Goal: Task Accomplishment & Management: Manage account settings

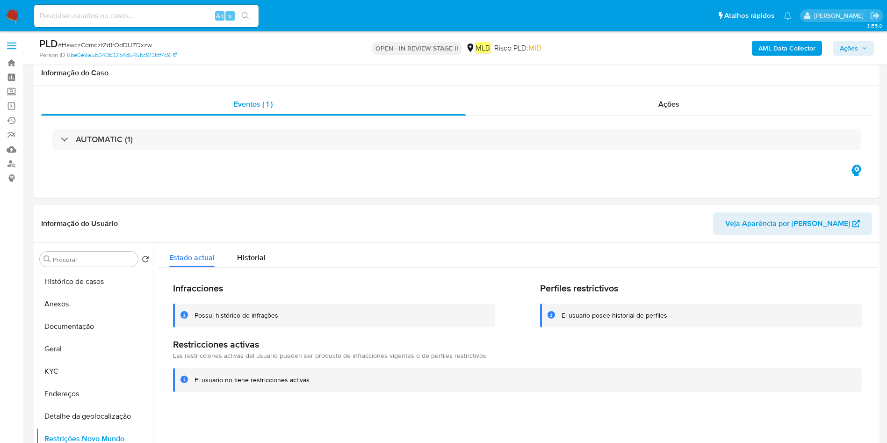
select select "10"
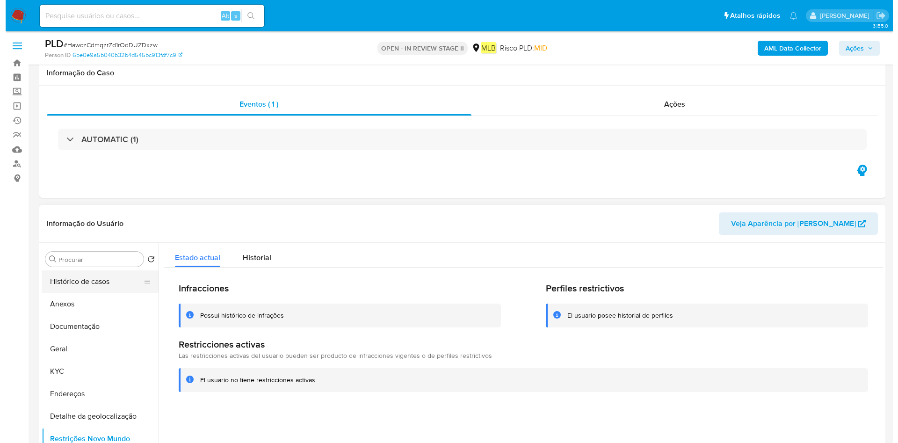
scroll to position [140, 0]
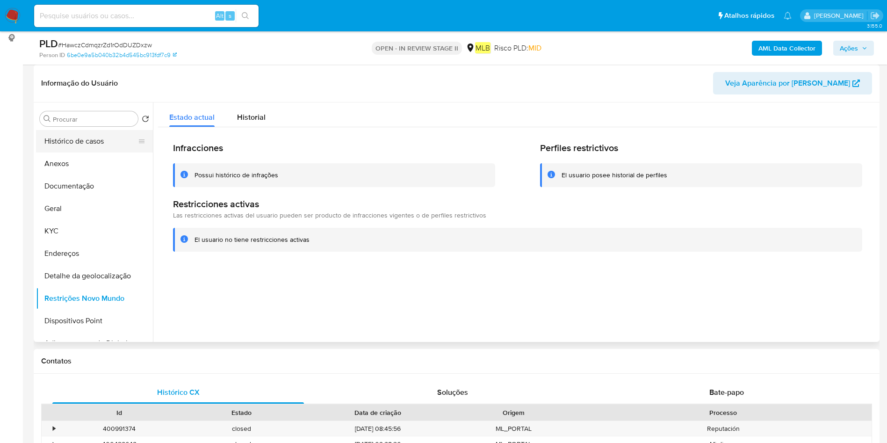
click at [94, 140] on button "Histórico de casos" at bounding box center [90, 141] width 109 height 22
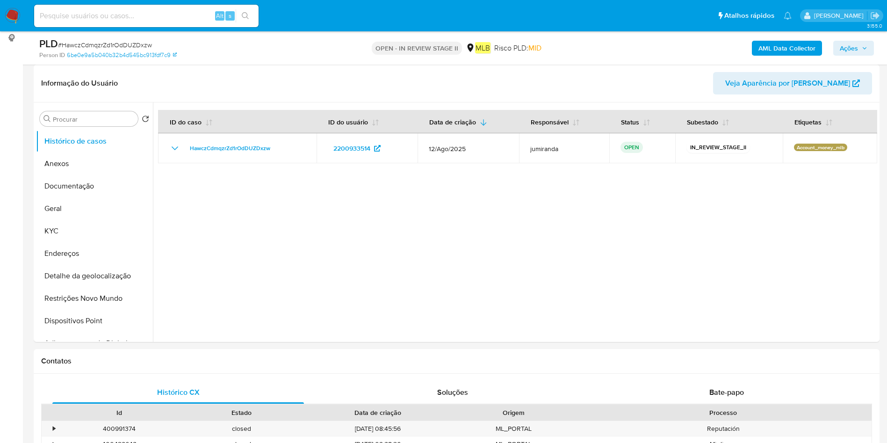
click at [785, 57] on div "AML Data Collector Ações" at bounding box center [736, 48] width 276 height 22
click at [780, 49] on b "AML Data Collector" at bounding box center [786, 48] width 57 height 15
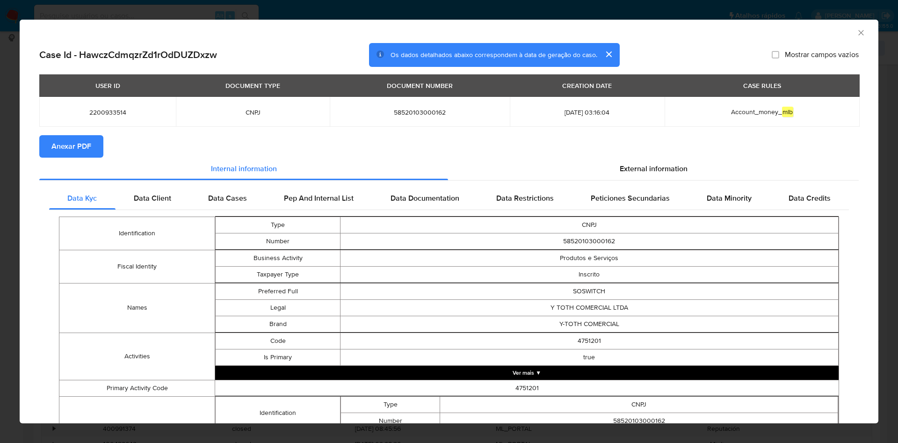
click at [856, 35] on icon "Fechar a janela" at bounding box center [860, 32] width 9 height 9
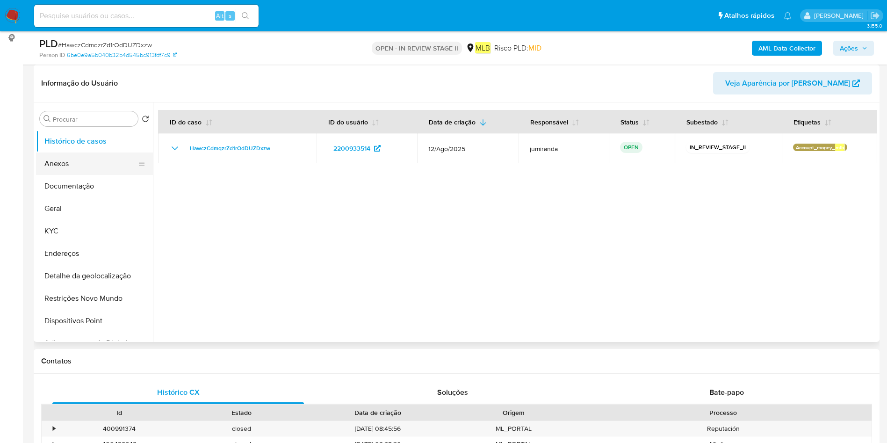
click at [101, 164] on button "Anexos" at bounding box center [90, 163] width 109 height 22
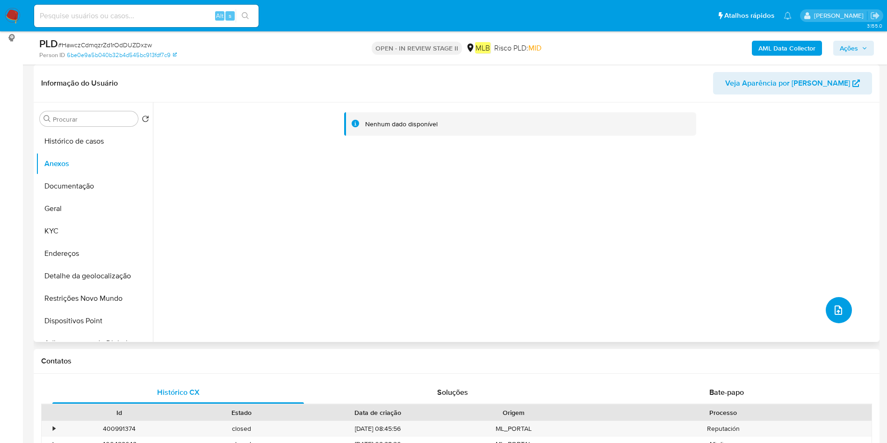
click at [842, 308] on button "upload-file" at bounding box center [839, 310] width 26 height 26
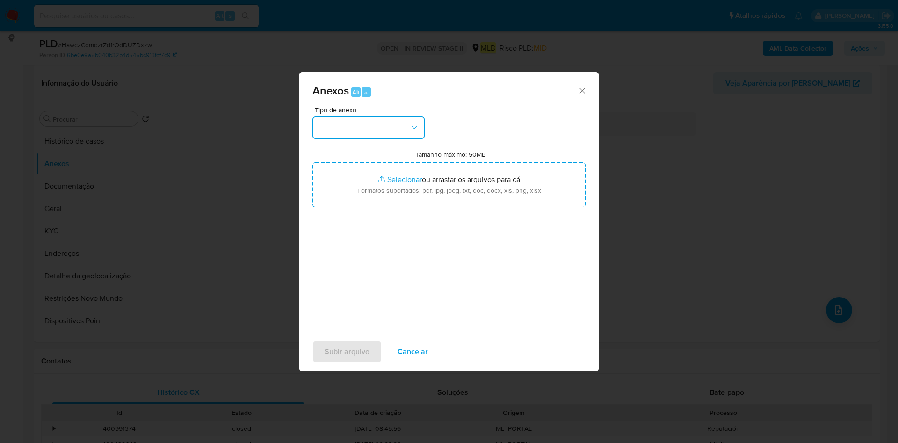
click at [363, 121] on button "button" at bounding box center [368, 127] width 112 height 22
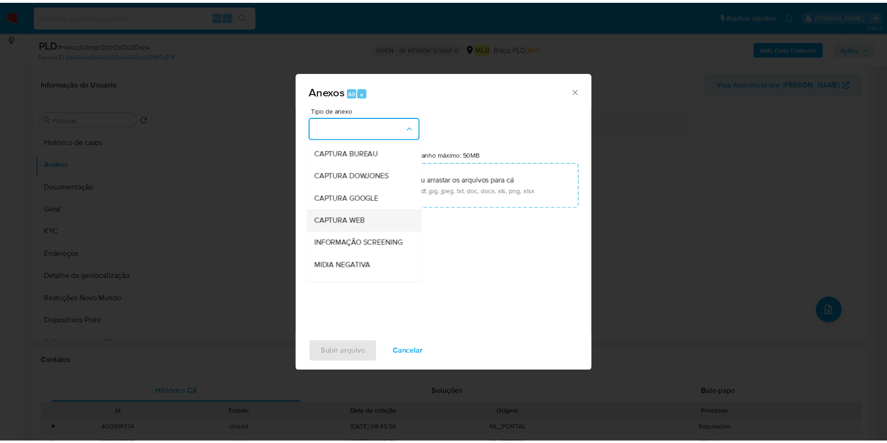
scroll to position [144, 0]
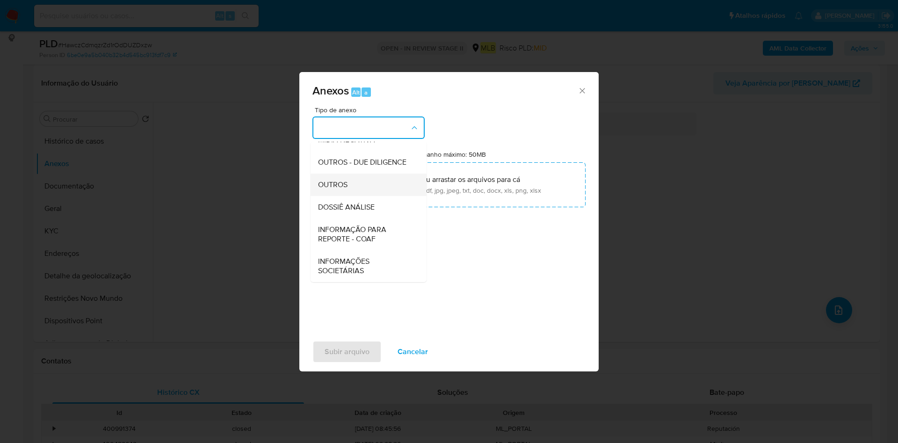
click at [372, 181] on div "OUTROS" at bounding box center [365, 184] width 95 height 22
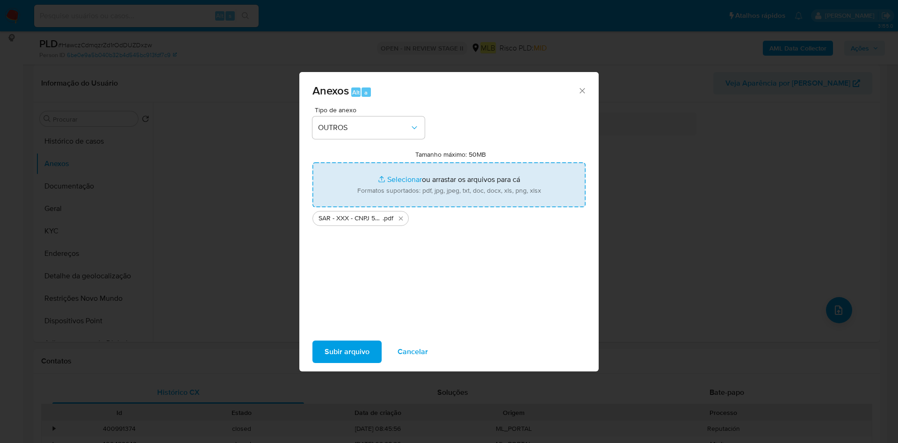
type input "C:\fakepath\Mulan 2200933514_2025_08_25_09_28_30.xlsx"
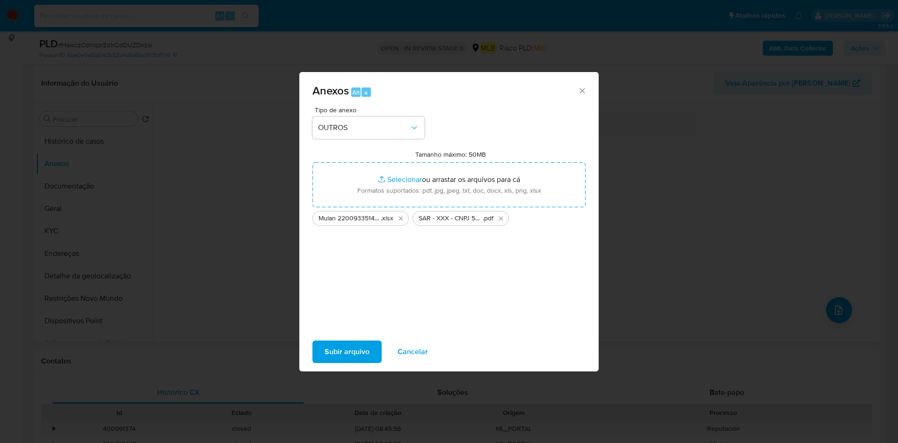
click at [358, 348] on span "Subir arquivo" at bounding box center [346, 351] width 45 height 21
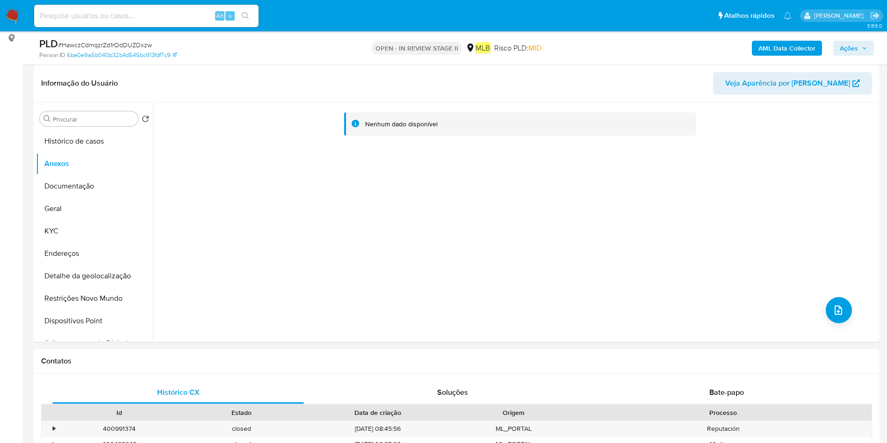
click at [857, 49] on span "Ações" at bounding box center [849, 48] width 18 height 15
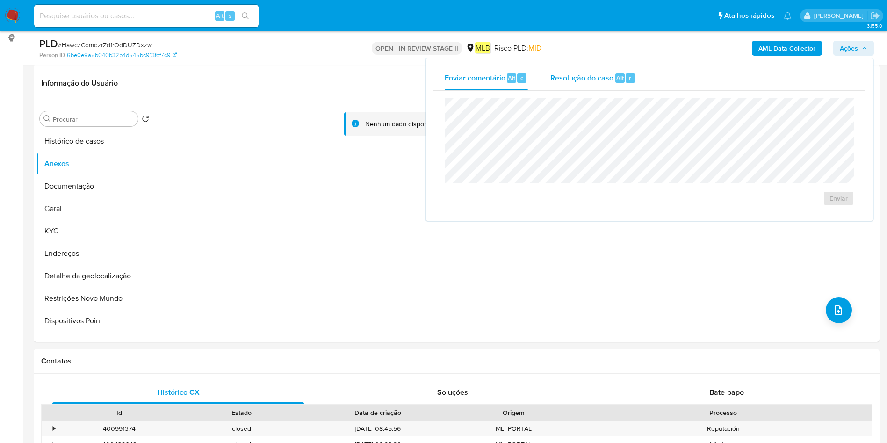
click at [607, 86] on div "Resolução do caso Alt r" at bounding box center [593, 78] width 86 height 24
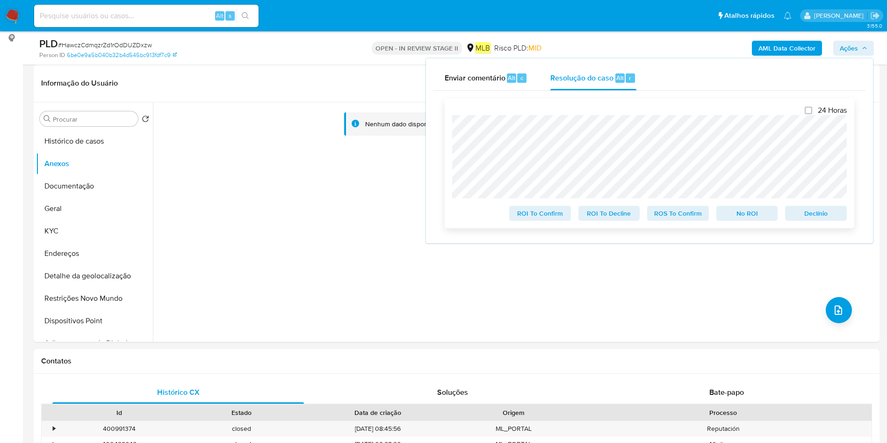
click at [688, 216] on span "ROS To Confirm" at bounding box center [678, 213] width 49 height 13
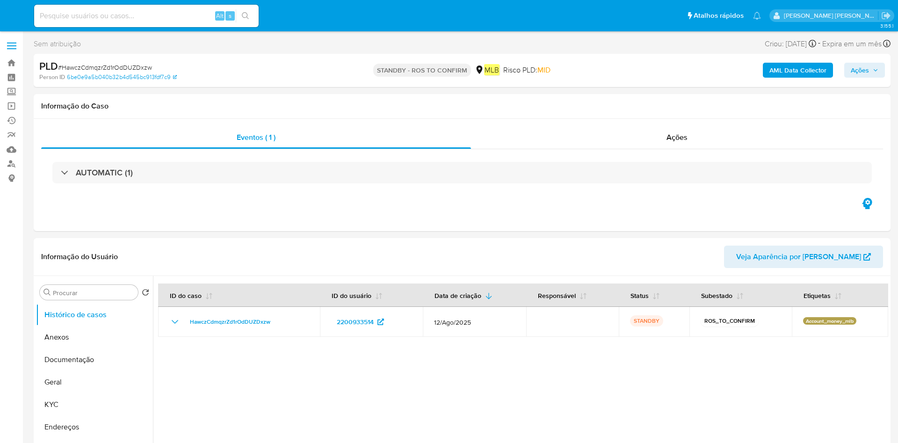
select select "10"
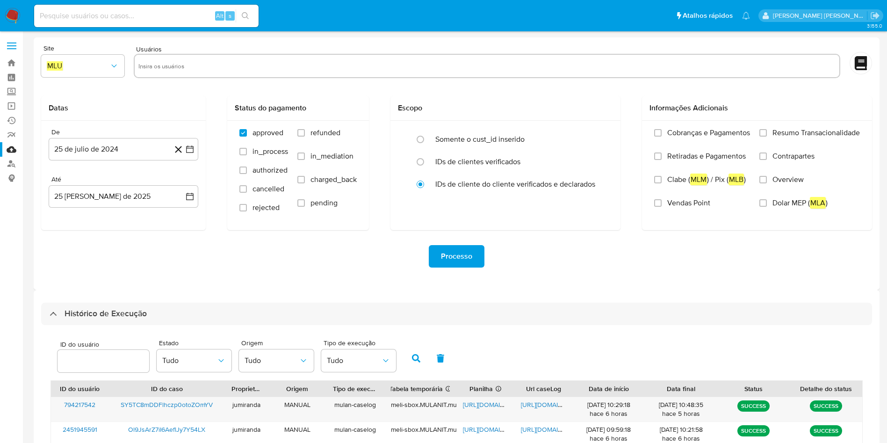
select select "10"
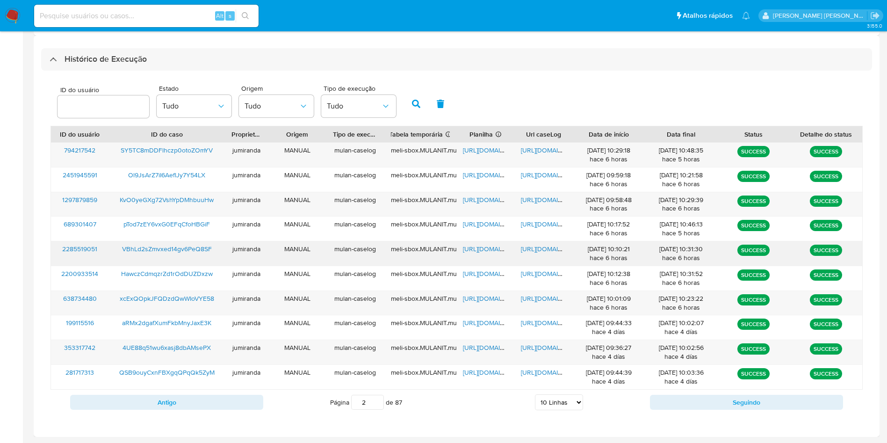
drag, startPoint x: 496, startPoint y: 251, endPoint x: 511, endPoint y: 245, distance: 16.9
click at [496, 250] on span "https://docs.google.com/spreadsheets/d/1nM3Heezy56OXvlwCeB-YLLc3pGPG4ZEe3m2D-3M…" at bounding box center [495, 248] width 65 height 9
click at [537, 248] on span "https://docs.google.com/document/d/1iMZnlDWtnKzoaeGZegPNGRHq5EvJsHCjZZxcAQ1k_cM…" at bounding box center [553, 248] width 65 height 9
click at [158, 243] on div "VBhLd2sZmvxed14gv6PeQ8SF" at bounding box center [167, 253] width 116 height 24
click at [177, 251] on span "VBhLd2sZmvxed14gv6PeQ8SF" at bounding box center [167, 248] width 90 height 9
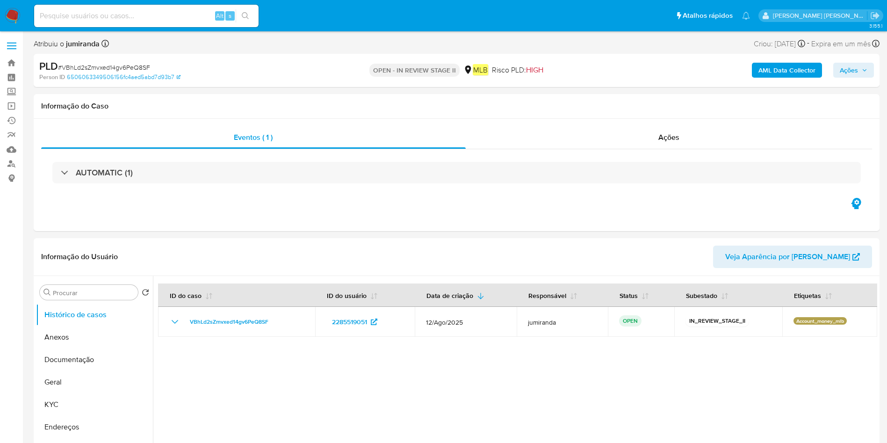
select select "10"
click at [98, 346] on button "Anexos" at bounding box center [90, 337] width 109 height 22
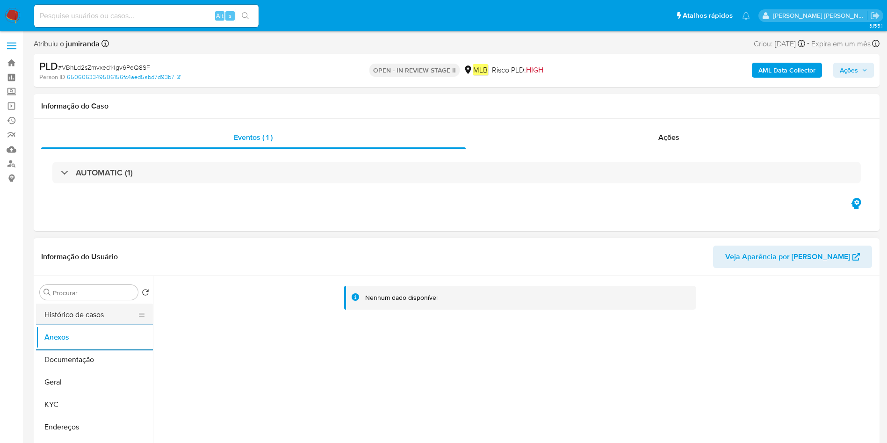
click at [85, 317] on button "Histórico de casos" at bounding box center [90, 314] width 109 height 22
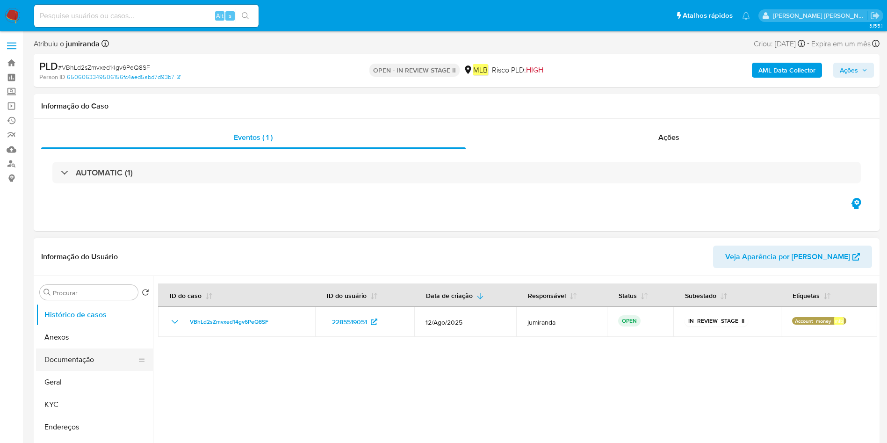
click at [86, 367] on button "Documentação" at bounding box center [90, 359] width 109 height 22
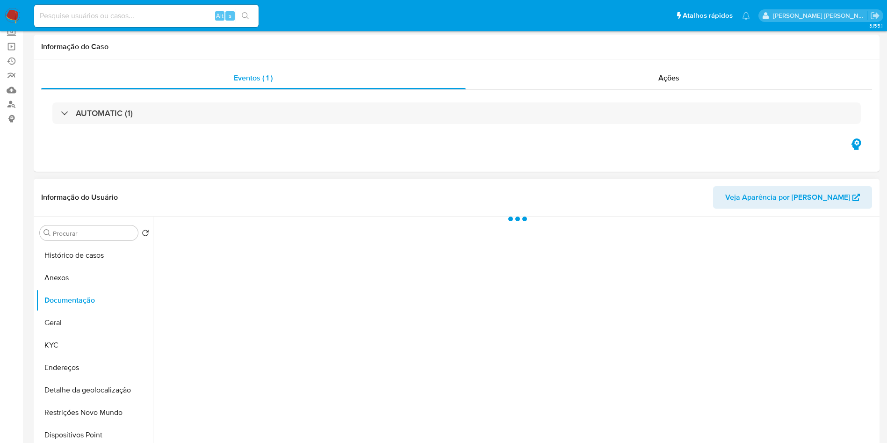
scroll to position [140, 0]
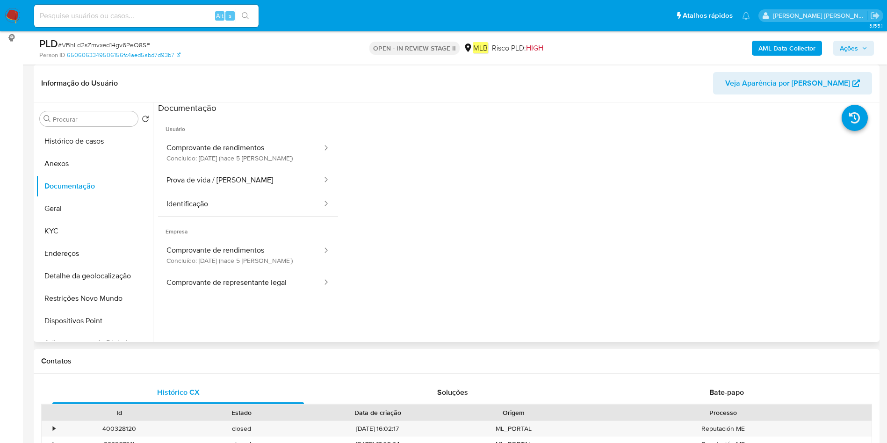
click at [278, 134] on span "Usuário" at bounding box center [248, 125] width 180 height 22
click at [266, 163] on button "Comprovante de rendimentos Concluído: 20/08/2025 (hace 5 días)" at bounding box center [240, 153] width 165 height 32
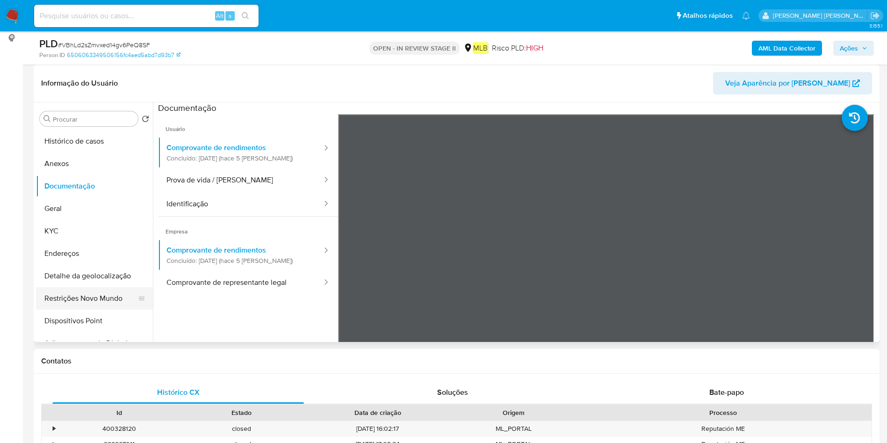
click at [95, 288] on button "Restrições Novo Mundo" at bounding box center [90, 298] width 109 height 22
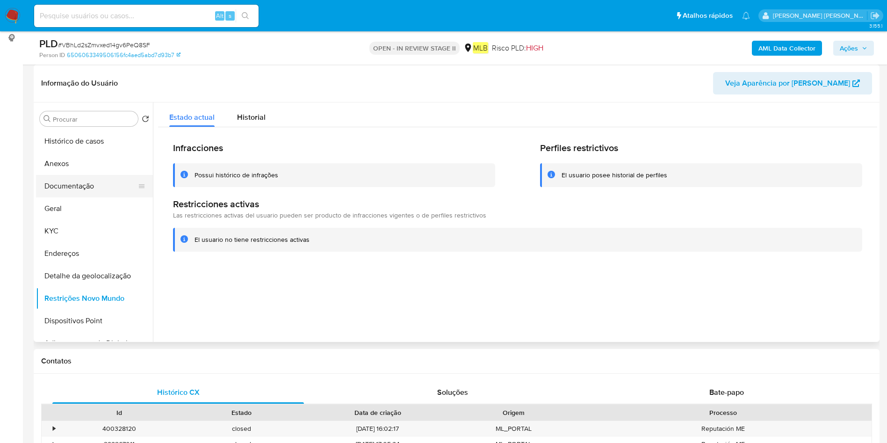
click at [119, 186] on button "Documentação" at bounding box center [90, 186] width 109 height 22
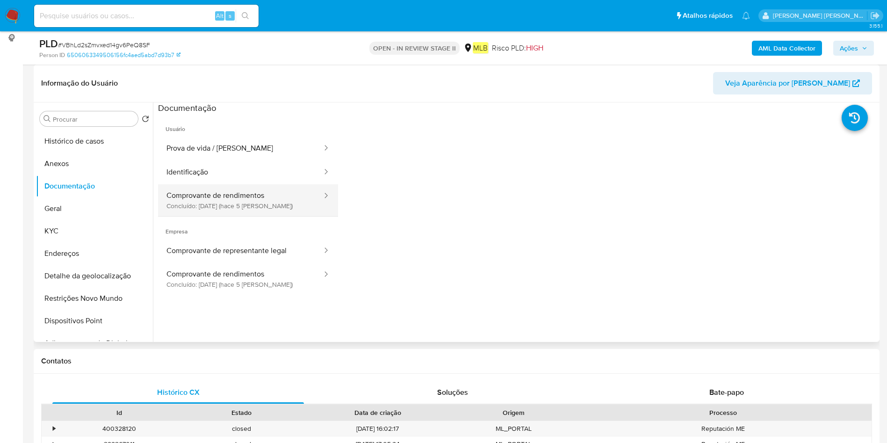
click at [222, 205] on button "Comprovante de rendimentos Concluído: 20/08/2025 (hace 5 días)" at bounding box center [240, 200] width 165 height 32
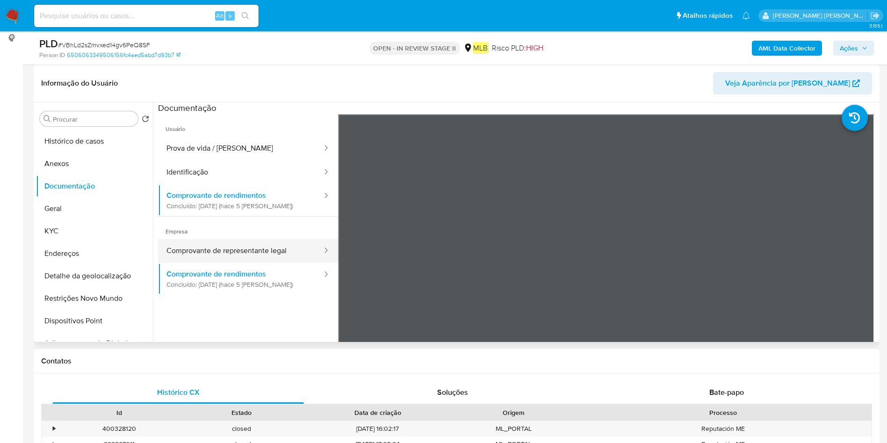
drag, startPoint x: 601, startPoint y: 7, endPoint x: 240, endPoint y: 259, distance: 440.8
click at [240, 259] on button "Comprovante de representante legal" at bounding box center [240, 251] width 165 height 24
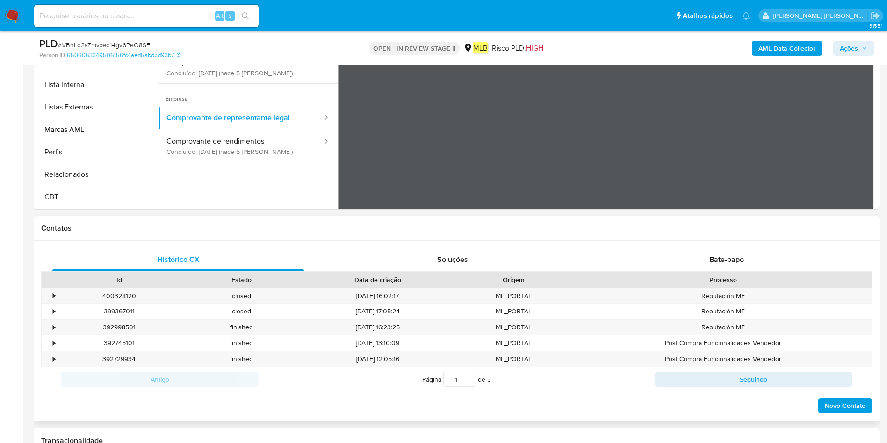
scroll to position [210, 0]
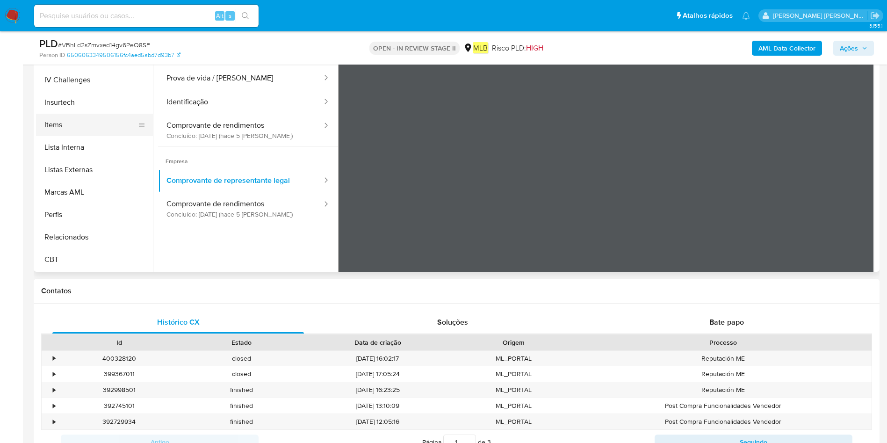
click at [81, 127] on button "Items" at bounding box center [90, 125] width 109 height 22
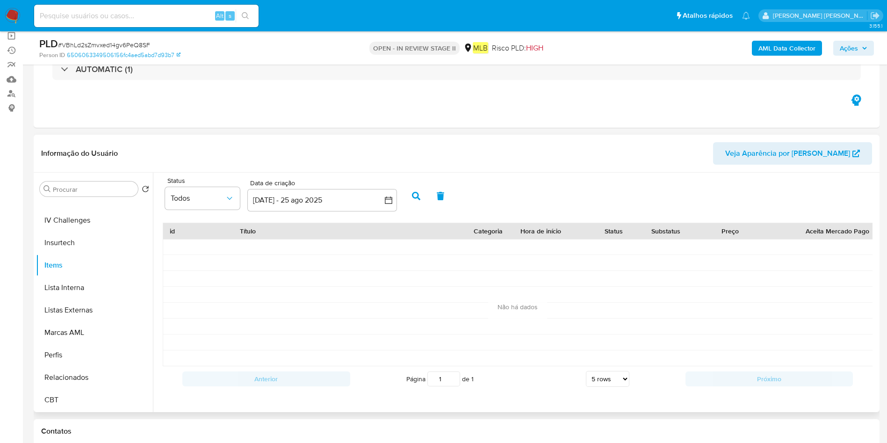
scroll to position [4, 0]
click at [301, 196] on button "26 jul 2025 - 25 ago 2025" at bounding box center [322, 200] width 150 height 22
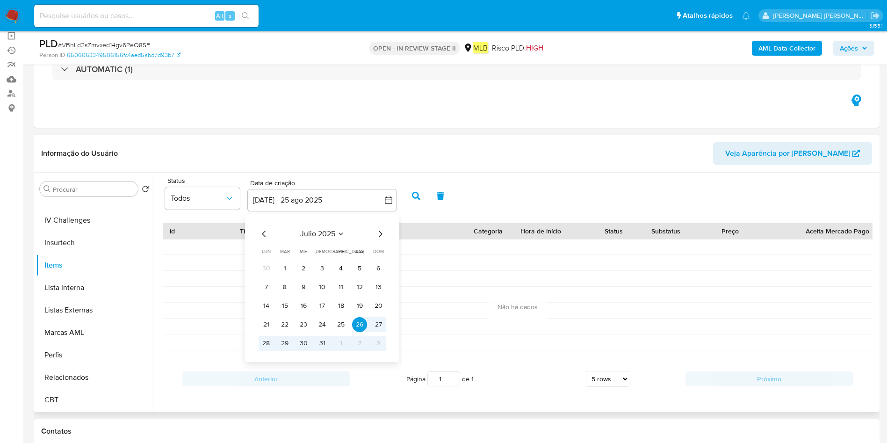
click at [315, 232] on span "julio 2025" at bounding box center [317, 233] width 35 height 9
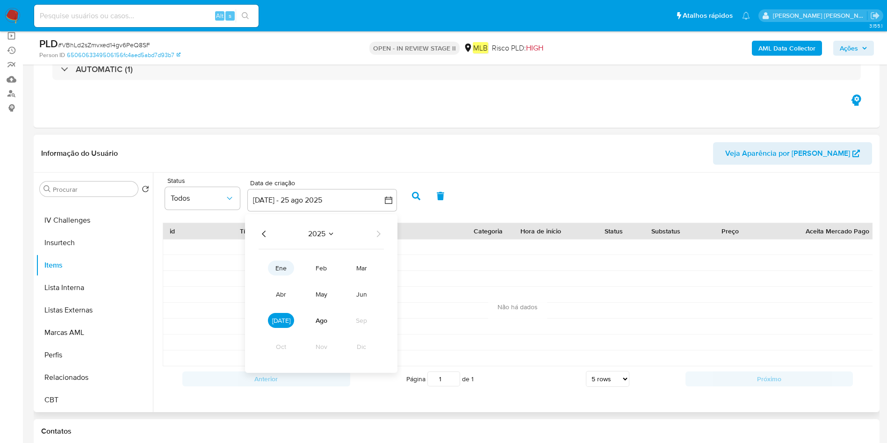
click at [280, 268] on button "ene" at bounding box center [281, 267] width 26 height 15
click at [303, 261] on button "1" at bounding box center [303, 268] width 15 height 15
click at [387, 195] on icon "button" at bounding box center [388, 199] width 9 height 9
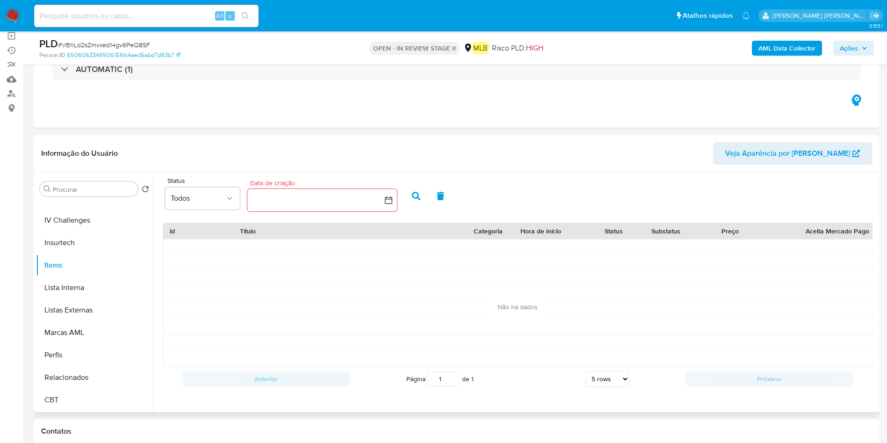
click at [373, 196] on button "button" at bounding box center [322, 200] width 150 height 22
click at [297, 265] on button "1" at bounding box center [303, 268] width 15 height 15
click at [378, 231] on icon "Mes siguiente" at bounding box center [379, 233] width 11 height 11
click at [381, 230] on icon "Mes siguiente" at bounding box center [381, 233] width 4 height 7
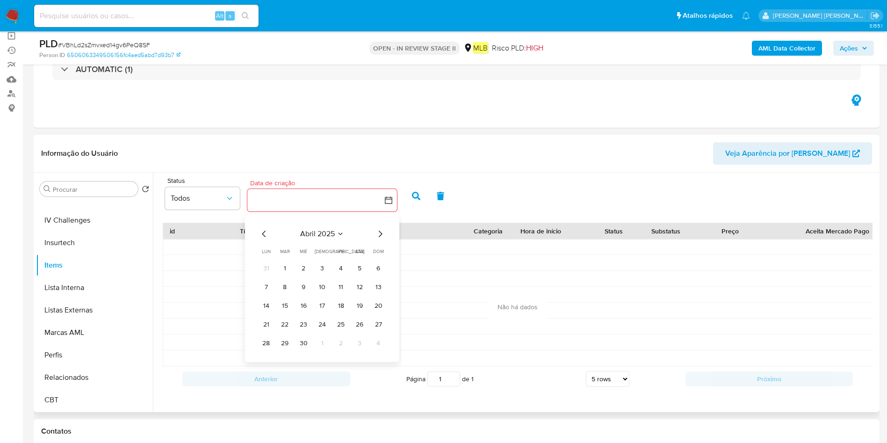
click at [381, 230] on icon "Mes siguiente" at bounding box center [381, 233] width 4 height 7
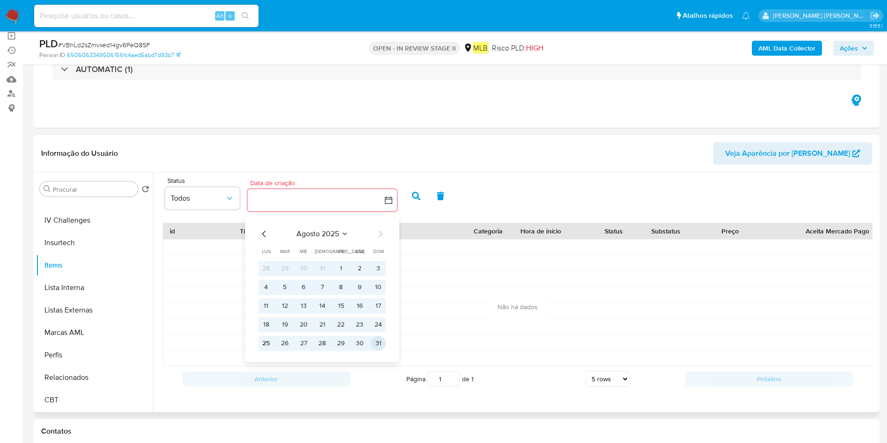
click at [377, 336] on button "31" at bounding box center [378, 343] width 15 height 15
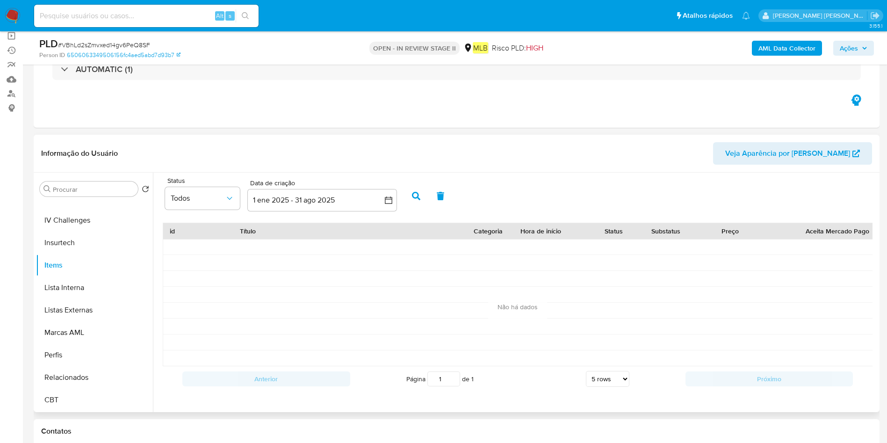
click at [414, 192] on icon "button" at bounding box center [416, 196] width 8 height 8
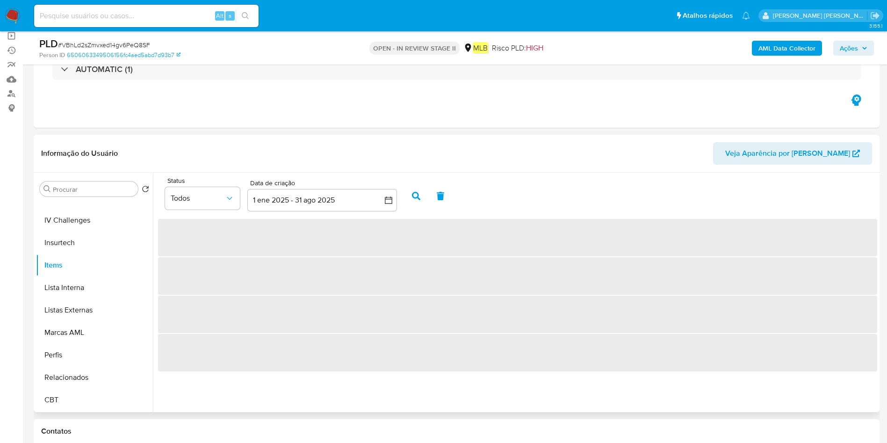
scroll to position [0, 0]
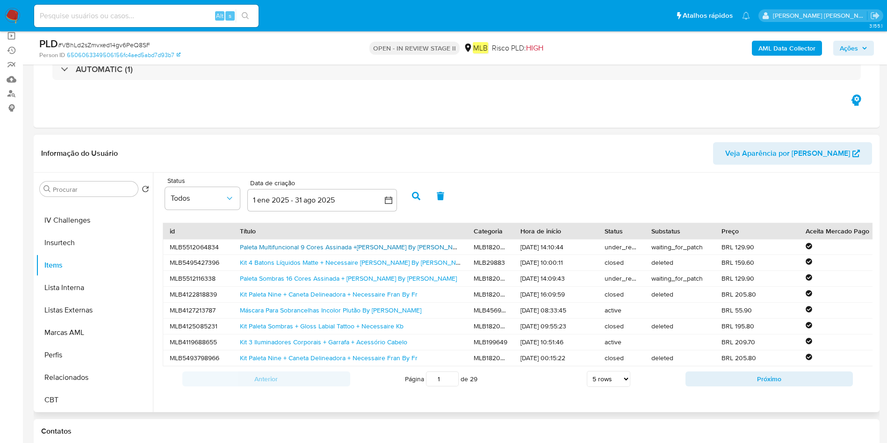
click at [306, 249] on link "Paleta Multifuncional 9 Cores Assinada +boné Pam By Pamella" at bounding box center [353, 246] width 227 height 9
click at [287, 332] on div "Kit Paleta Sombras + Gloss Labial Tattoo + Necessaire Kb" at bounding box center [350, 325] width 234 height 15
click at [289, 327] on link "Kit Paleta Sombras + Gloss Labial Tattoo + Necessaire Kb" at bounding box center [322, 325] width 164 height 9
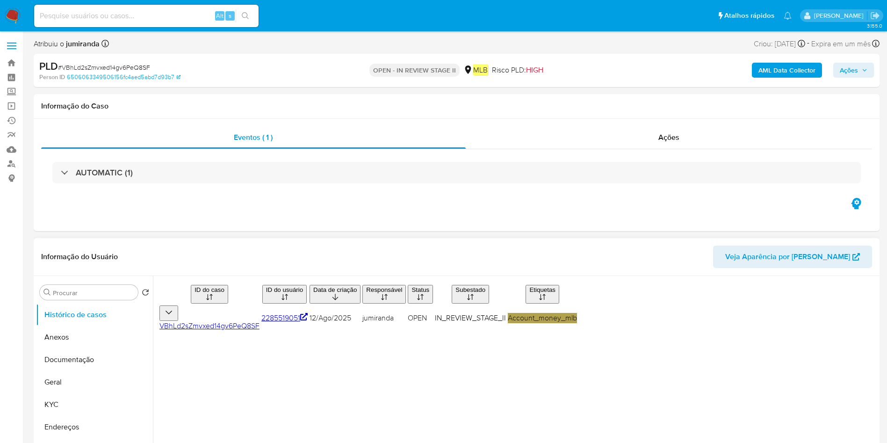
select select "10"
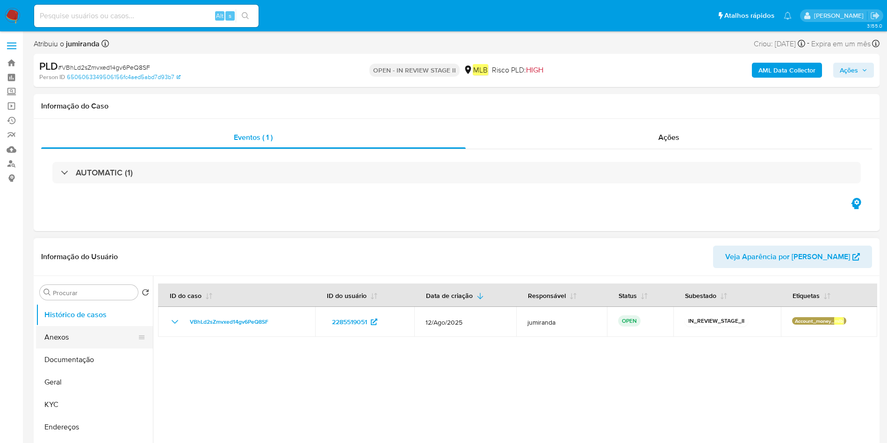
click at [84, 333] on button "Anexos" at bounding box center [90, 337] width 109 height 22
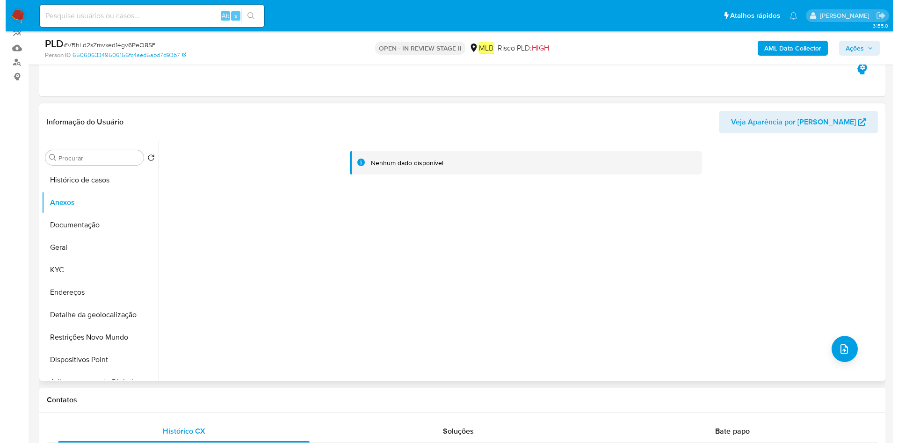
scroll to position [140, 0]
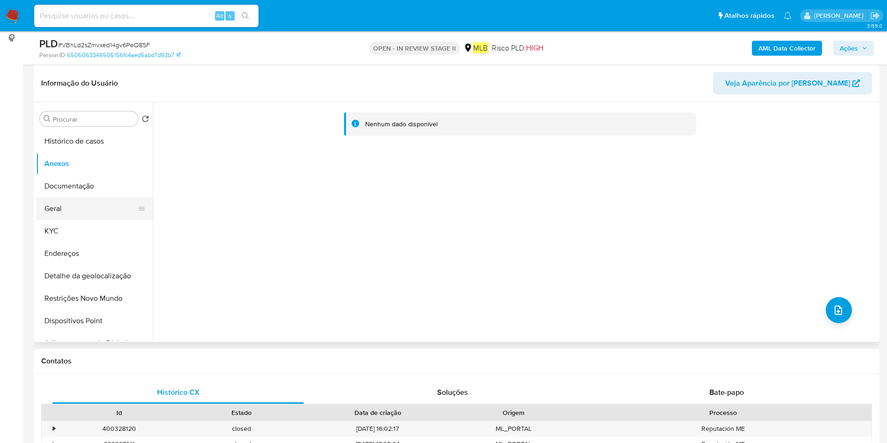
click at [83, 211] on button "Geral" at bounding box center [90, 208] width 109 height 22
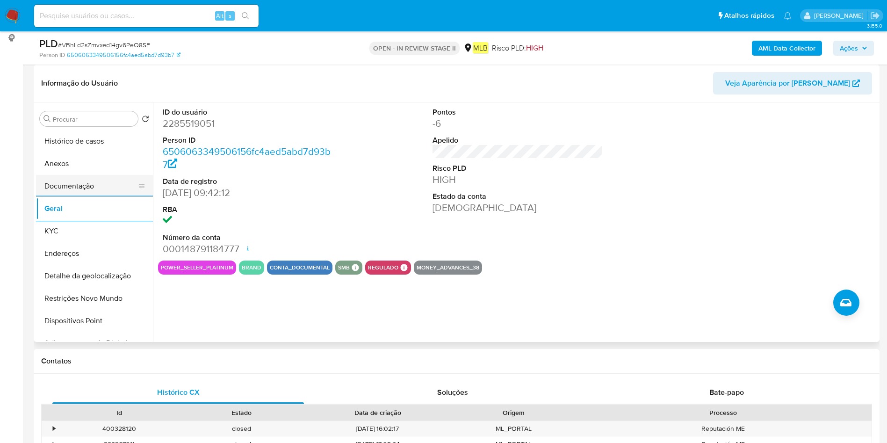
click at [96, 192] on button "Documentação" at bounding box center [90, 186] width 109 height 22
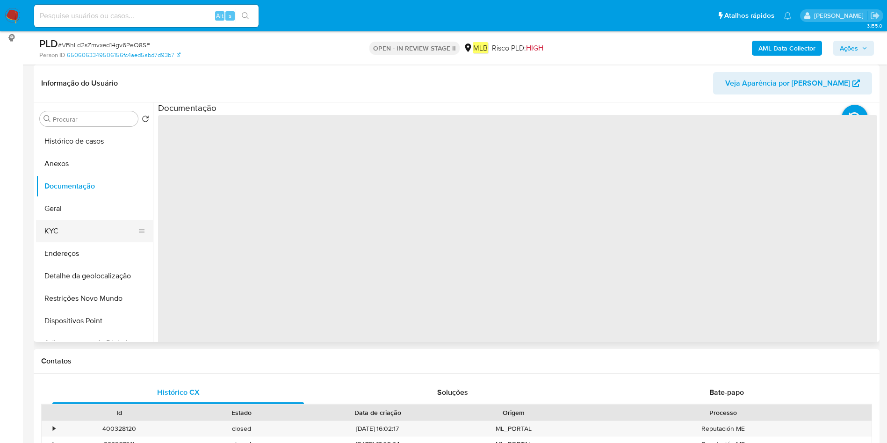
click at [84, 230] on button "KYC" at bounding box center [90, 231] width 109 height 22
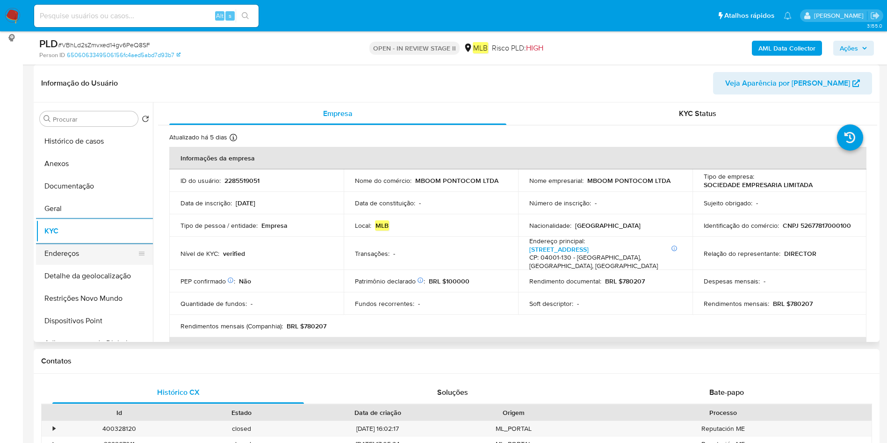
click at [98, 257] on button "Endereços" at bounding box center [90, 253] width 109 height 22
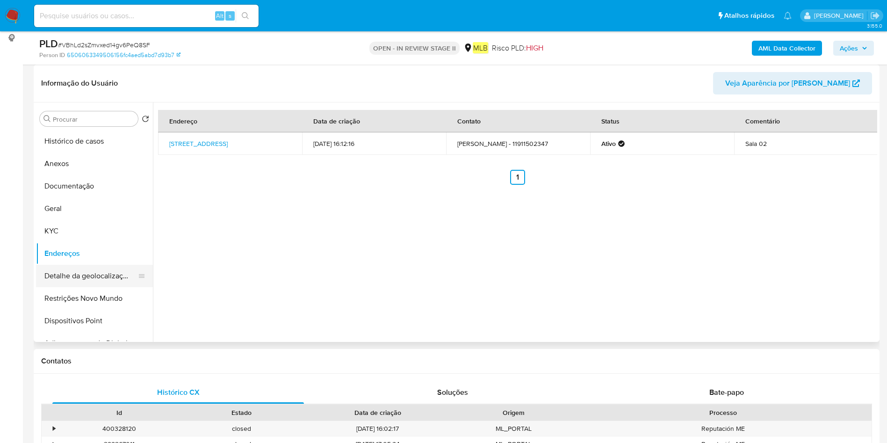
click at [84, 270] on button "Detalhe da geolocalização" at bounding box center [90, 276] width 109 height 22
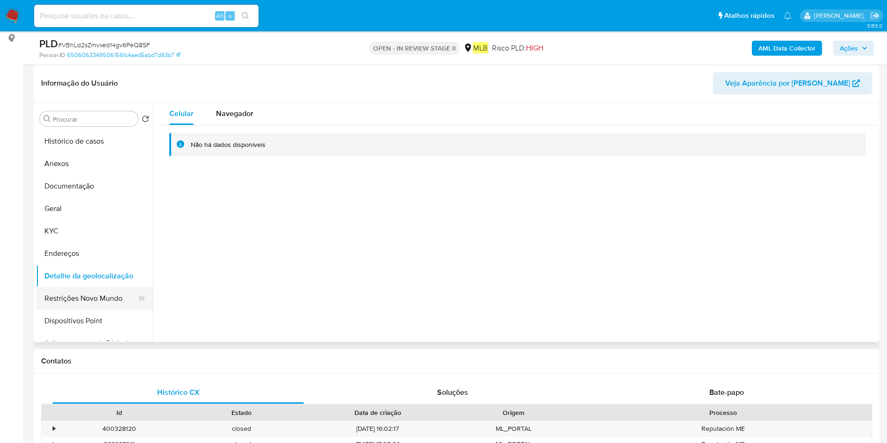
click at [92, 298] on button "Restrições Novo Mundo" at bounding box center [90, 298] width 109 height 22
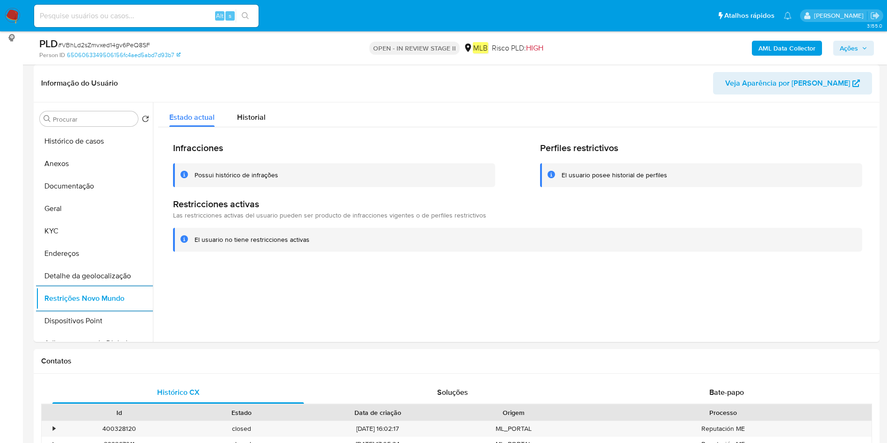
click at [108, 320] on button "Dispositivos Point" at bounding box center [94, 321] width 117 height 22
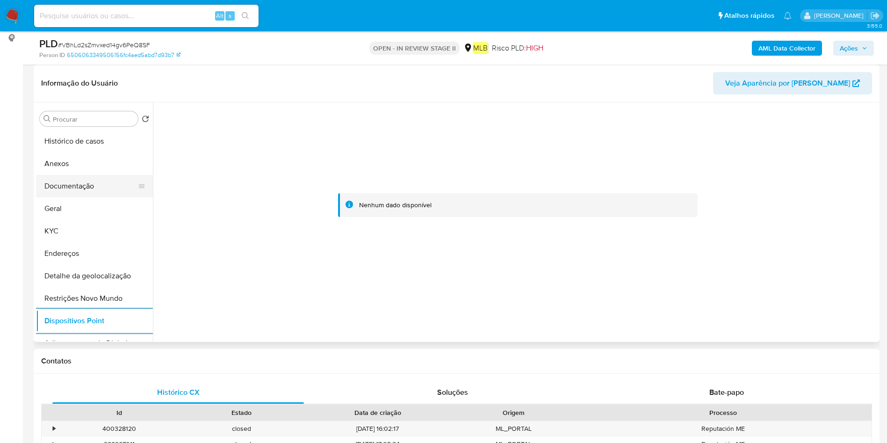
click at [67, 185] on button "Documentação" at bounding box center [90, 186] width 109 height 22
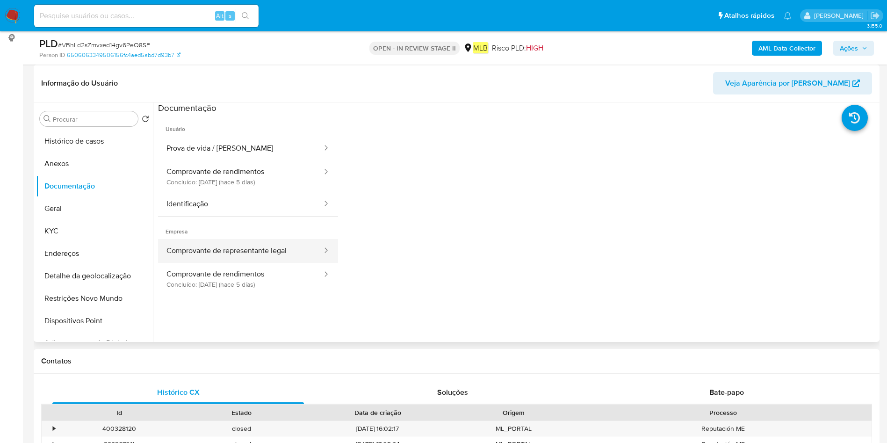
click at [252, 246] on button "Comprovante de representante legal" at bounding box center [240, 251] width 165 height 24
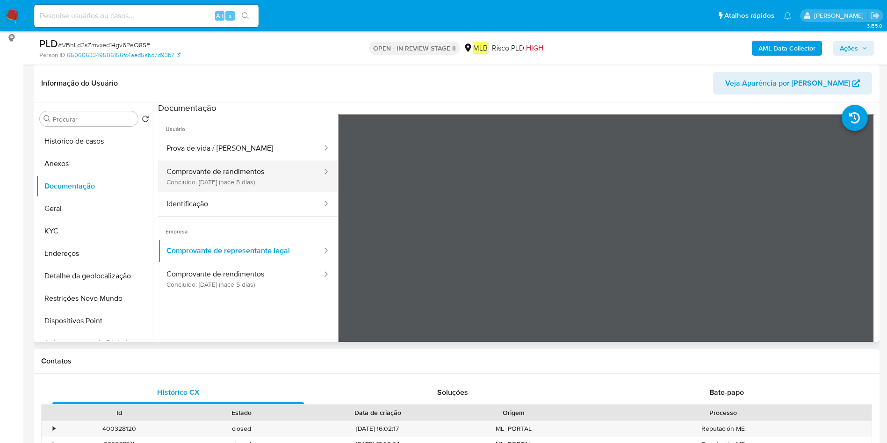
click at [216, 174] on button "Comprovante de rendimentos Concluído: 20/08/2025 (hace 5 días)" at bounding box center [240, 176] width 165 height 32
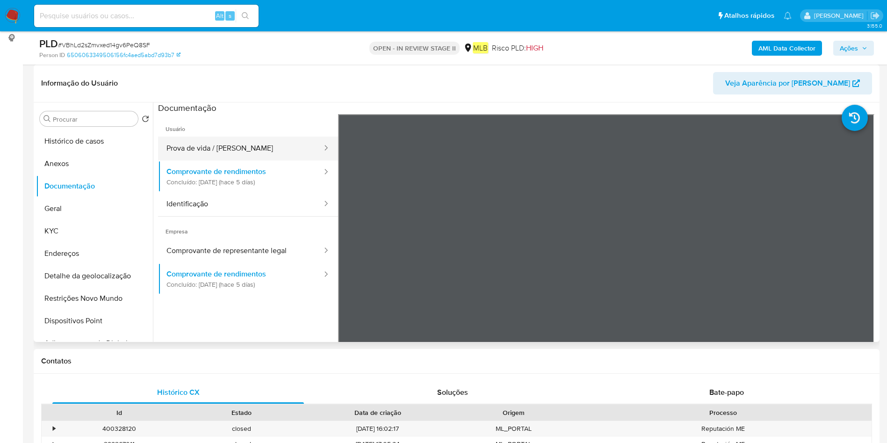
click at [269, 137] on button "Prova de vida / Selfie" at bounding box center [240, 149] width 165 height 24
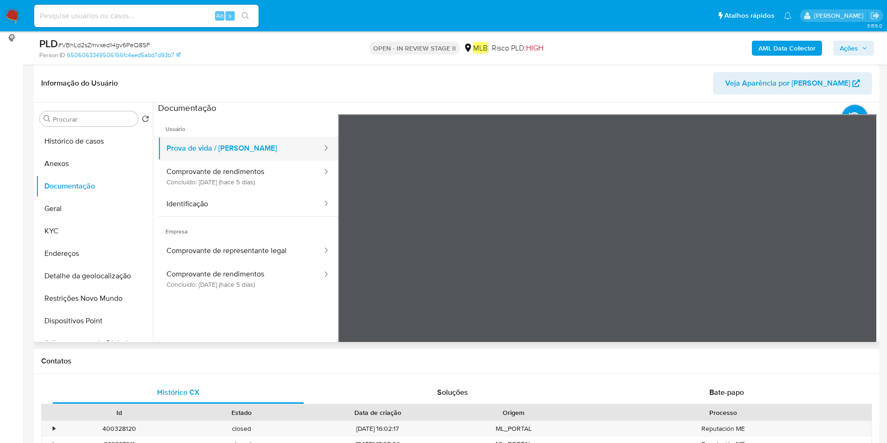
click at [248, 148] on button "Prova de vida / Selfie" at bounding box center [240, 149] width 165 height 24
click at [245, 206] on button "Identificação" at bounding box center [240, 204] width 165 height 24
click at [235, 156] on button "Prova de vida / Selfie" at bounding box center [240, 149] width 165 height 24
click at [92, 172] on button "Anexos" at bounding box center [90, 163] width 109 height 22
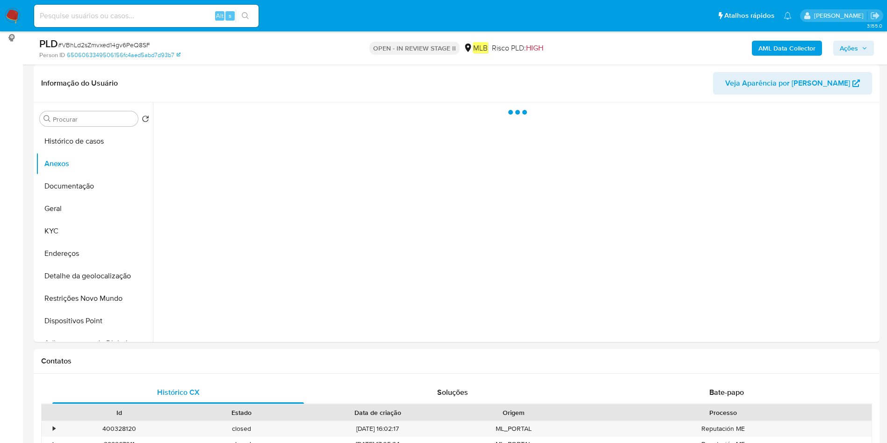
click at [790, 44] on b "AML Data Collector" at bounding box center [786, 48] width 57 height 15
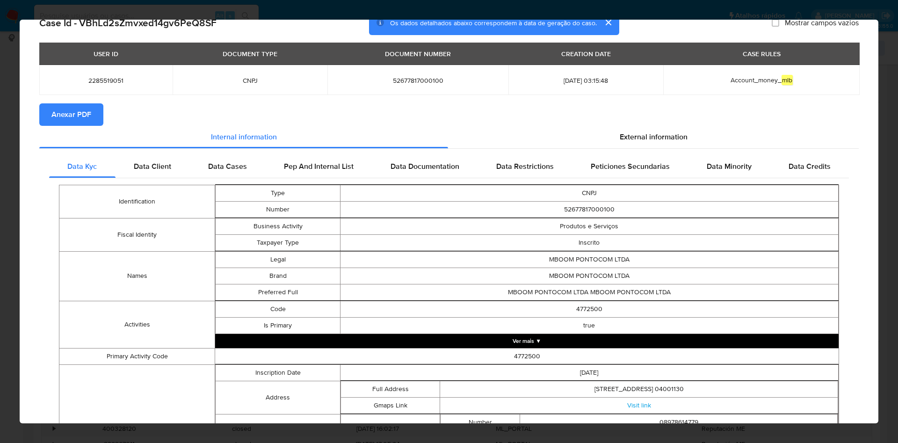
scroll to position [0, 0]
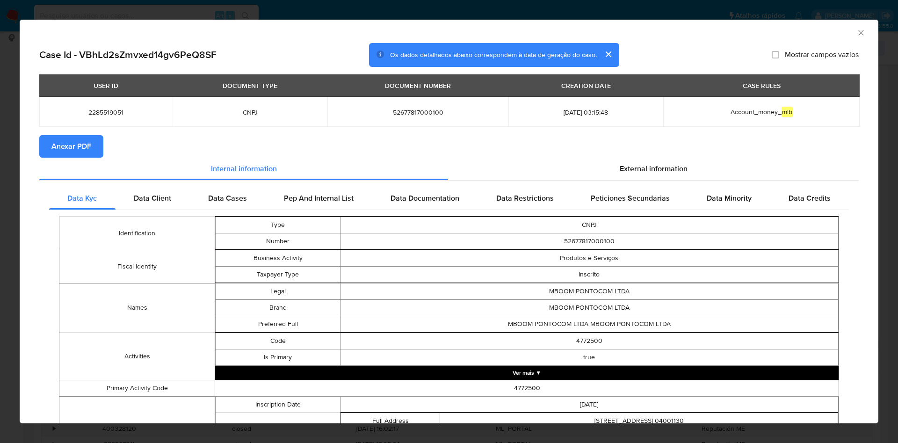
click at [92, 147] on button "Anexar PDF" at bounding box center [71, 146] width 64 height 22
click at [856, 36] on icon "Fechar a janela" at bounding box center [860, 32] width 9 height 9
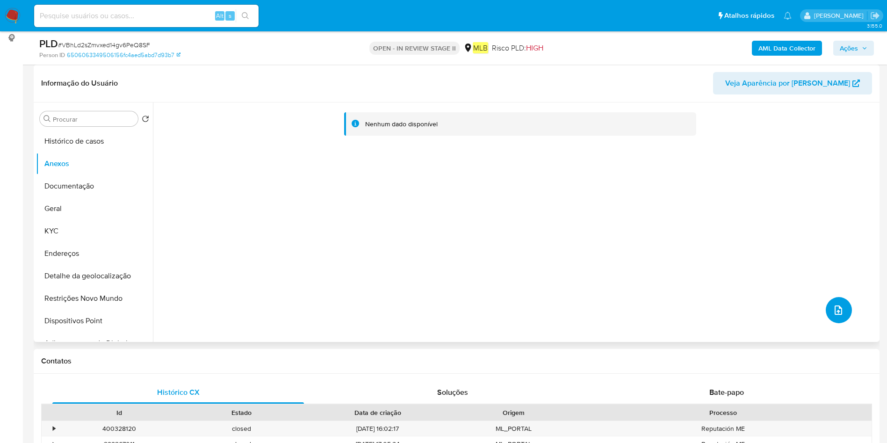
click at [845, 311] on button "upload-file" at bounding box center [839, 310] width 26 height 26
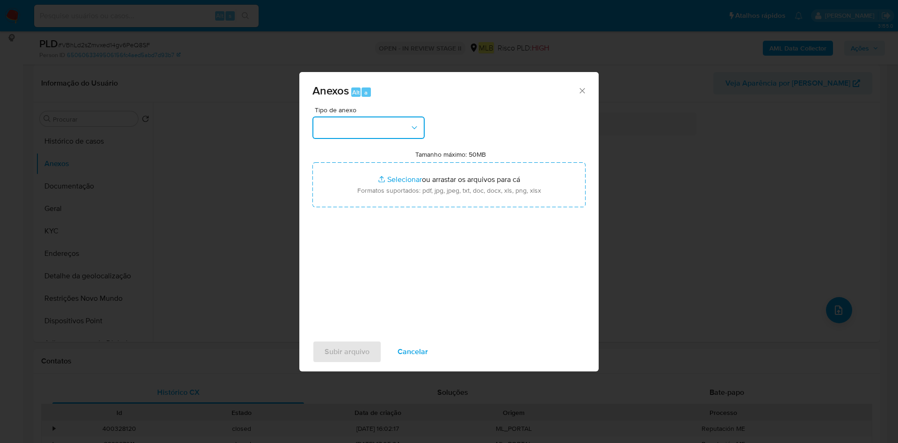
click at [394, 131] on button "button" at bounding box center [368, 127] width 112 height 22
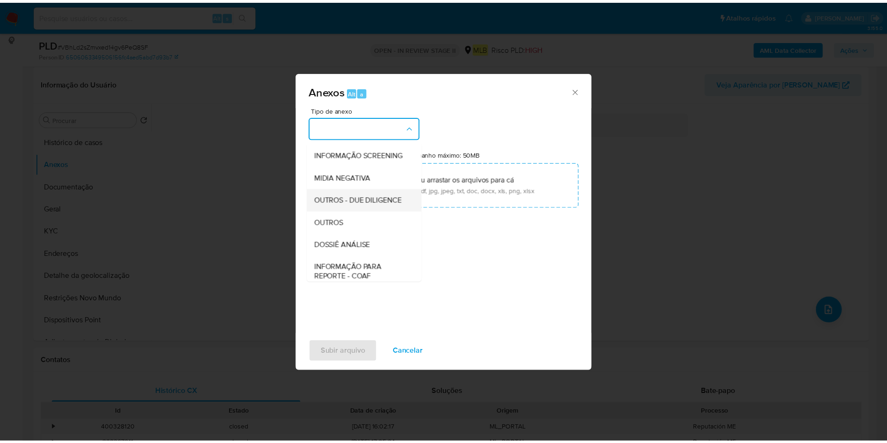
scroll to position [144, 0]
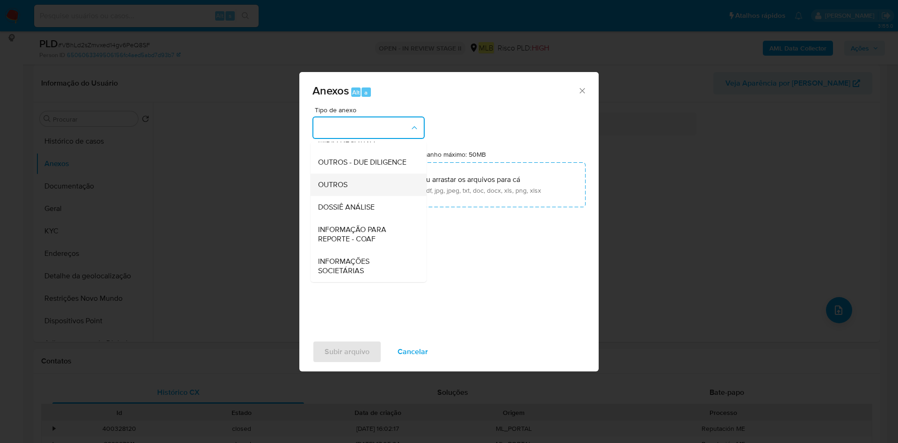
click at [364, 190] on div "OUTROS" at bounding box center [365, 184] width 95 height 22
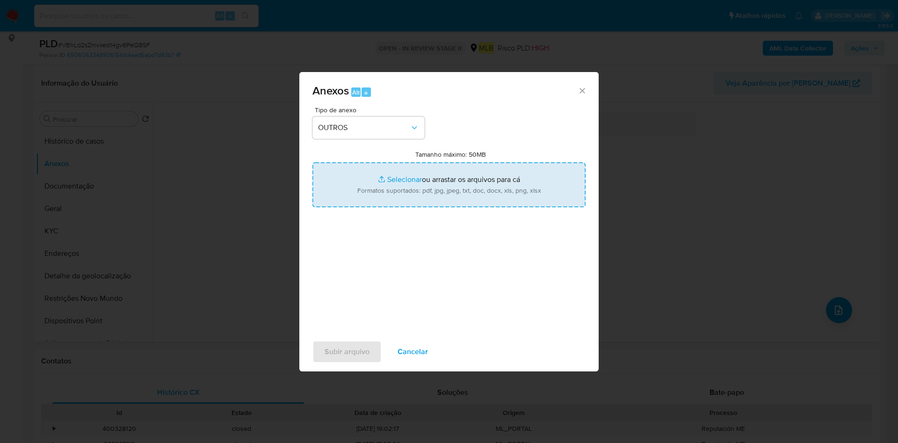
type input "C:\fakepath\Mulan 2285519051_2025_08_25_09_27_57.xlsx"
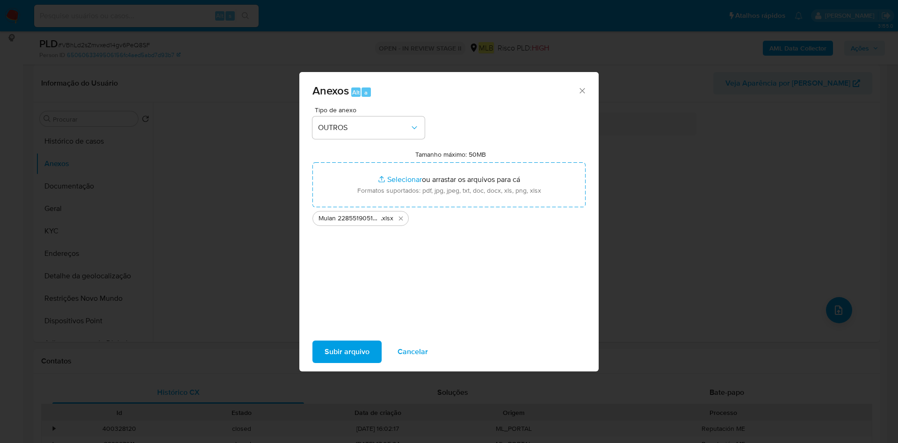
click at [347, 356] on span "Subir arquivo" at bounding box center [346, 351] width 45 height 21
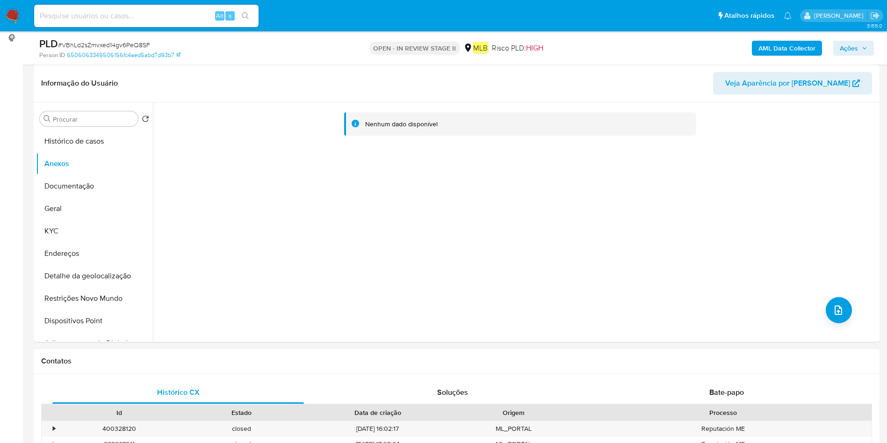
click at [853, 44] on span "Ações" at bounding box center [849, 48] width 18 height 15
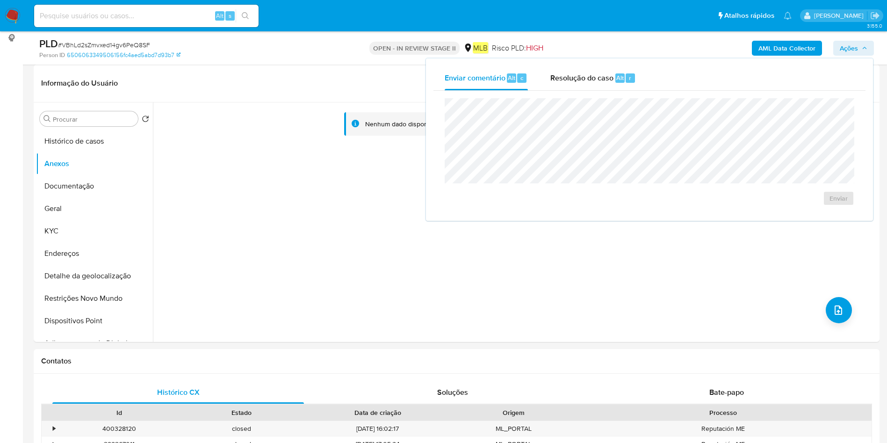
click at [566, 83] on div "Resolução do caso Alt r" at bounding box center [593, 78] width 86 height 24
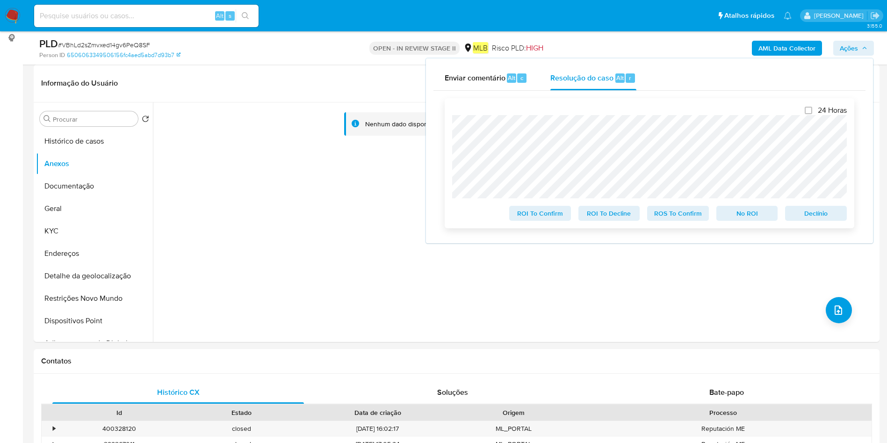
click at [680, 213] on span "ROS To Confirm" at bounding box center [678, 213] width 49 height 13
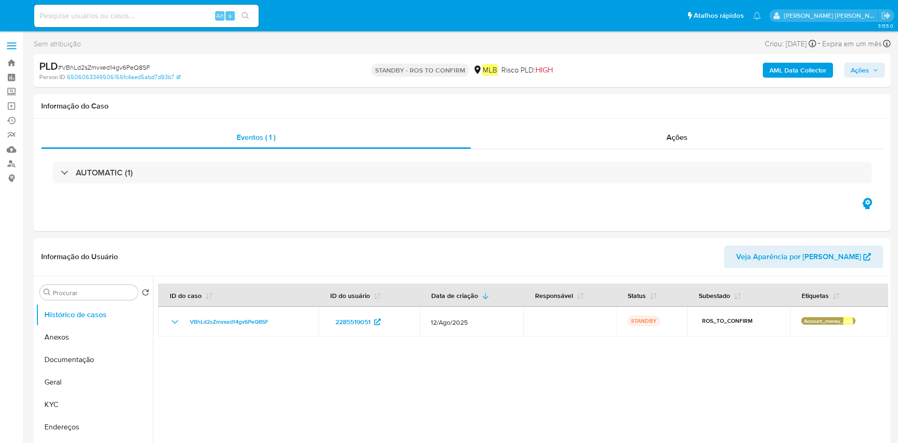
select select "10"
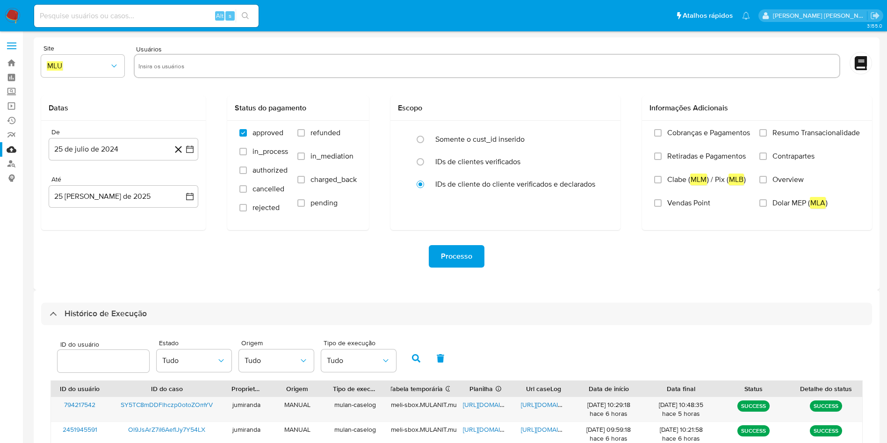
select select "10"
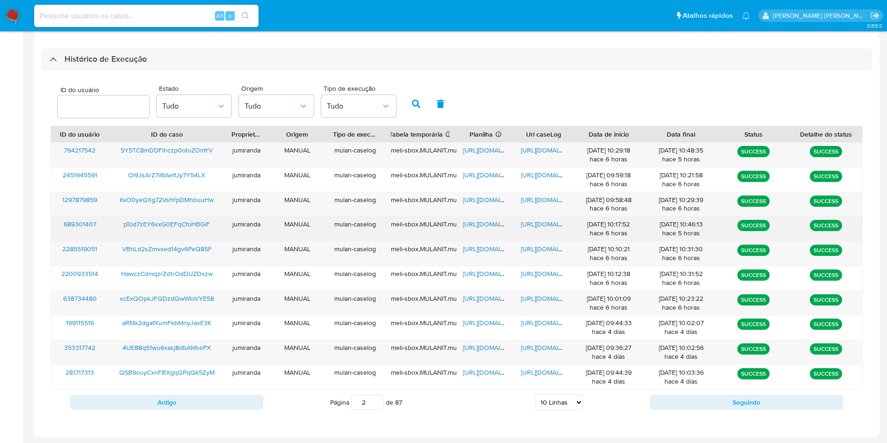
click at [489, 225] on span "https://docs.google.com/spreadsheets/d/18sr1_VribJgxrZAweepJ5OMTd-4h2mFWMCKXNa_…" at bounding box center [495, 223] width 65 height 9
click at [536, 225] on span "https://docs.google.com/document/d/1iT5A1Gl__9y5qdvrvyGYHG8UO5RbjOkJubdJjTikbzI…" at bounding box center [553, 223] width 65 height 9
click at [192, 222] on span "pTod7zEY6vxG0EFqCfoHBGiF" at bounding box center [166, 223] width 86 height 9
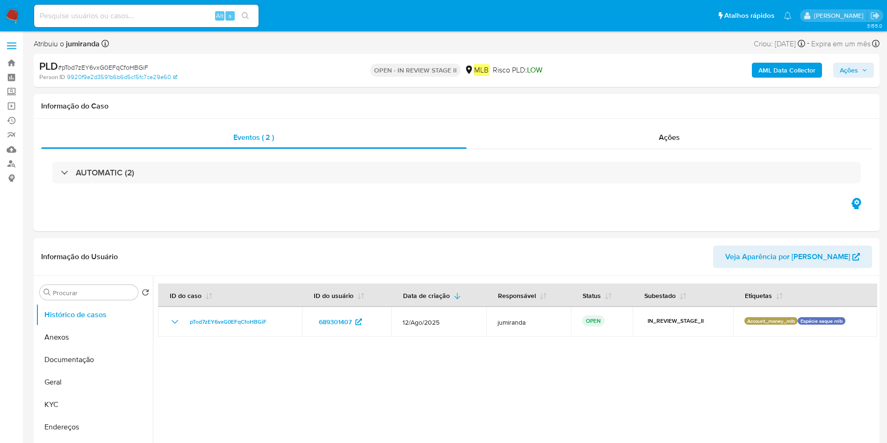
select select "10"
click at [50, 396] on button "KYC" at bounding box center [90, 404] width 109 height 22
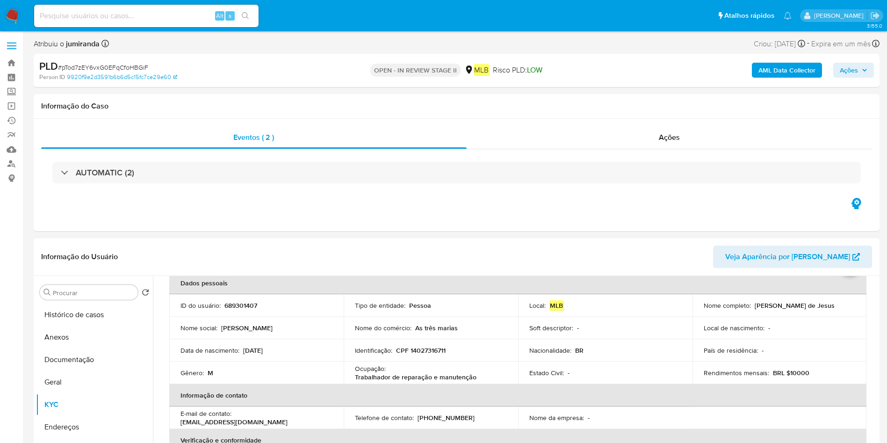
scroll to position [70, 0]
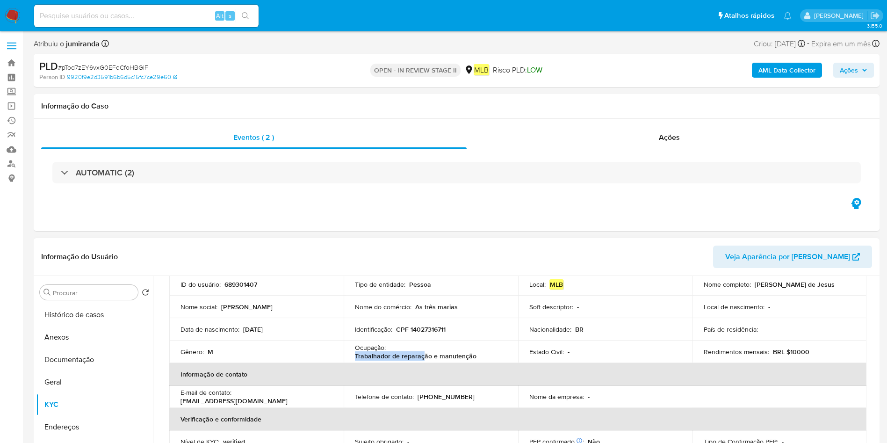
click at [420, 352] on div "Ocupação : Trabalhador de reparação e manutenção" at bounding box center [431, 351] width 152 height 17
click at [420, 352] on p "Trabalhador de reparação e manutenção" at bounding box center [416, 356] width 122 height 8
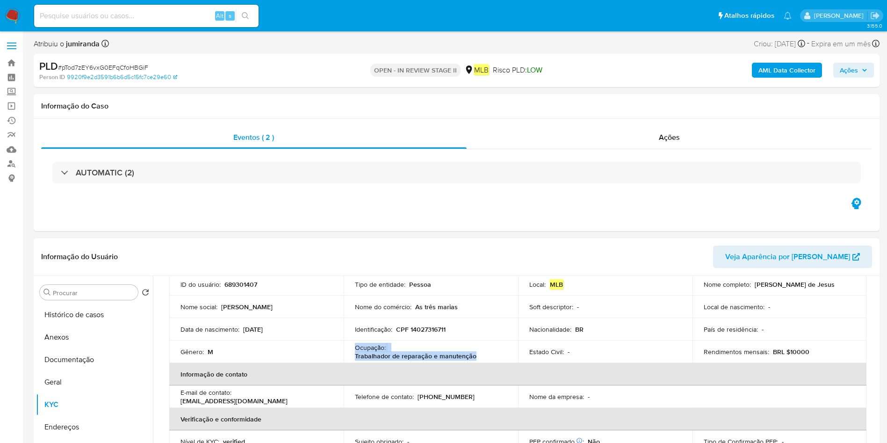
click at [420, 352] on p "Trabalhador de reparação e manutenção" at bounding box center [416, 356] width 122 height 8
click at [72, 349] on button "Documentação" at bounding box center [90, 359] width 109 height 22
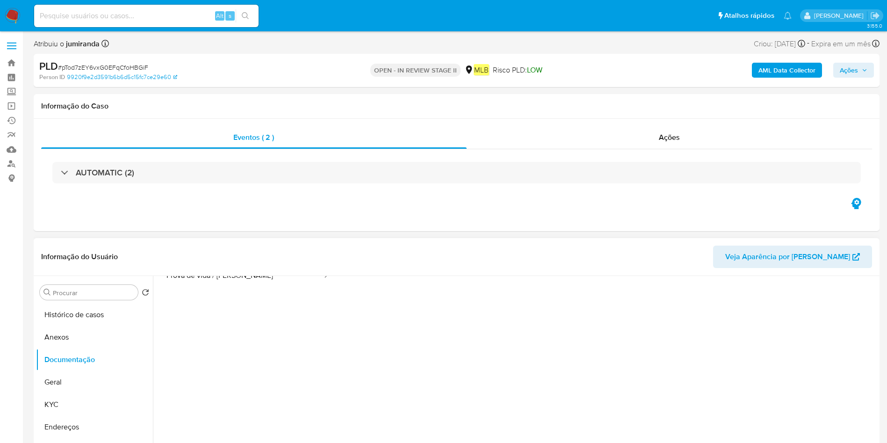
scroll to position [0, 0]
drag, startPoint x: 65, startPoint y: 377, endPoint x: 78, endPoint y: 374, distance: 13.5
click at [65, 377] on button "Geral" at bounding box center [90, 382] width 109 height 22
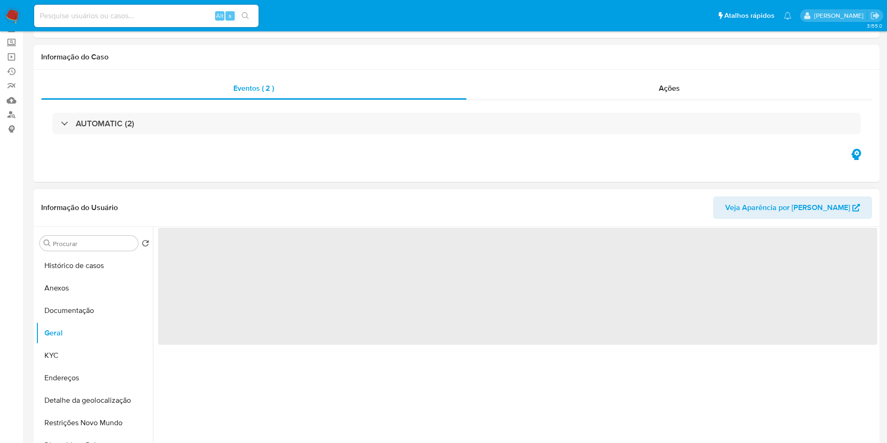
scroll to position [70, 0]
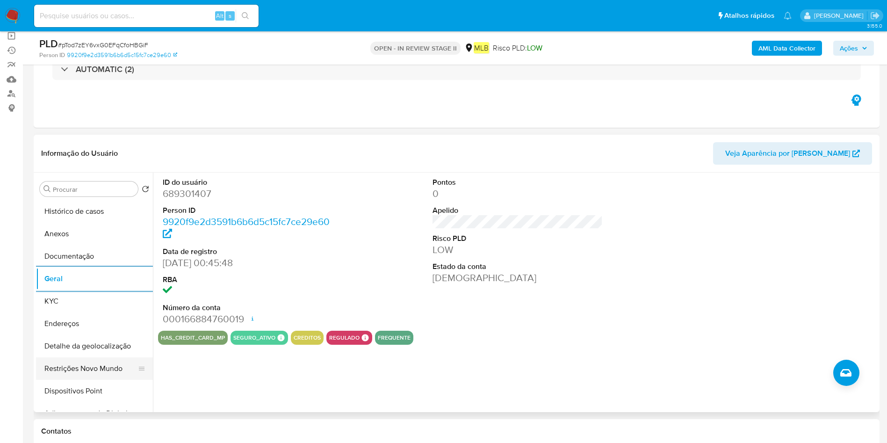
click at [72, 370] on button "Restrições Novo Mundo" at bounding box center [90, 368] width 109 height 22
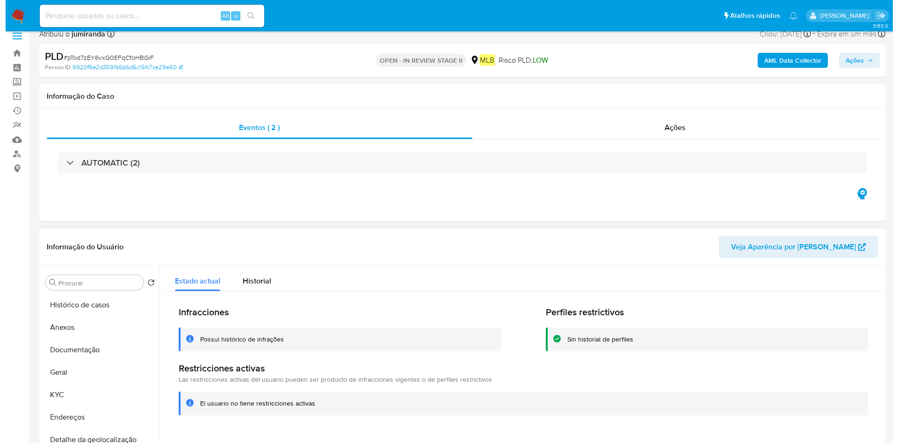
scroll to position [140, 0]
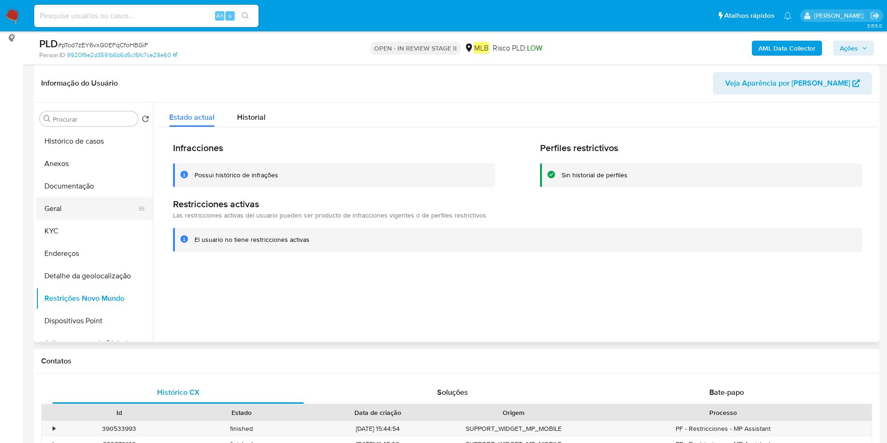
click at [93, 215] on button "Geral" at bounding box center [90, 208] width 109 height 22
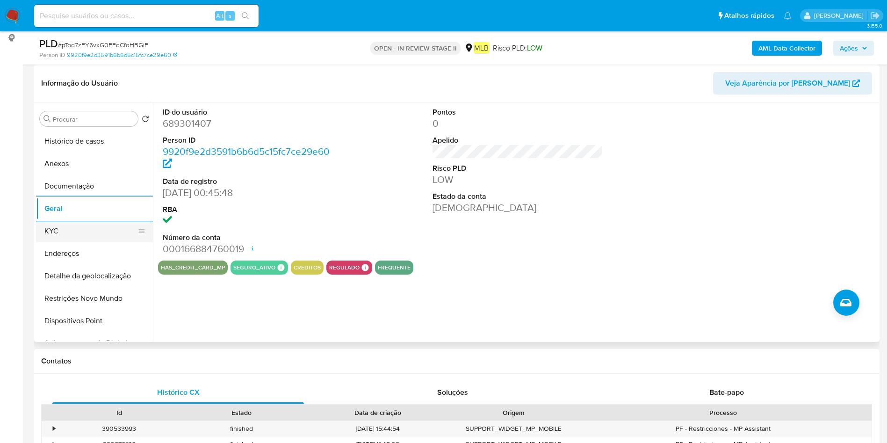
drag, startPoint x: 88, startPoint y: 227, endPoint x: 120, endPoint y: 229, distance: 31.8
click at [88, 227] on button "KYC" at bounding box center [90, 231] width 109 height 22
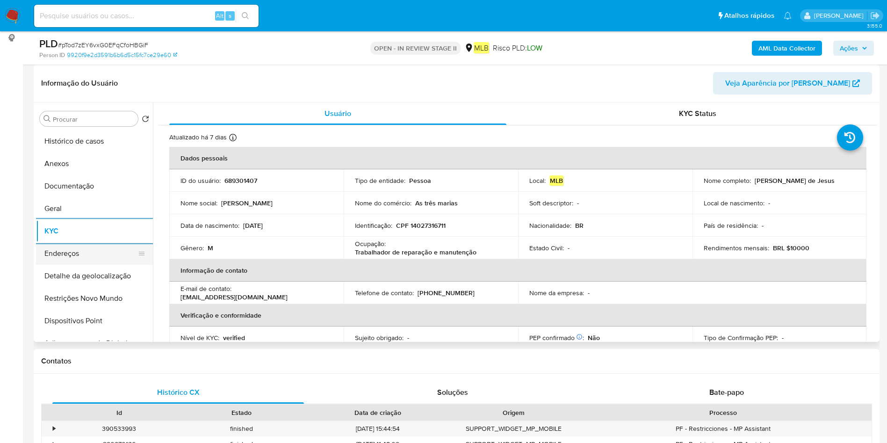
click at [79, 255] on button "Endereços" at bounding box center [90, 253] width 109 height 22
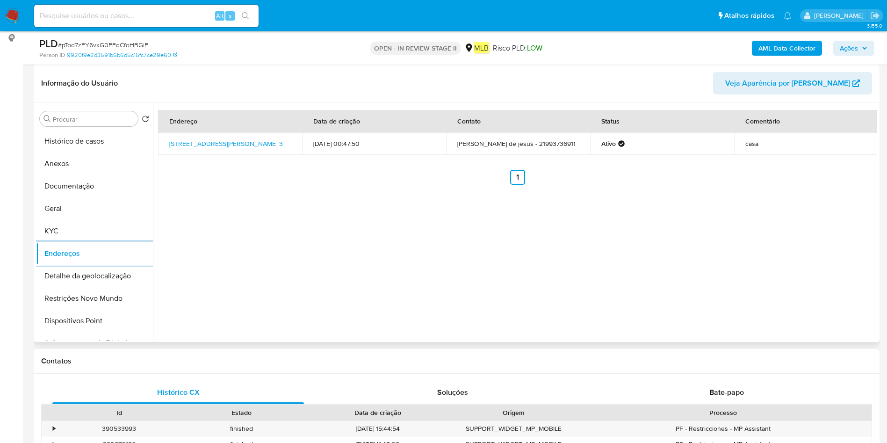
drag, startPoint x: 85, startPoint y: 269, endPoint x: 380, endPoint y: 318, distance: 299.1
click at [85, 269] on button "Detalhe da geolocalização" at bounding box center [94, 276] width 117 height 22
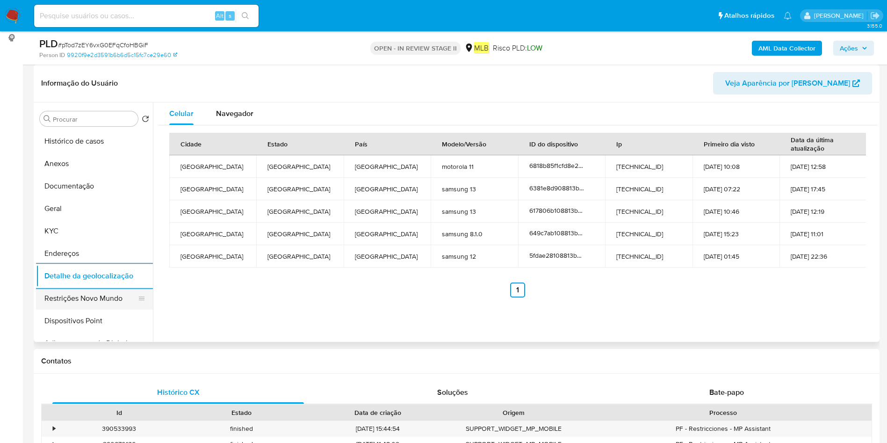
click at [104, 294] on button "Restrições Novo Mundo" at bounding box center [90, 298] width 109 height 22
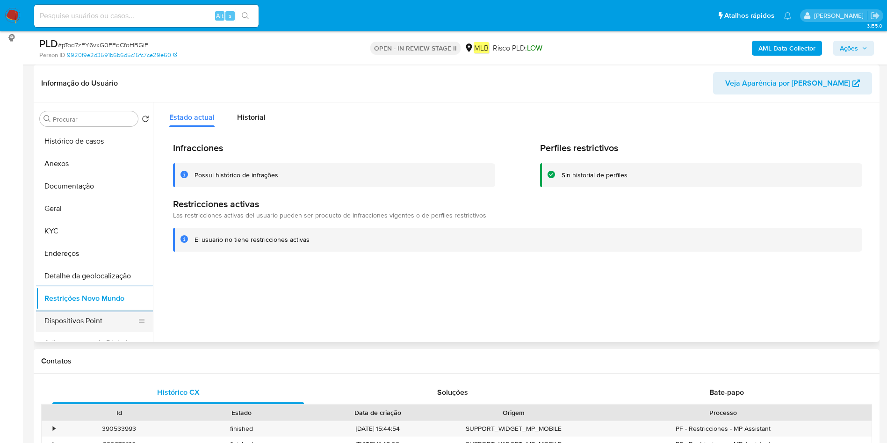
click at [39, 316] on button "Dispositivos Point" at bounding box center [90, 321] width 109 height 22
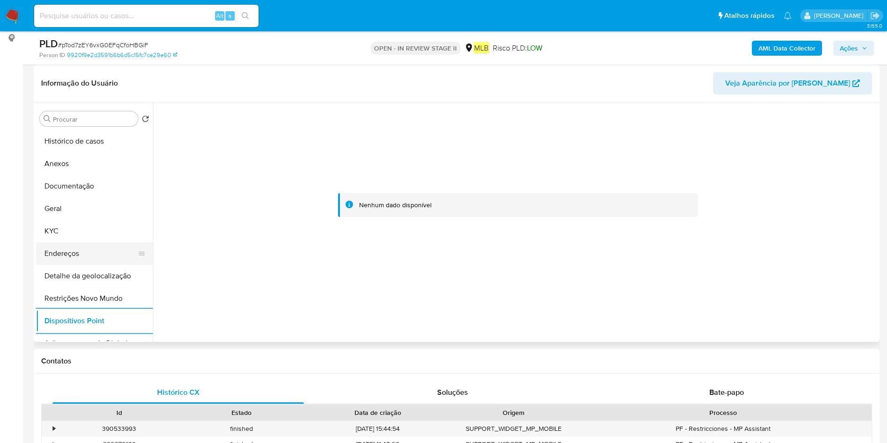
click at [70, 253] on button "Endereços" at bounding box center [90, 253] width 109 height 22
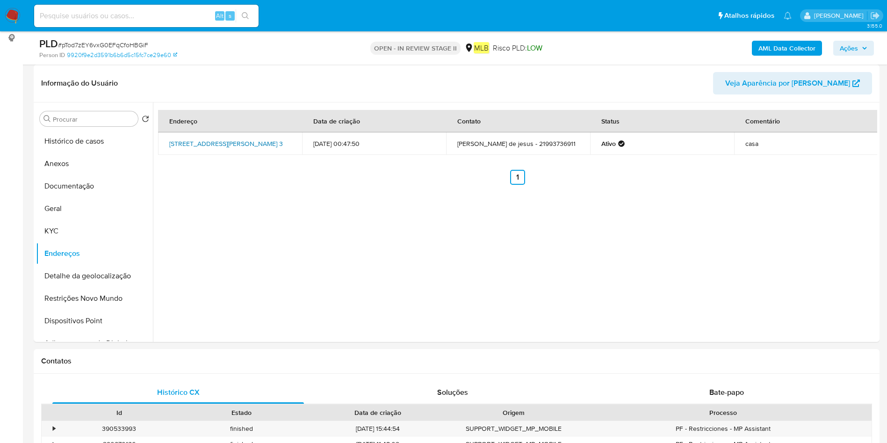
drag, startPoint x: 168, startPoint y: 134, endPoint x: 280, endPoint y: 138, distance: 111.3
click at [280, 138] on td "Rua Professor Waldemar Berardinelli 3, Rio De Janeiro, Rio De Janeiro, 22770400…" at bounding box center [230, 143] width 144 height 22
copy link "Rua Professor Waldemar Berardinelli 3"
click at [61, 207] on button "Geral" at bounding box center [90, 208] width 109 height 22
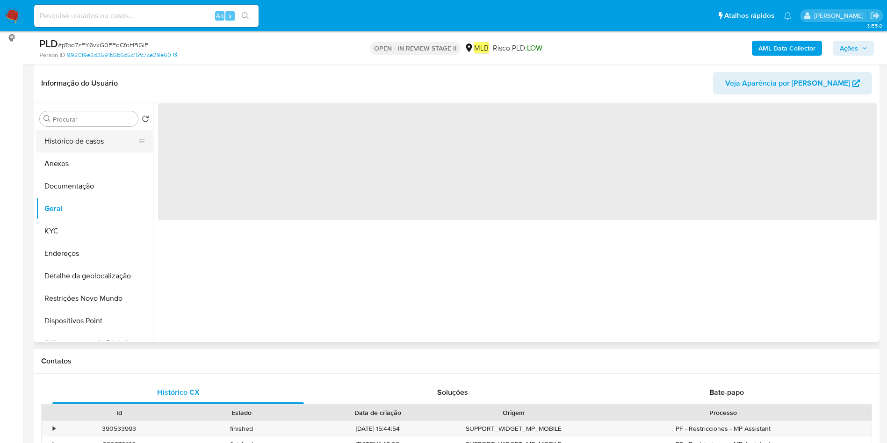
click at [93, 150] on button "Histórico de casos" at bounding box center [90, 141] width 109 height 22
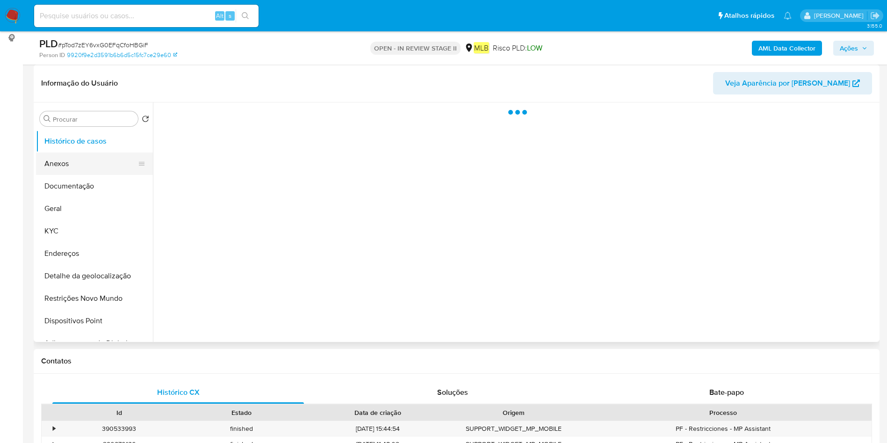
click at [97, 154] on button "Anexos" at bounding box center [90, 163] width 109 height 22
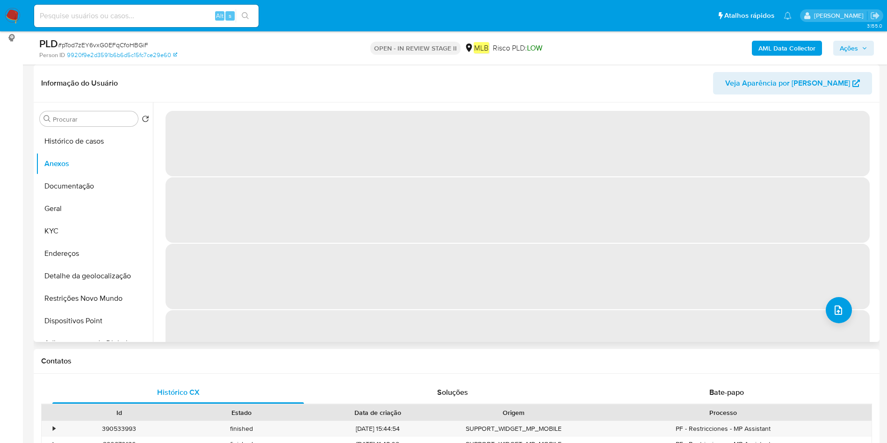
click at [855, 330] on span "‌" at bounding box center [518, 342] width 704 height 65
click at [843, 315] on button "upload-file" at bounding box center [839, 310] width 26 height 26
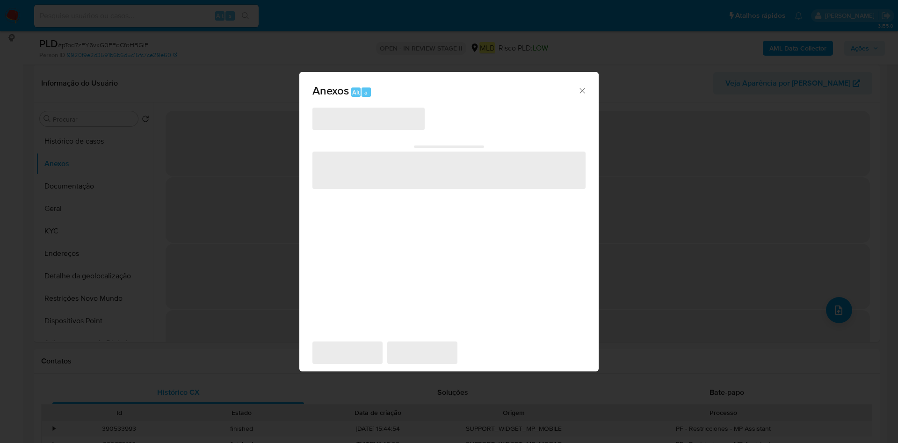
click at [382, 123] on span "‌" at bounding box center [368, 119] width 112 height 22
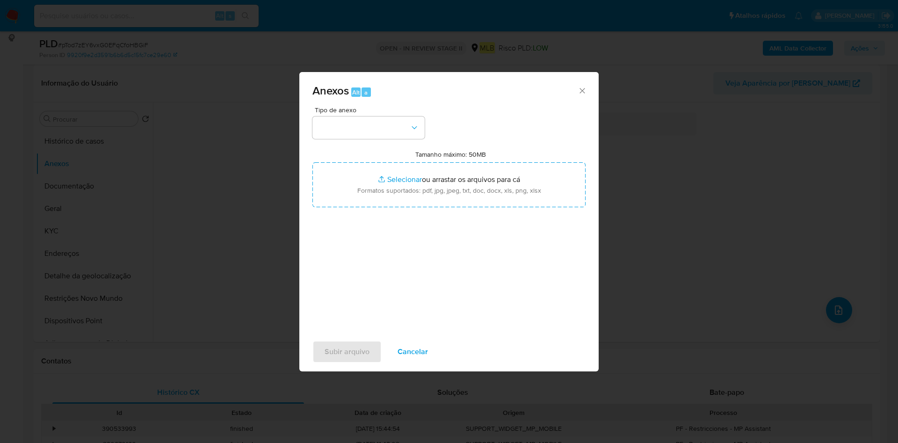
click at [252, 157] on div "Anexos Alt a Tipo de anexo Tamanho máximo: 50MB Selecionar arquivos Selecionar …" at bounding box center [449, 221] width 898 height 443
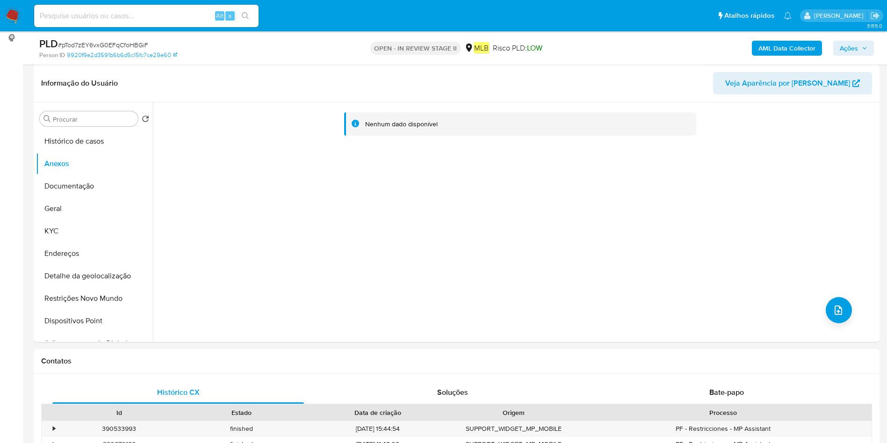
click at [798, 37] on div "AML Data Collector Ações" at bounding box center [736, 48] width 276 height 22
click at [798, 42] on b "AML Data Collector" at bounding box center [786, 48] width 57 height 15
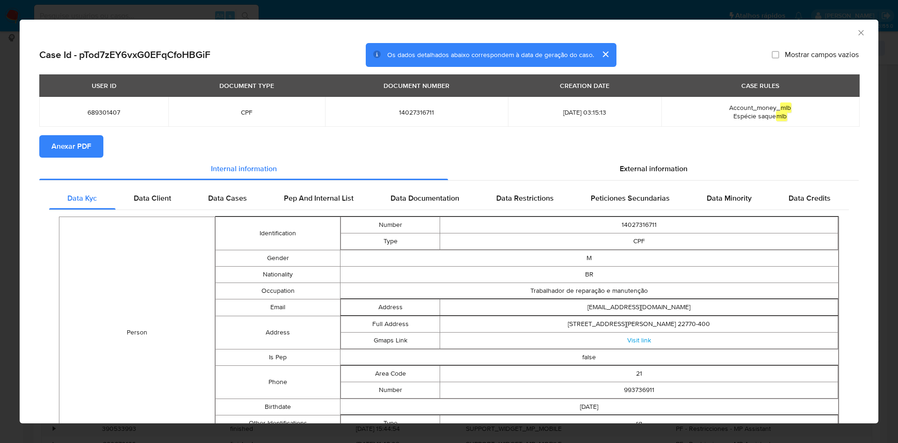
click at [96, 137] on button "Anexar PDF" at bounding box center [71, 146] width 64 height 22
click at [856, 32] on div "AML Data Collector" at bounding box center [449, 31] width 858 height 23
click at [856, 33] on icon "Fechar a janela" at bounding box center [860, 32] width 9 height 9
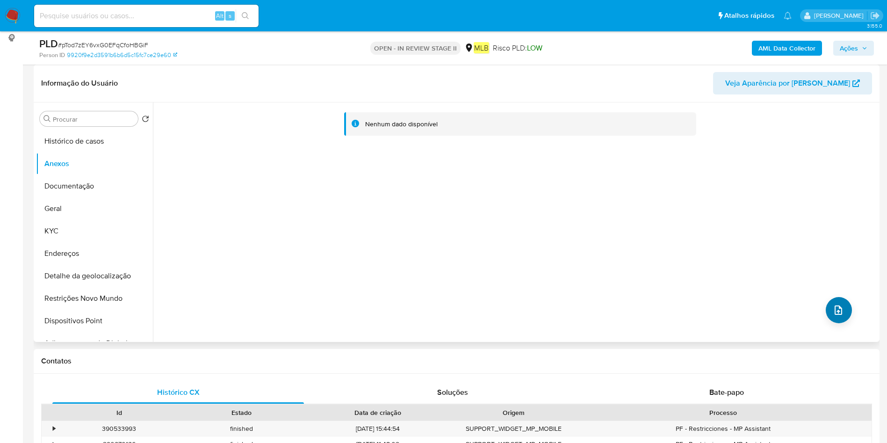
click at [821, 307] on div "Nenhum dado disponível" at bounding box center [515, 221] width 724 height 239
click at [827, 305] on button "upload-file" at bounding box center [839, 310] width 26 height 26
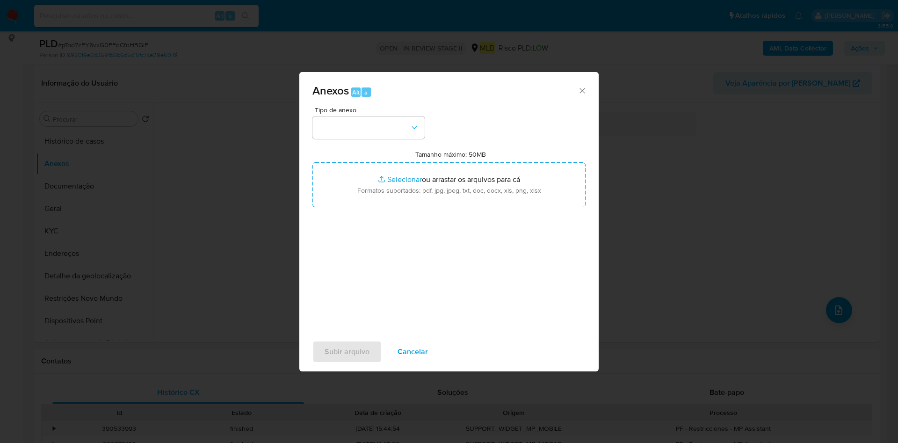
click at [58, 141] on div "Anexos Alt a Tipo de anexo Tamanho máximo: 50MB Selecionar arquivos Selecionar …" at bounding box center [449, 221] width 898 height 443
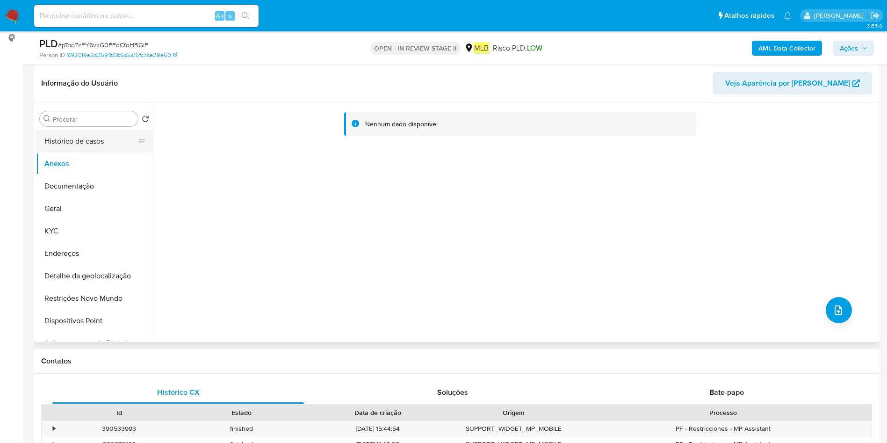
click at [95, 140] on button "Histórico de casos" at bounding box center [90, 141] width 109 height 22
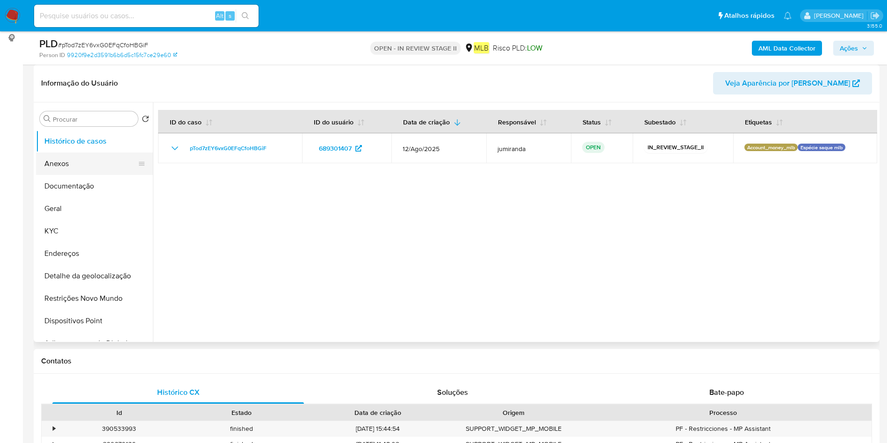
click at [78, 164] on button "Anexos" at bounding box center [90, 163] width 109 height 22
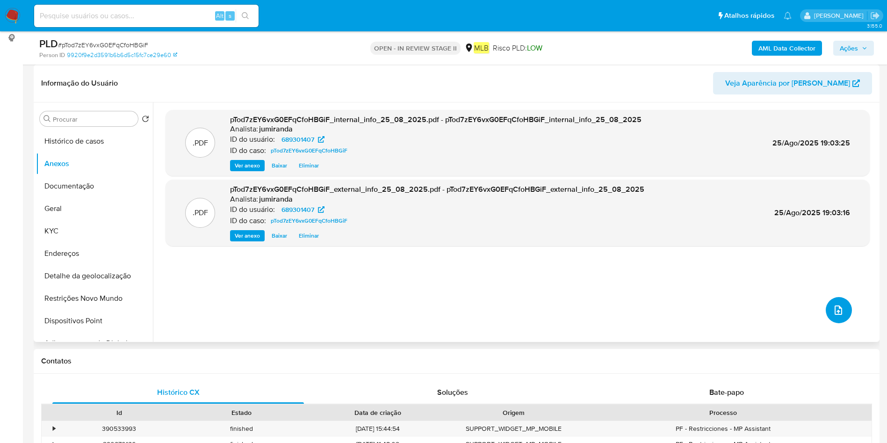
click at [834, 313] on icon "upload-file" at bounding box center [838, 309] width 11 height 11
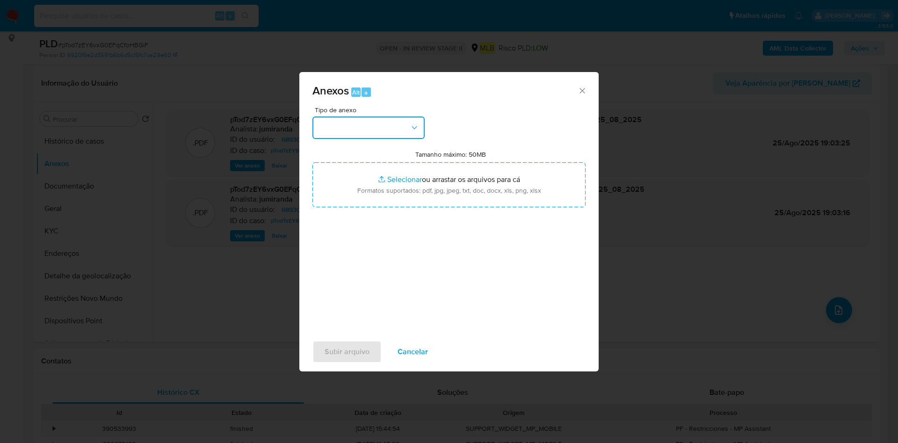
click at [401, 130] on button "button" at bounding box center [368, 127] width 112 height 22
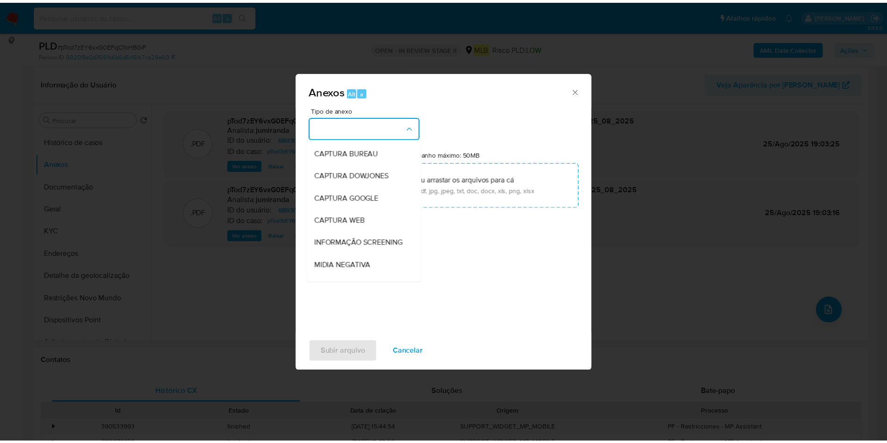
scroll to position [144, 0]
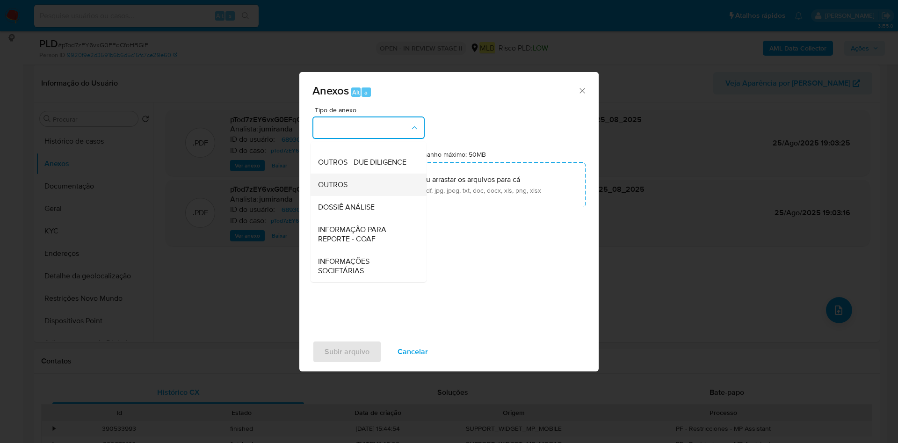
click at [348, 194] on div "OUTROS" at bounding box center [365, 184] width 95 height 22
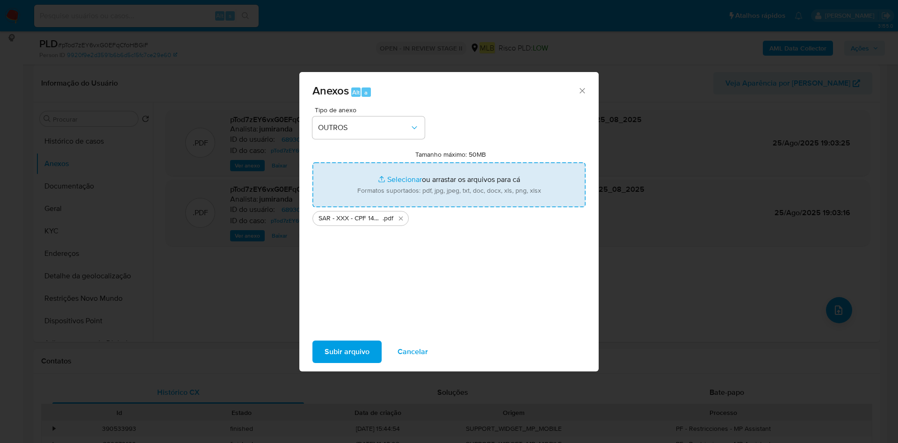
type input "C:\fakepath\Mulan 689301407_2025_08_25_09_34_18.xlsx"
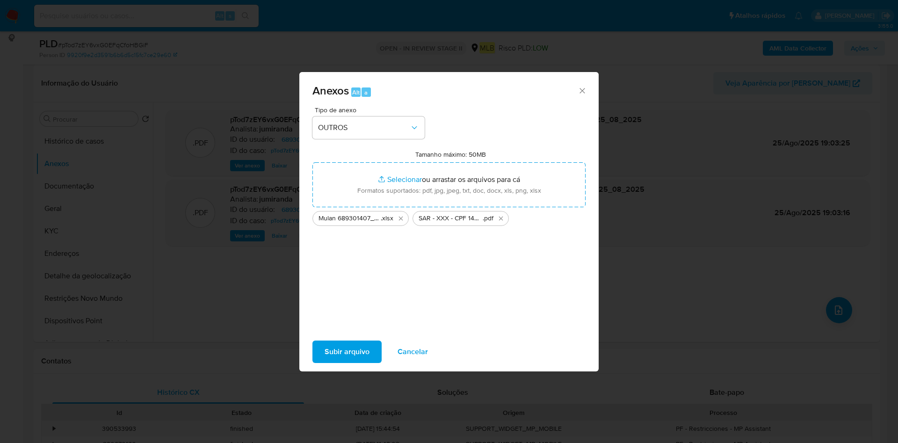
click at [364, 353] on span "Subir arquivo" at bounding box center [346, 351] width 45 height 21
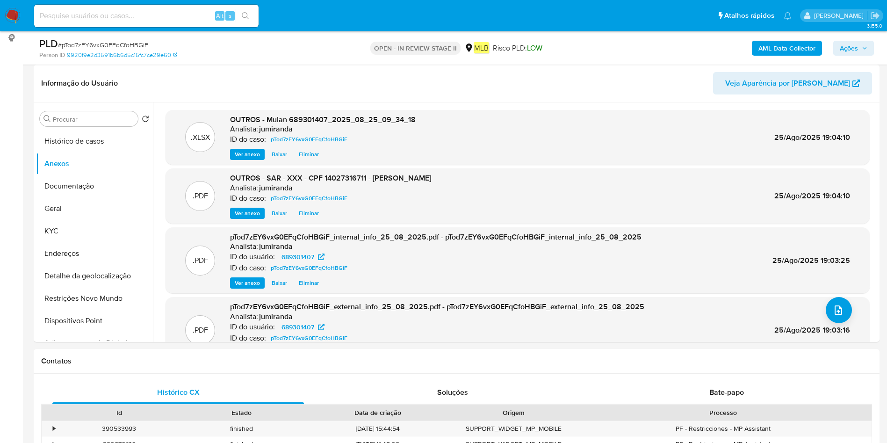
click at [839, 46] on button "Ações" at bounding box center [853, 48] width 41 height 15
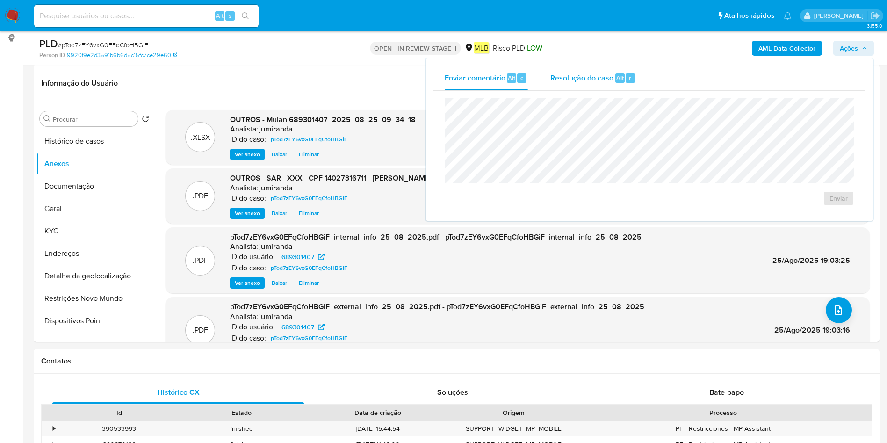
click at [599, 79] on span "Resolução do caso" at bounding box center [581, 77] width 63 height 11
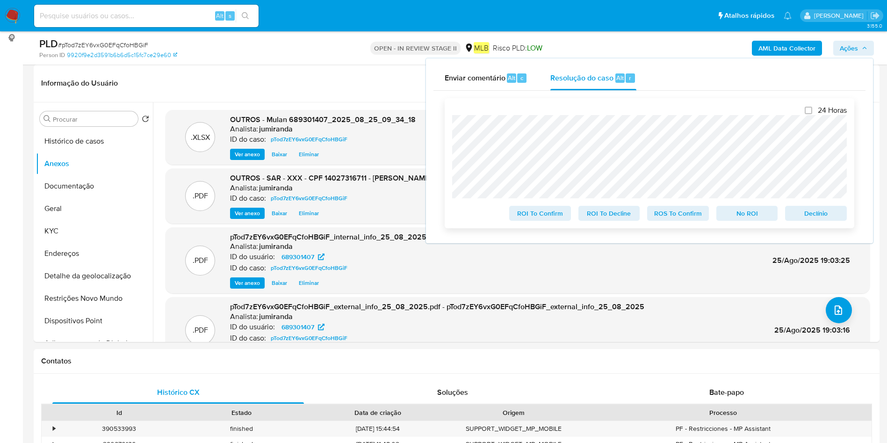
click at [682, 214] on span "ROS To Confirm" at bounding box center [678, 213] width 49 height 13
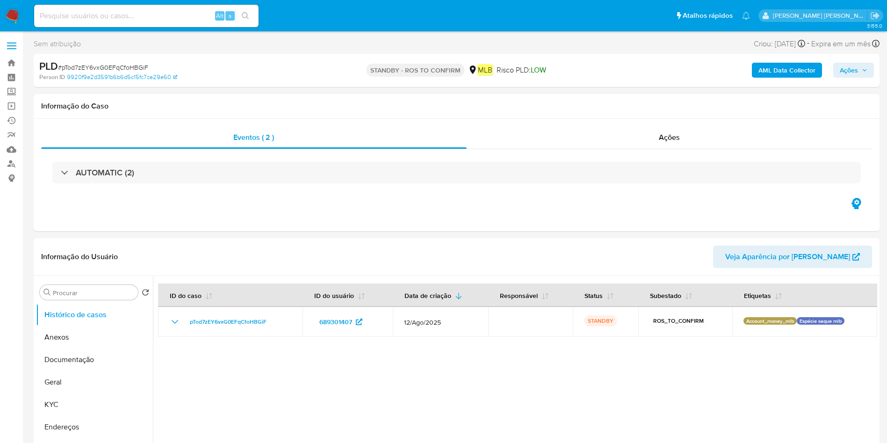
select select "10"
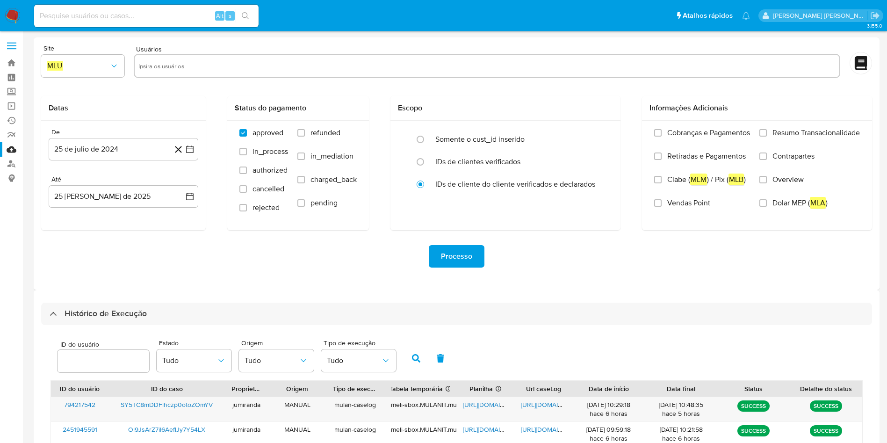
select select "10"
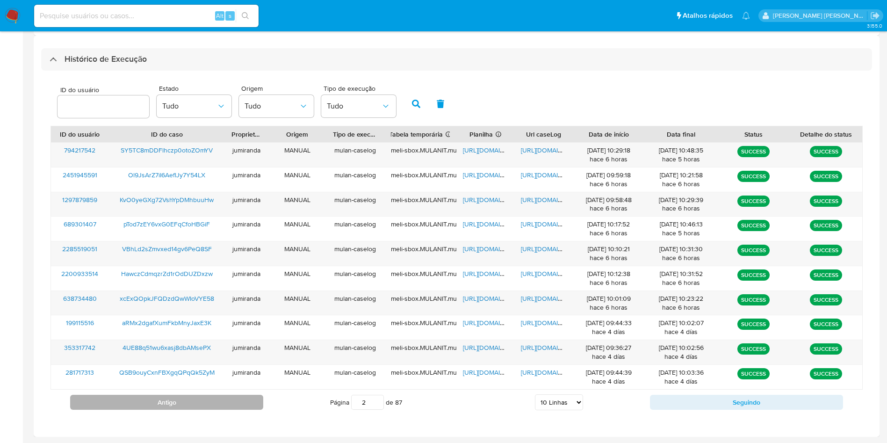
click at [228, 396] on button "Antigo" at bounding box center [166, 402] width 193 height 15
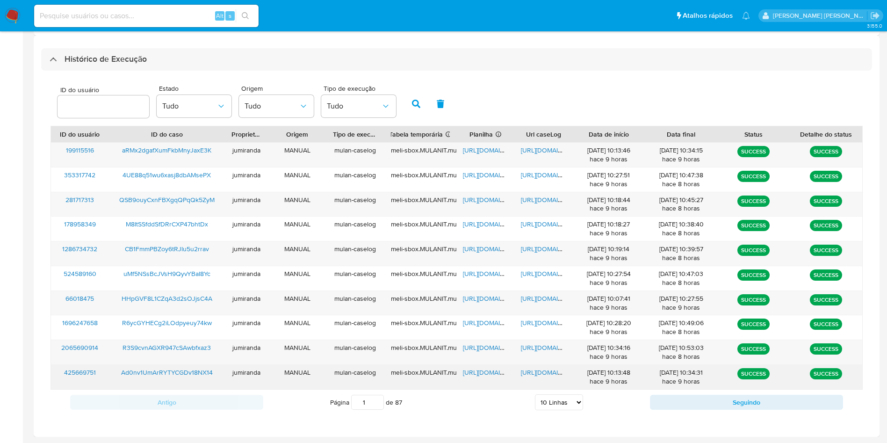
click at [482, 370] on span "[URL][DOMAIN_NAME]" at bounding box center [495, 371] width 65 height 9
click at [549, 374] on span "[URL][DOMAIN_NAME]" at bounding box center [553, 371] width 65 height 9
click at [193, 373] on span "Ad0nv1UmArRYTYCGDv18NX14" at bounding box center [167, 371] width 92 height 9
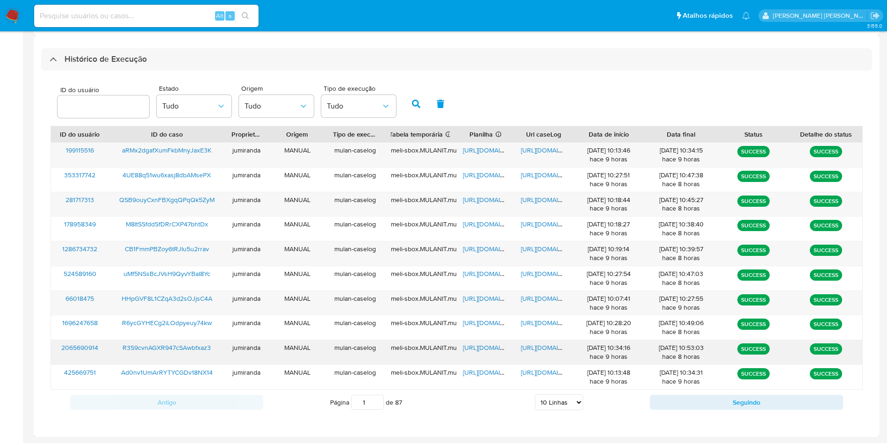
click at [498, 344] on span "[URL][DOMAIN_NAME]" at bounding box center [495, 347] width 65 height 9
drag, startPoint x: 537, startPoint y: 344, endPoint x: 527, endPoint y: 345, distance: 9.4
click at [537, 344] on span "[URL][DOMAIN_NAME]" at bounding box center [553, 347] width 65 height 9
click at [196, 345] on span "R3S9cvnAGXR947cSAwbfxaz3" at bounding box center [166, 347] width 88 height 9
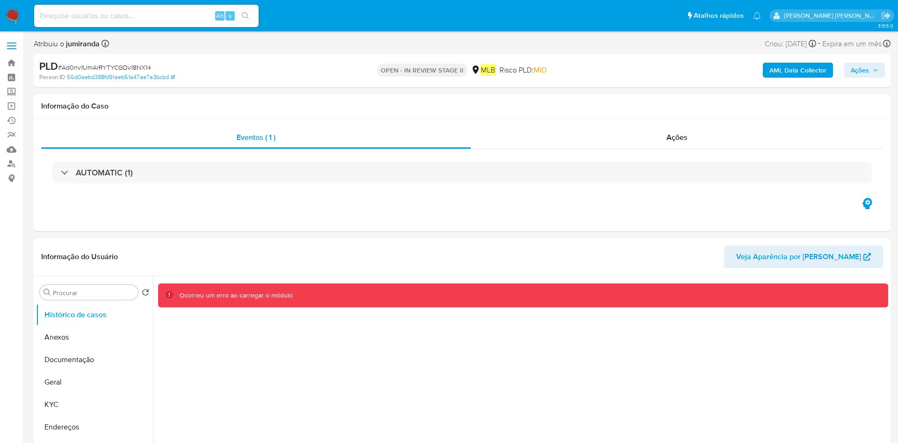
select select "10"
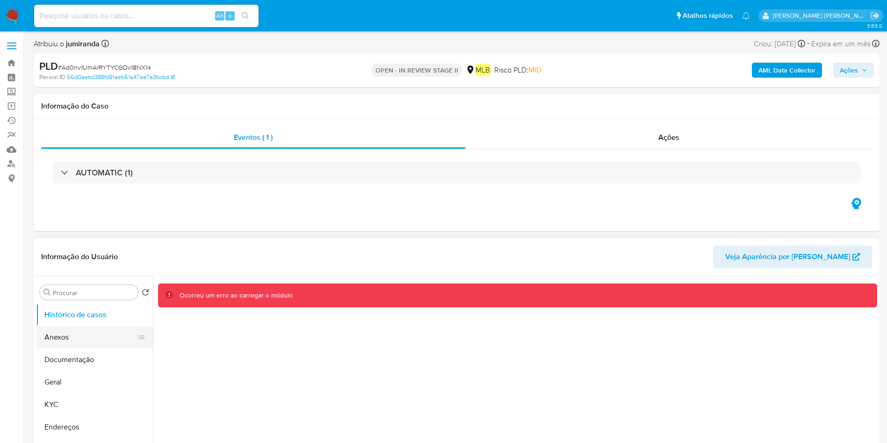
drag, startPoint x: 111, startPoint y: 324, endPoint x: 103, endPoint y: 337, distance: 14.5
click at [111, 324] on button "Histórico de casos" at bounding box center [94, 314] width 117 height 22
click at [101, 338] on button "Anexos" at bounding box center [90, 337] width 109 height 22
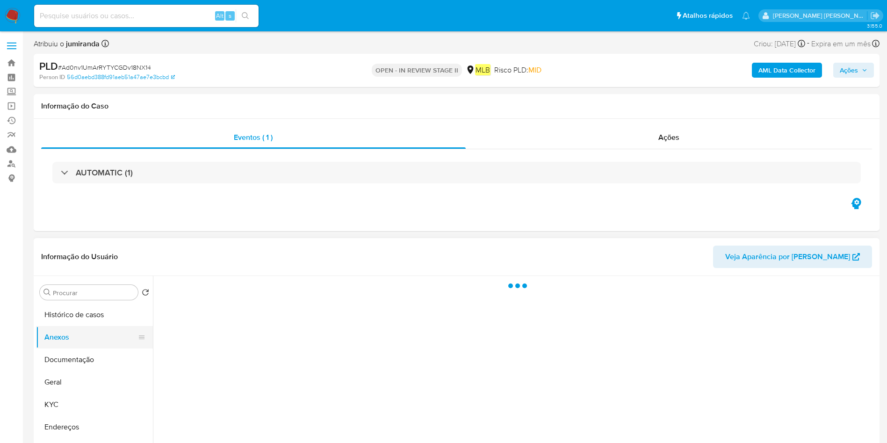
click at [101, 338] on button "Anexos" at bounding box center [90, 337] width 109 height 22
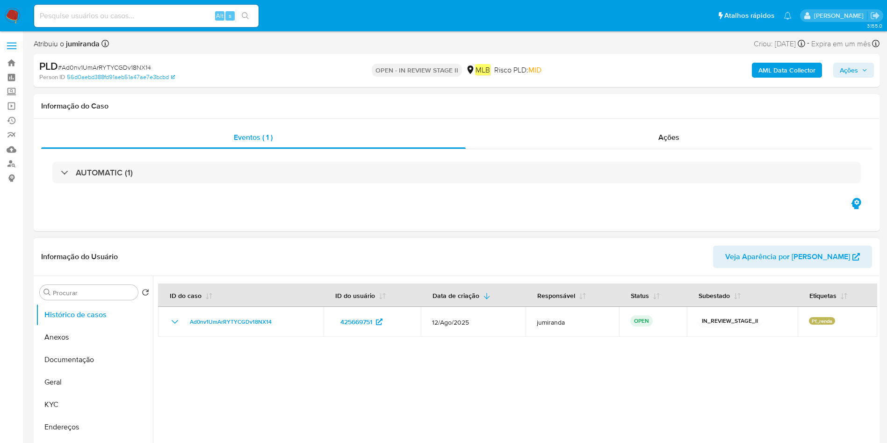
select select "10"
click at [109, 336] on button "Anexos" at bounding box center [90, 337] width 109 height 22
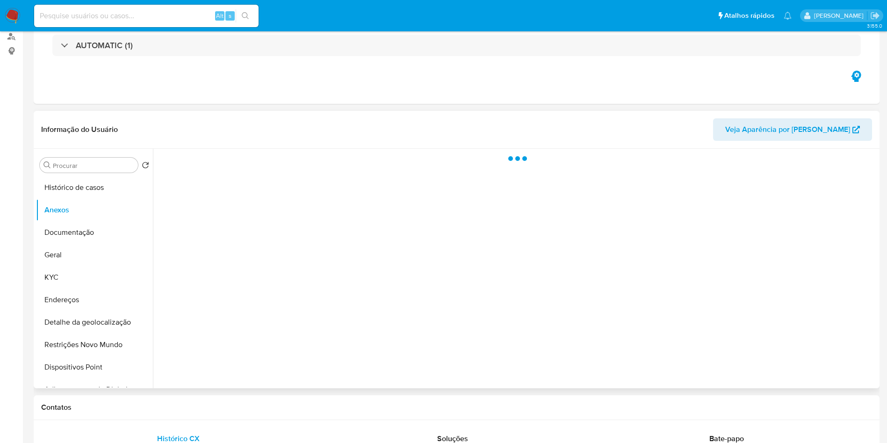
scroll to position [140, 0]
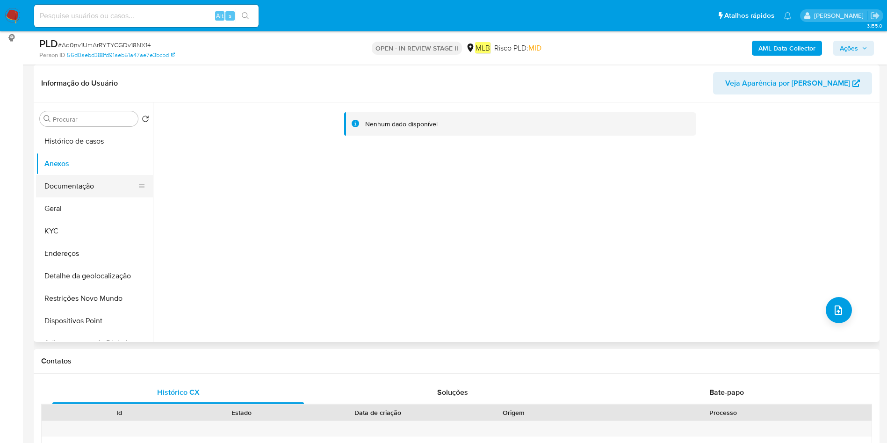
click at [93, 179] on button "Documentação" at bounding box center [90, 186] width 109 height 22
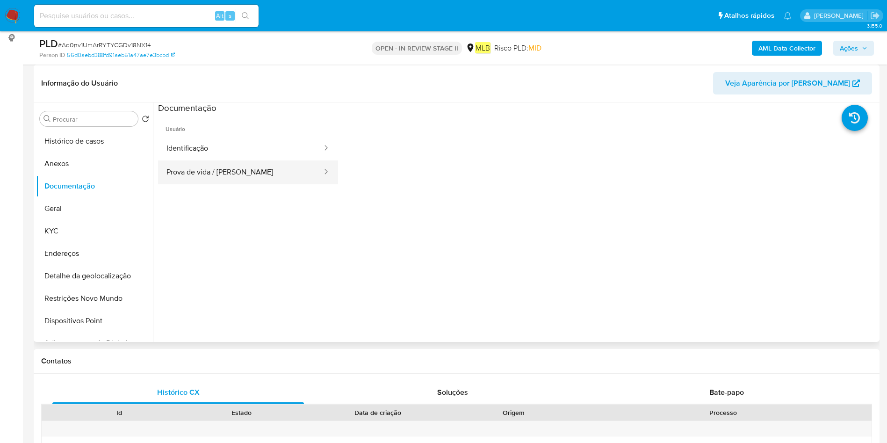
click at [205, 180] on button "Prova de vida / Selfie" at bounding box center [240, 172] width 165 height 24
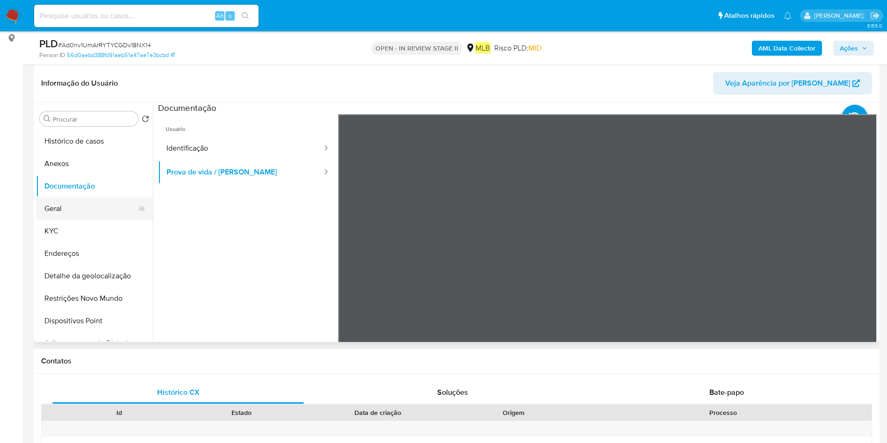
click at [111, 199] on button "Geral" at bounding box center [90, 208] width 109 height 22
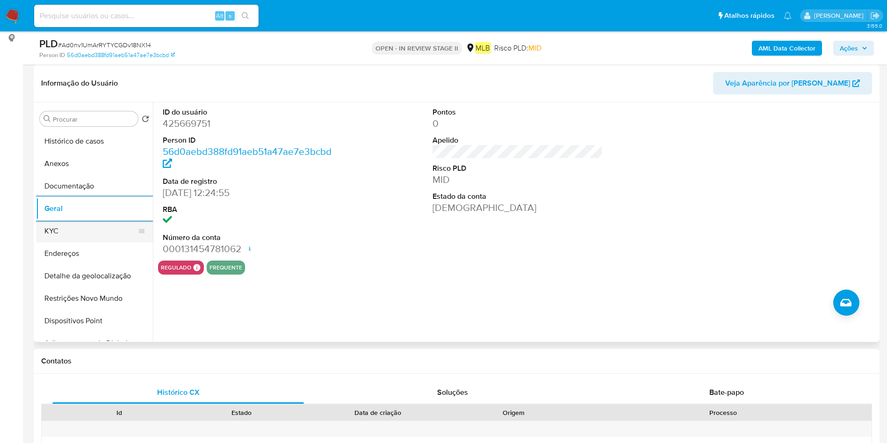
click at [90, 223] on button "KYC" at bounding box center [90, 231] width 109 height 22
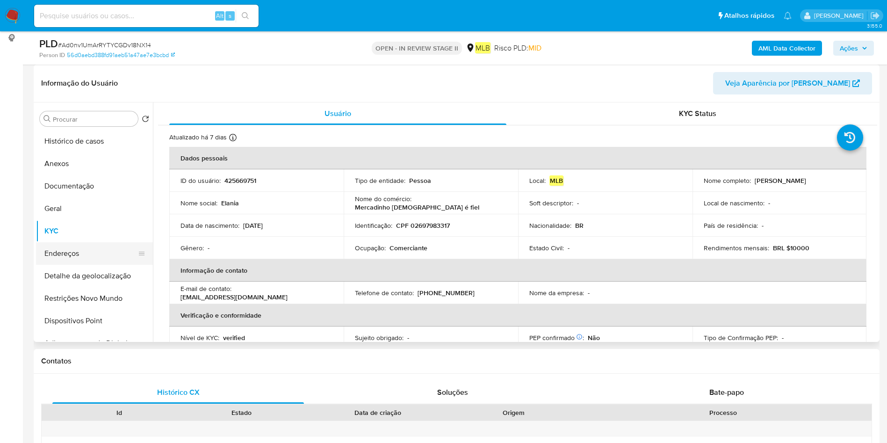
click at [73, 249] on button "Endereços" at bounding box center [90, 253] width 109 height 22
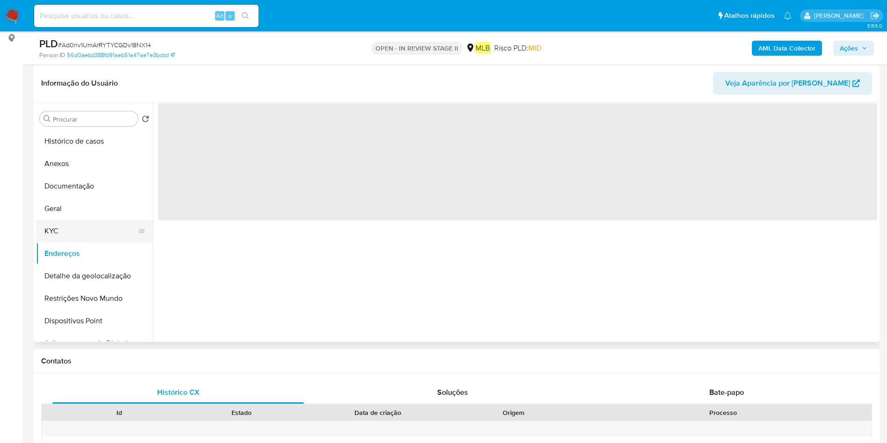
click at [87, 228] on button "KYC" at bounding box center [90, 231] width 109 height 22
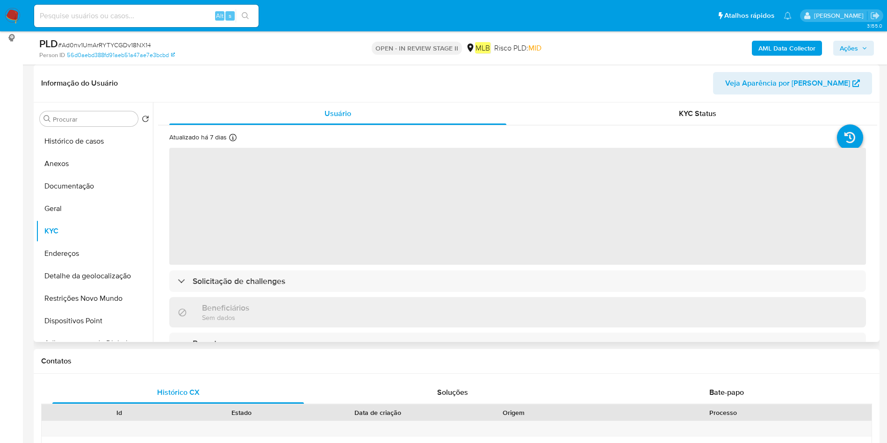
click at [401, 248] on span "‌" at bounding box center [517, 206] width 697 height 117
click at [399, 250] on span "‌" at bounding box center [517, 206] width 697 height 117
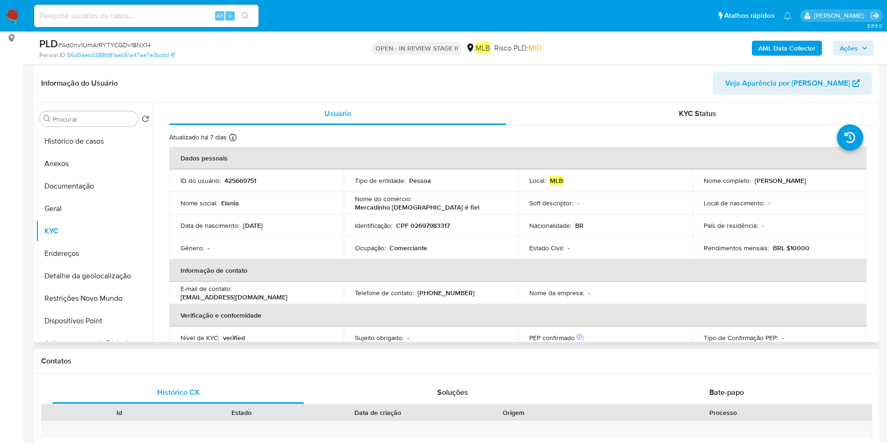
click at [397, 245] on p "Comerciante" at bounding box center [408, 248] width 38 height 8
click at [395, 251] on p "Comerciante" at bounding box center [408, 248] width 38 height 8
copy div "Ocupação : Comerciante"
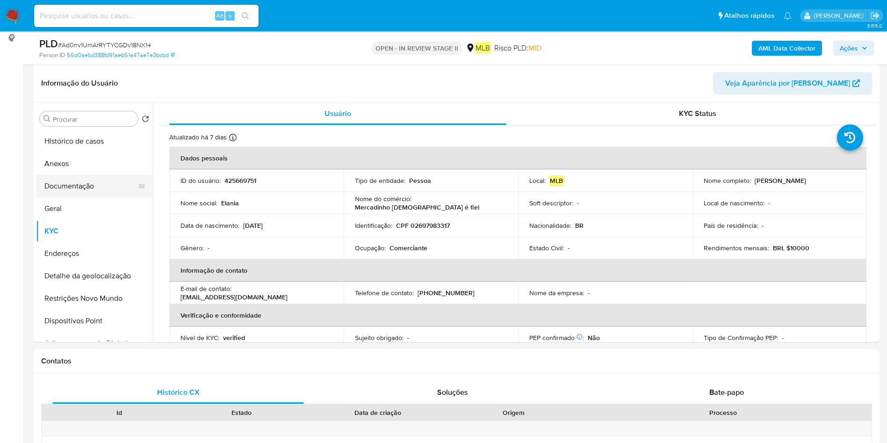
click at [72, 187] on button "Documentação" at bounding box center [90, 186] width 109 height 22
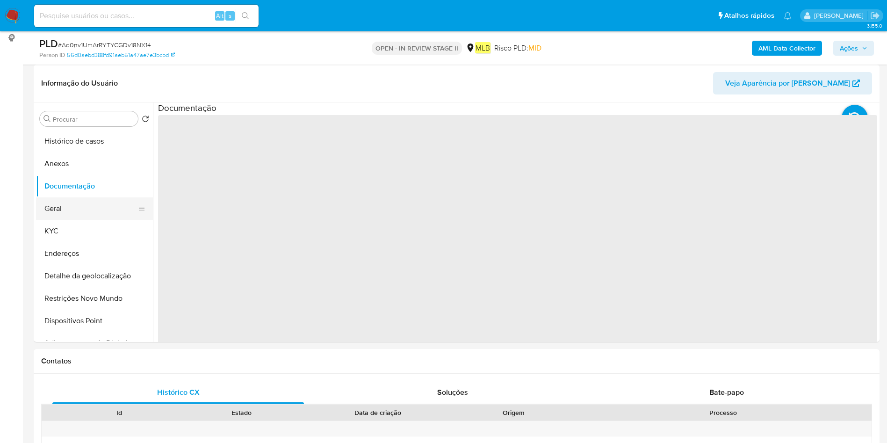
click at [78, 210] on button "Geral" at bounding box center [90, 208] width 109 height 22
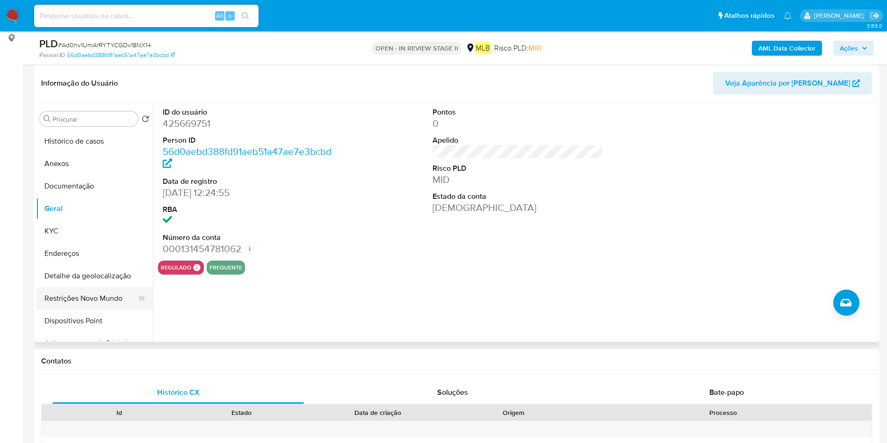
click at [80, 292] on button "Restrições Novo Mundo" at bounding box center [90, 298] width 109 height 22
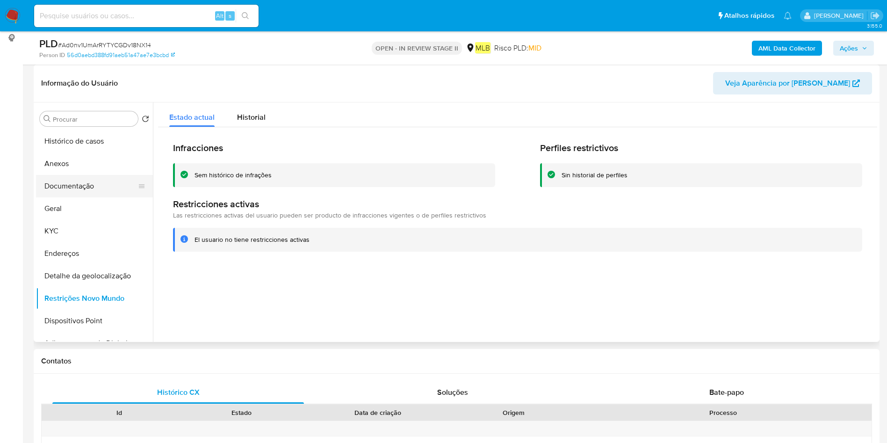
click at [78, 179] on button "Documentação" at bounding box center [90, 186] width 109 height 22
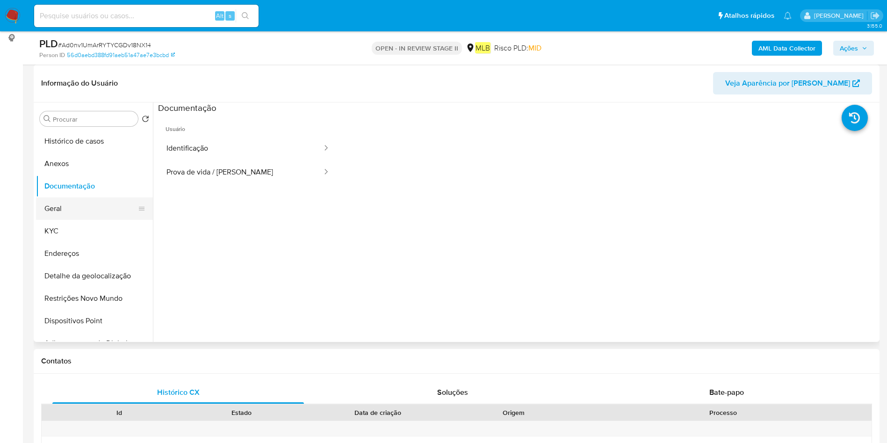
click at [76, 203] on button "Geral" at bounding box center [90, 208] width 109 height 22
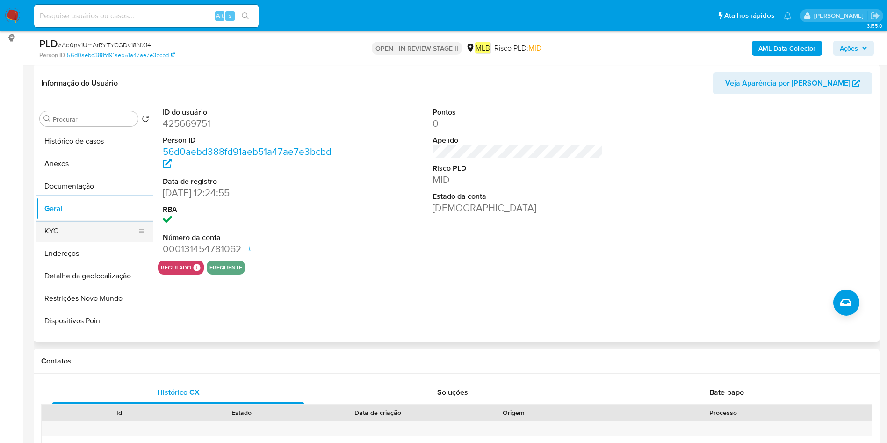
click at [97, 230] on button "KYC" at bounding box center [90, 231] width 109 height 22
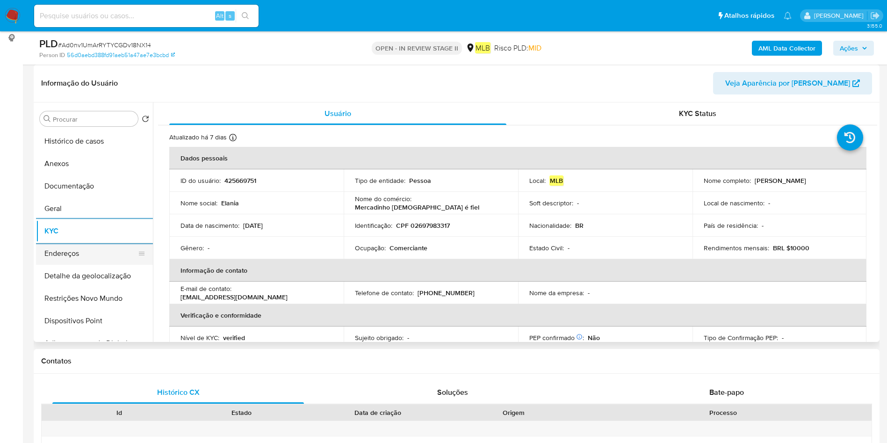
click at [99, 257] on button "Endereços" at bounding box center [90, 253] width 109 height 22
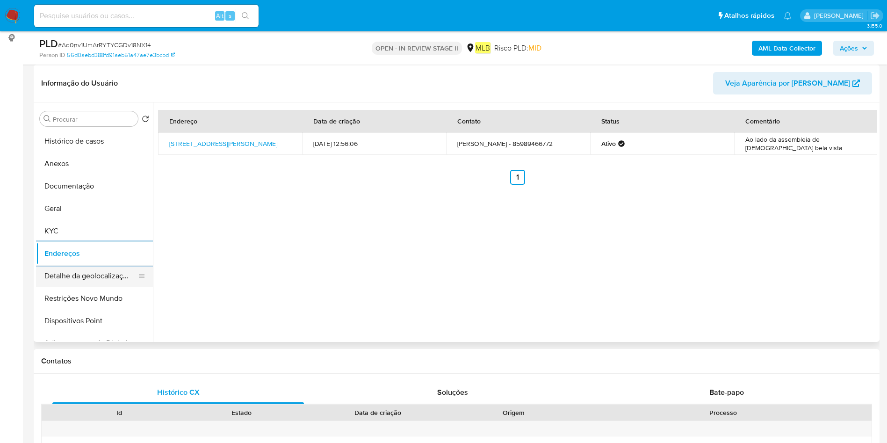
click at [77, 270] on button "Detalhe da geolocalização" at bounding box center [90, 276] width 109 height 22
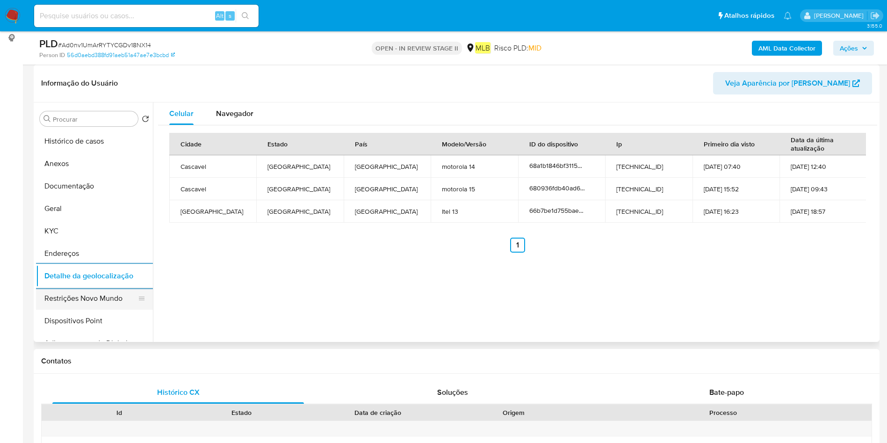
click at [105, 297] on button "Restrições Novo Mundo" at bounding box center [90, 298] width 109 height 22
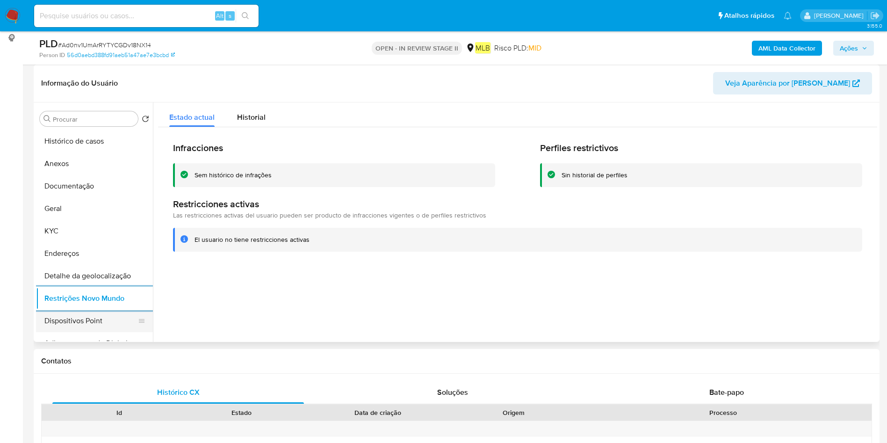
click at [52, 319] on button "Dispositivos Point" at bounding box center [90, 321] width 109 height 22
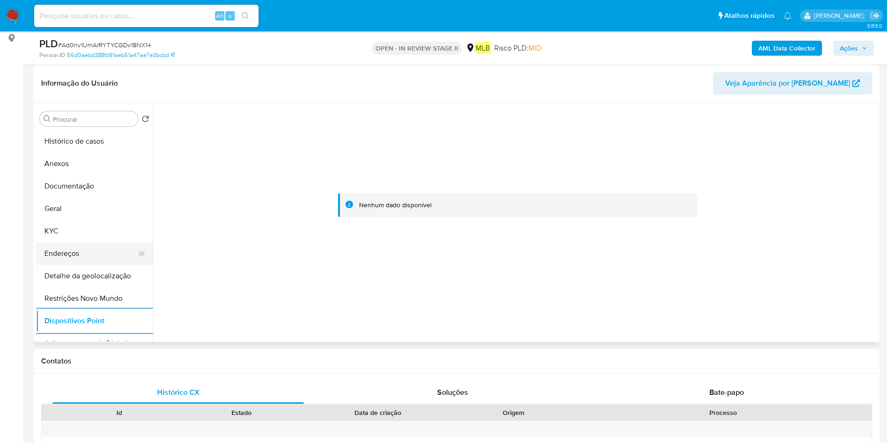
click at [70, 258] on button "Endereços" at bounding box center [90, 253] width 109 height 22
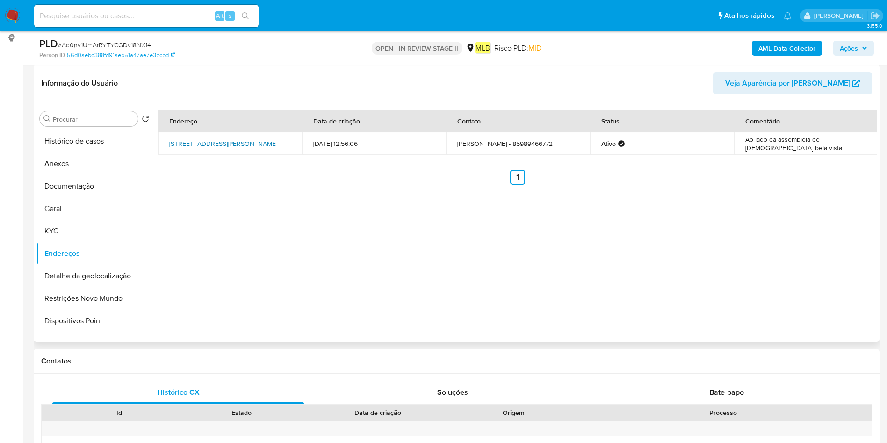
drag, startPoint x: 165, startPoint y: 138, endPoint x: 267, endPoint y: 141, distance: 102.4
click at [267, 141] on td "Rua João Marques 76, Maracanaú, Ceará, 61914335, Brasil 76" at bounding box center [230, 143] width 144 height 22
drag, startPoint x: 90, startPoint y: 170, endPoint x: 160, endPoint y: 176, distance: 70.0
click at [90, 170] on button "Anexos" at bounding box center [94, 163] width 117 height 22
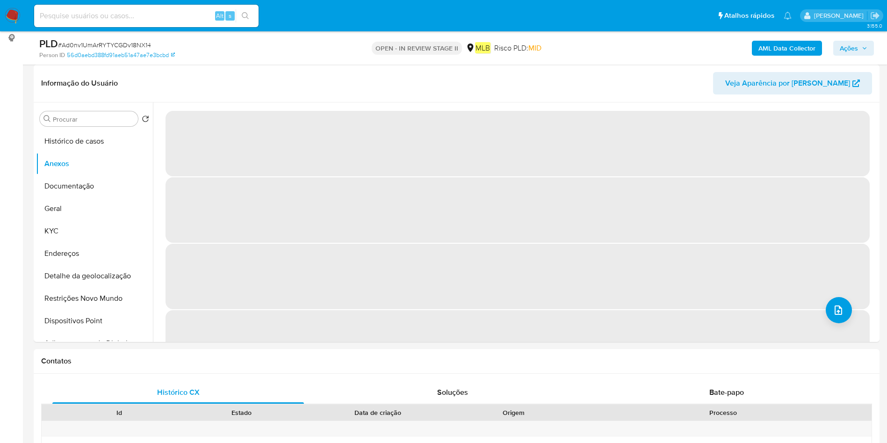
click at [776, 50] on b "AML Data Collector" at bounding box center [786, 48] width 57 height 15
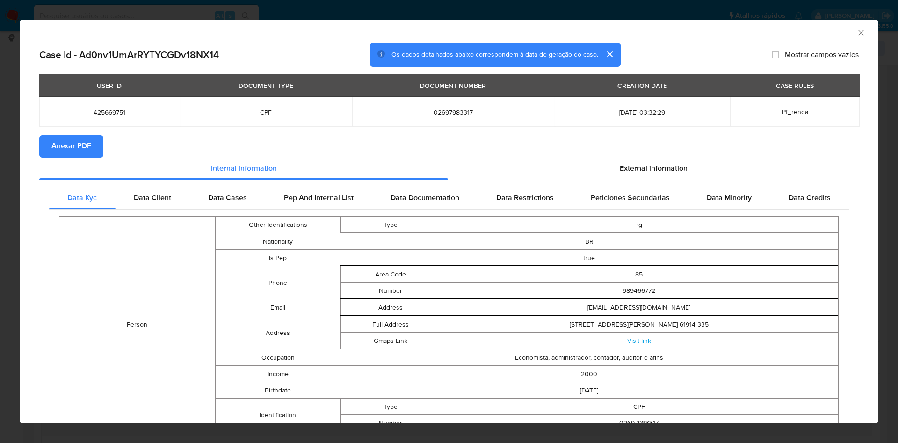
click at [76, 137] on span "Anexar PDF" at bounding box center [71, 146] width 40 height 21
click at [849, 26] on div "AML Data Collector" at bounding box center [449, 31] width 858 height 23
click at [856, 32] on icon "Fechar a janela" at bounding box center [860, 32] width 9 height 9
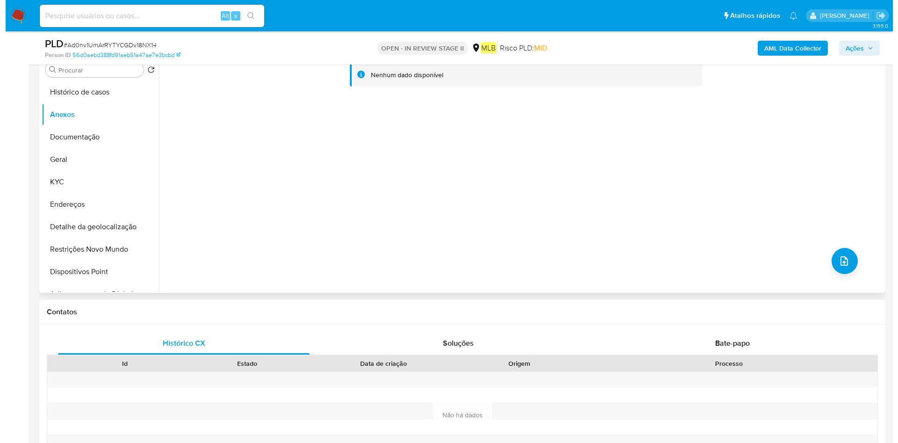
scroll to position [210, 0]
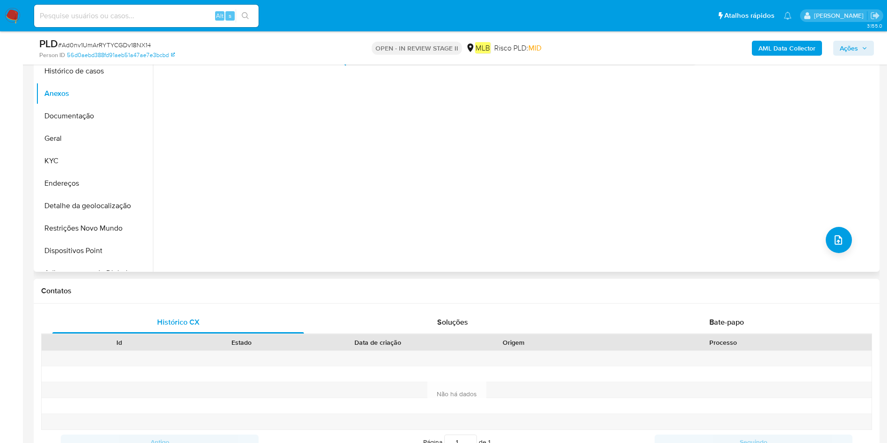
click at [815, 243] on div "Nenhum dado disponível" at bounding box center [515, 151] width 724 height 239
click at [838, 237] on icon "upload-file" at bounding box center [838, 239] width 11 height 11
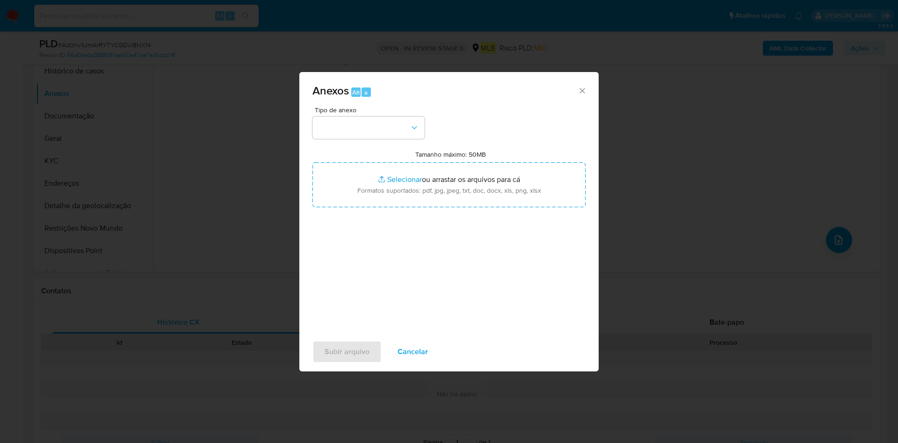
click at [395, 143] on div "Tipo de anexo Tamanho máximo: 50MB Selecionar arquivos Selecionar ou arrastar o…" at bounding box center [448, 217] width 273 height 221
click at [393, 141] on div "Tipo de anexo Tamanho máximo: 50MB Selecionar arquivos Selecionar ou arrastar o…" at bounding box center [448, 217] width 273 height 221
click at [394, 137] on button "button" at bounding box center [368, 127] width 112 height 22
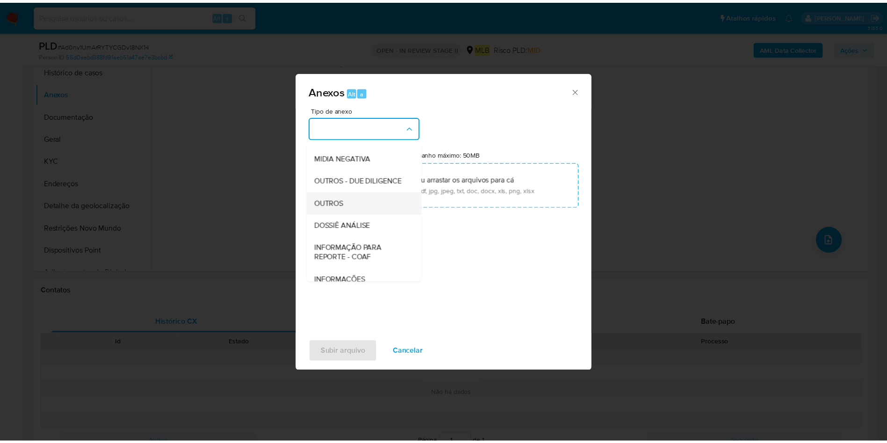
scroll to position [144, 0]
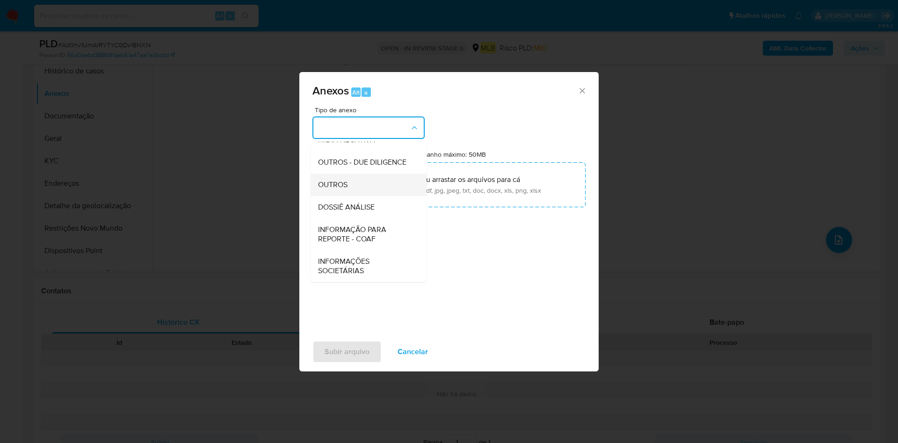
click at [362, 182] on div "OUTROS" at bounding box center [365, 184] width 95 height 22
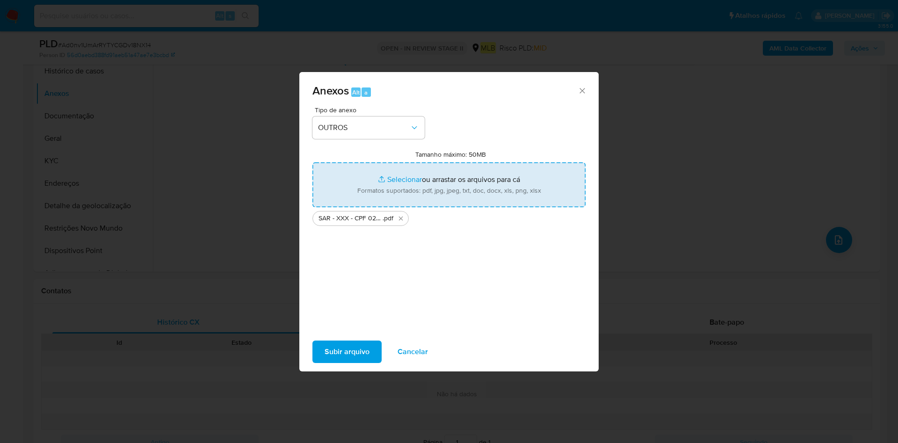
type input "C:\fakepath\Mulan 425669751_2025_08_25_09_30_34.xlsx"
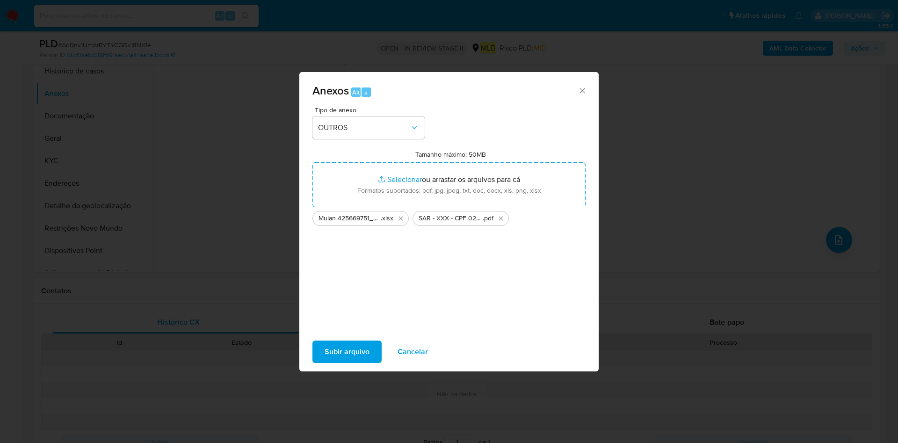
click at [353, 353] on span "Subir arquivo" at bounding box center [346, 351] width 45 height 21
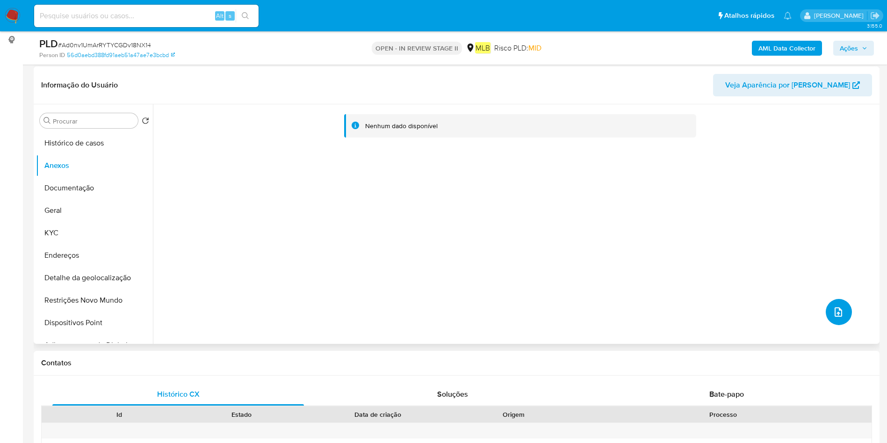
scroll to position [0, 0]
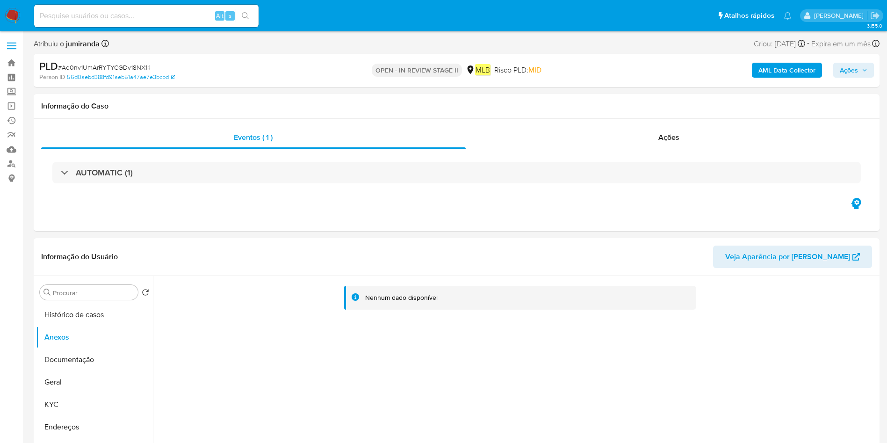
click at [854, 71] on span "Ações" at bounding box center [849, 70] width 18 height 15
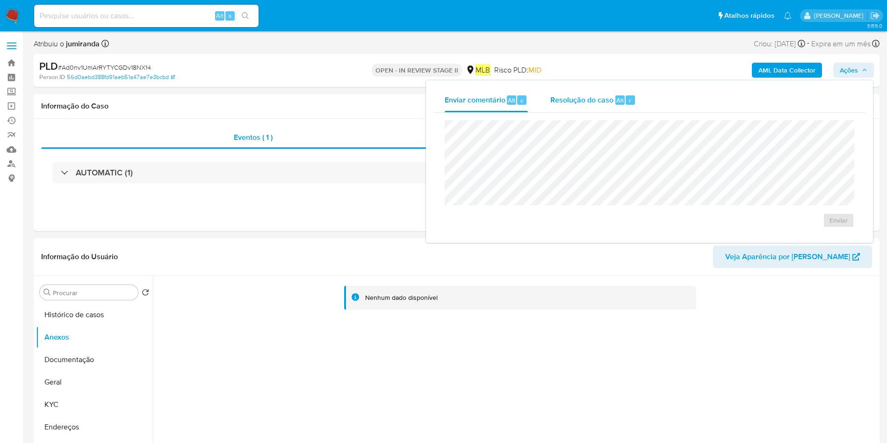
click at [569, 108] on div "Resolução do caso Alt r" at bounding box center [593, 100] width 86 height 24
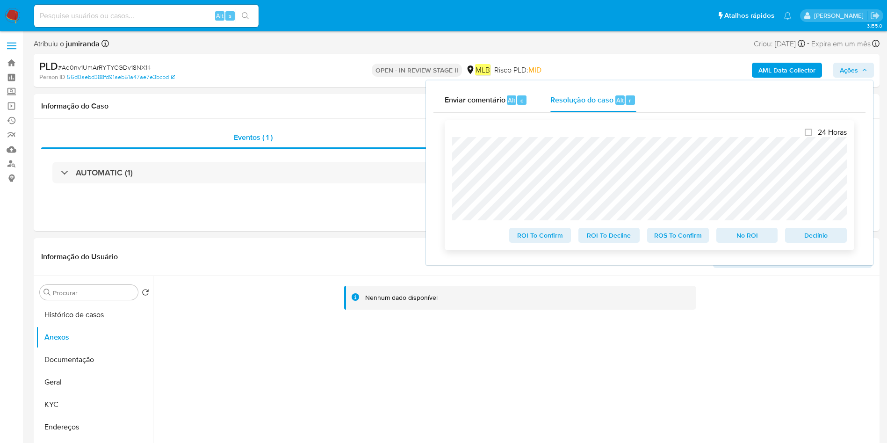
click at [685, 240] on span "ROS To Confirm" at bounding box center [678, 235] width 49 height 13
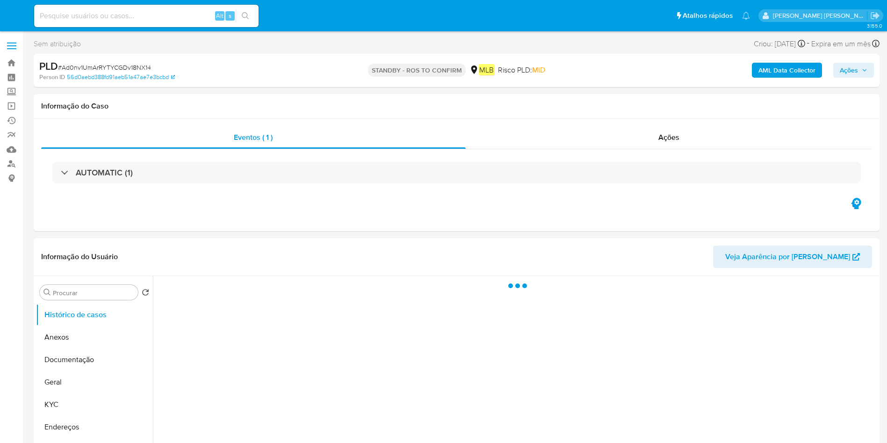
select select "10"
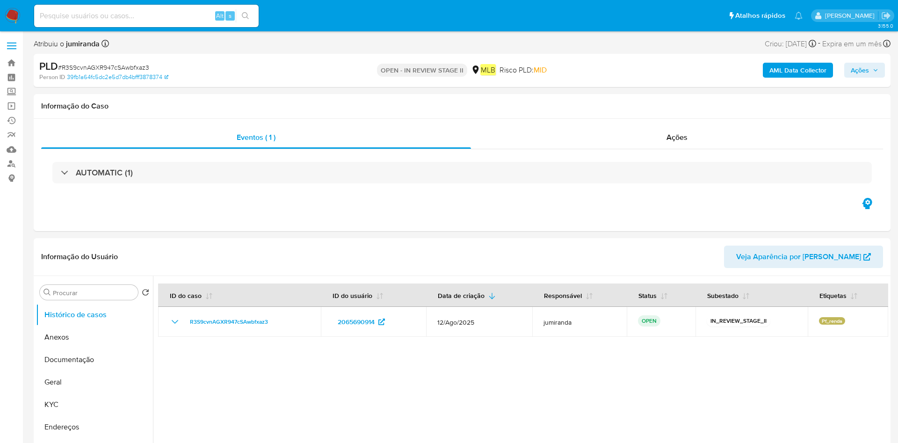
select select "10"
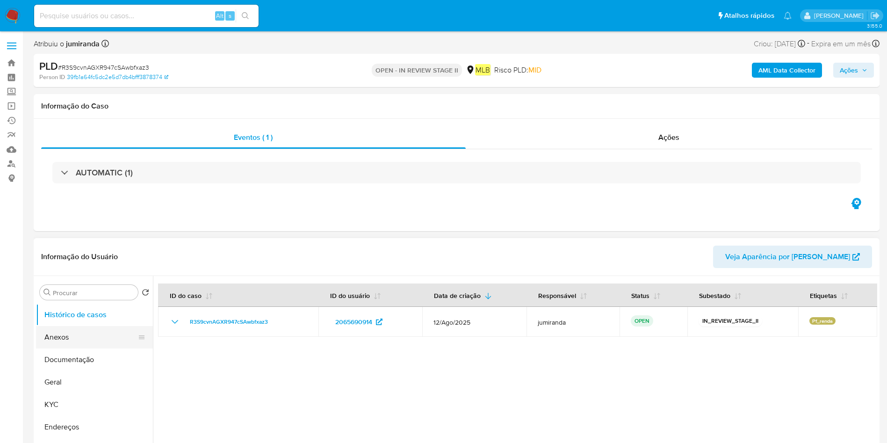
click at [80, 338] on button "Anexos" at bounding box center [90, 337] width 109 height 22
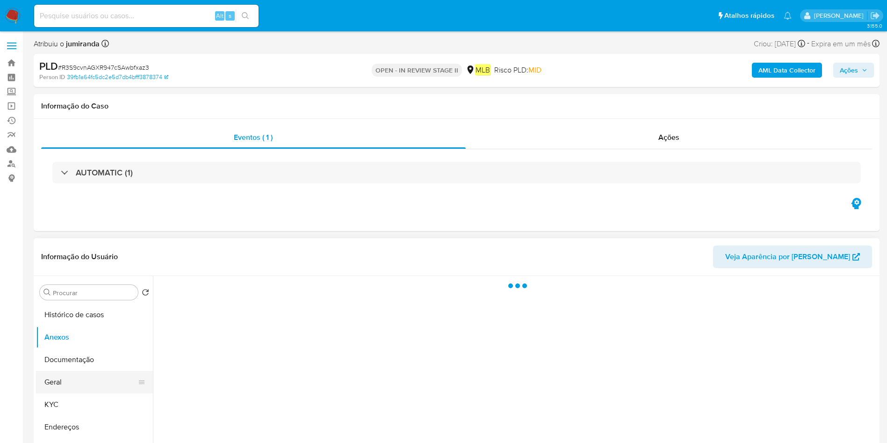
click at [65, 379] on button "Geral" at bounding box center [90, 382] width 109 height 22
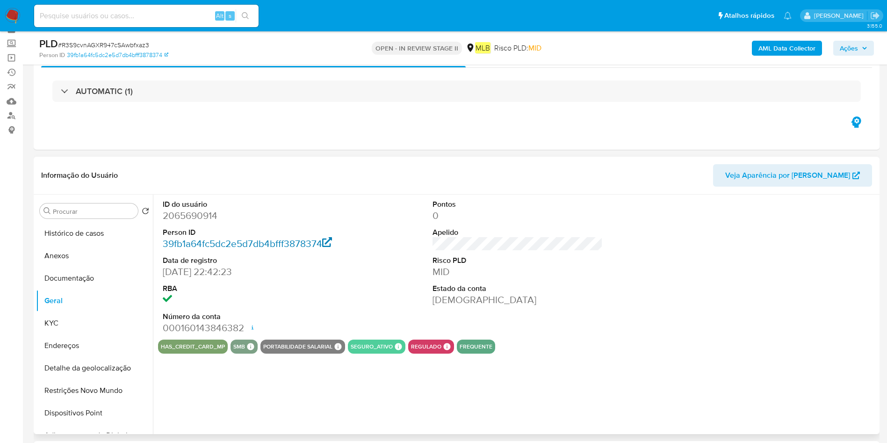
scroll to position [70, 0]
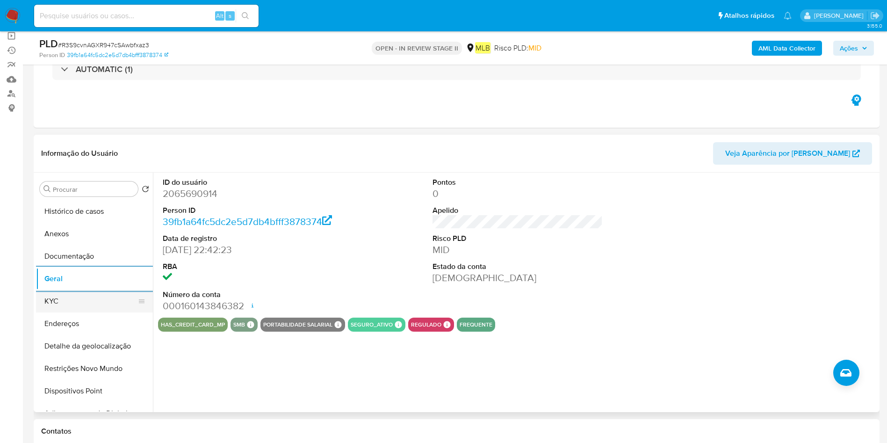
click at [97, 302] on button "KYC" at bounding box center [90, 301] width 109 height 22
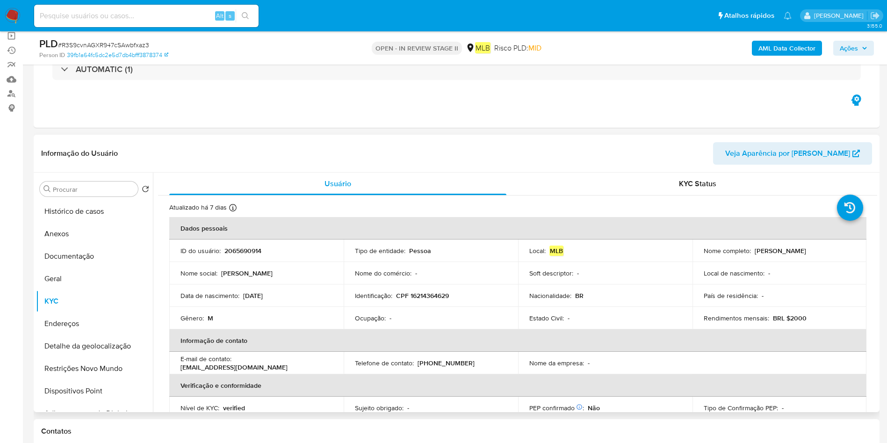
click at [375, 314] on p "Ocupação :" at bounding box center [370, 318] width 31 height 8
click at [377, 314] on p "Ocupação :" at bounding box center [370, 318] width 31 height 8
click at [80, 323] on button "Endereços" at bounding box center [90, 323] width 109 height 22
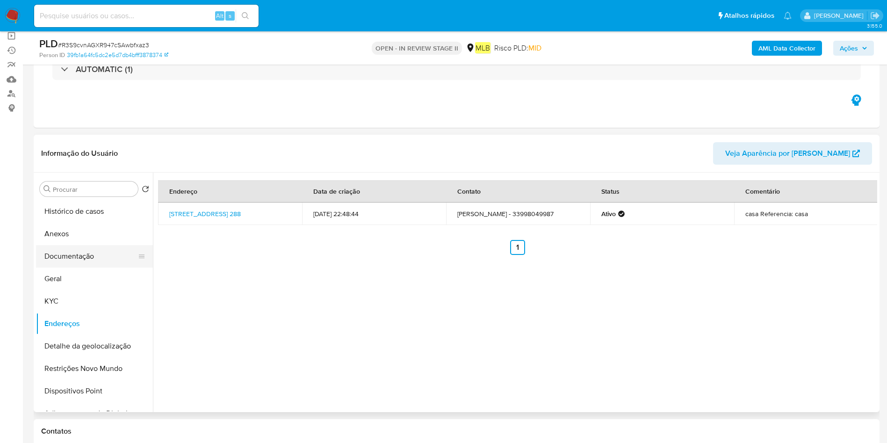
click at [93, 255] on button "Documentação" at bounding box center [90, 256] width 109 height 22
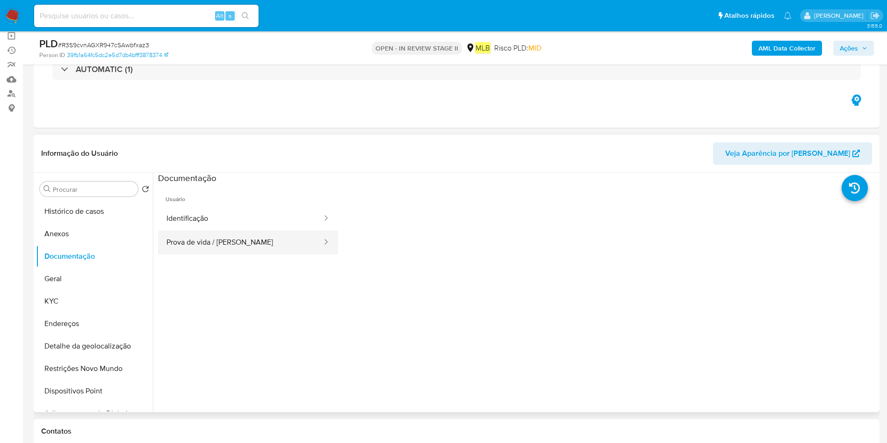
click at [256, 234] on button "Prova de vida / Selfie" at bounding box center [240, 242] width 165 height 24
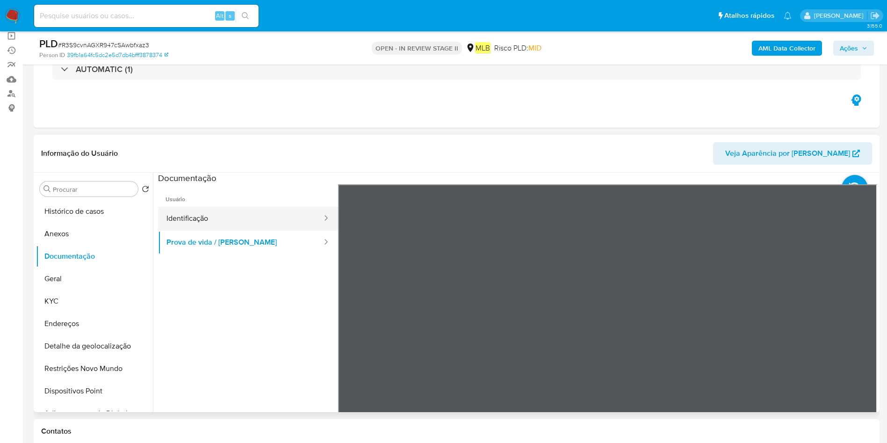
drag, startPoint x: 266, startPoint y: 222, endPoint x: 281, endPoint y: 229, distance: 16.9
click at [267, 221] on button "Identificação" at bounding box center [240, 219] width 165 height 24
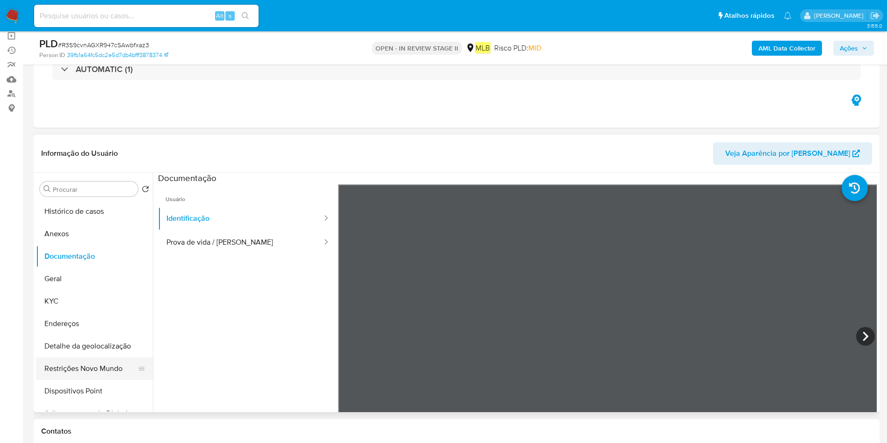
click at [72, 365] on button "Restrições Novo Mundo" at bounding box center [90, 368] width 109 height 22
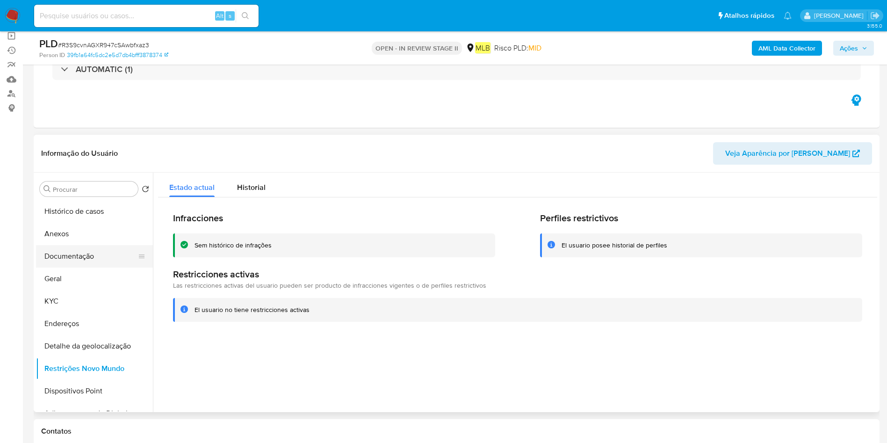
click at [79, 262] on button "Documentação" at bounding box center [90, 256] width 109 height 22
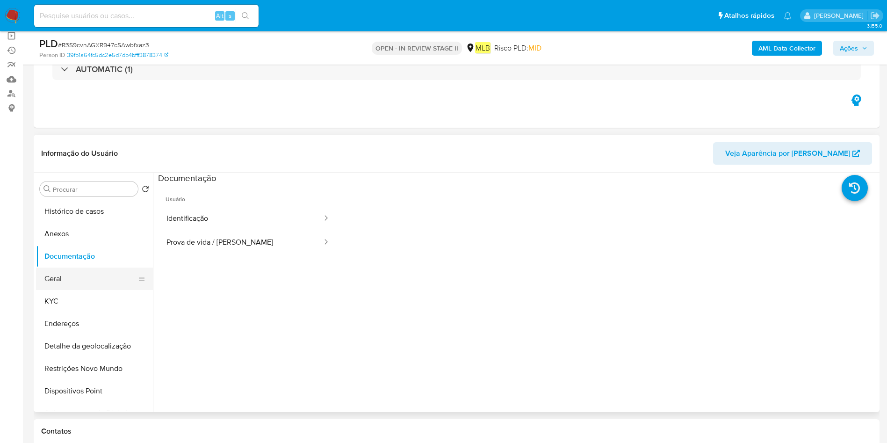
click at [78, 276] on button "Geral" at bounding box center [90, 278] width 109 height 22
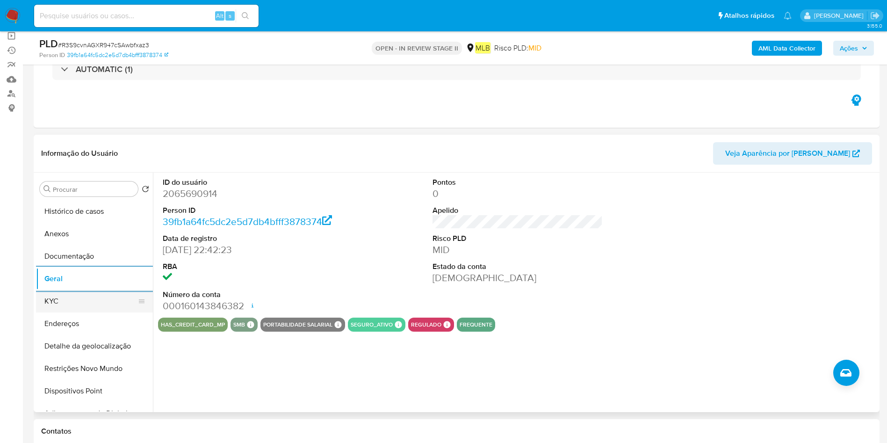
click at [88, 299] on button "KYC" at bounding box center [90, 301] width 109 height 22
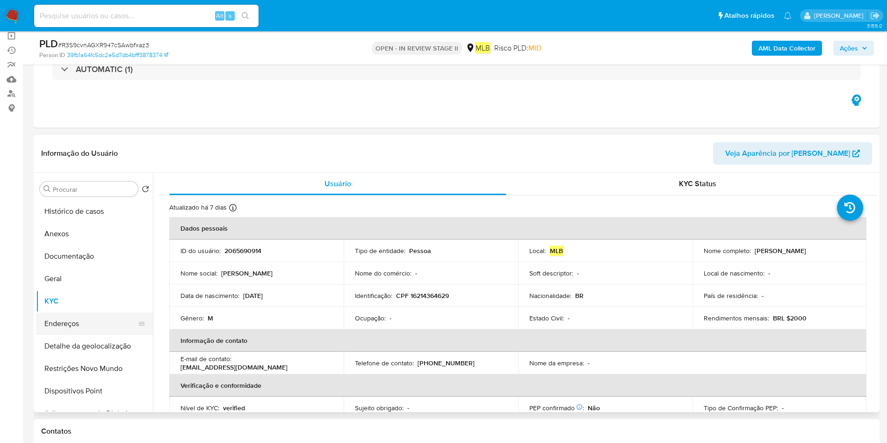
click at [96, 324] on button "Endereços" at bounding box center [90, 323] width 109 height 22
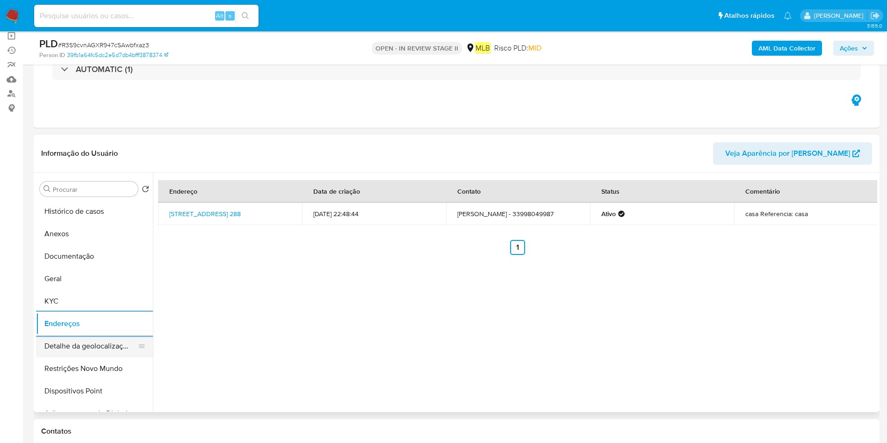
click at [69, 339] on button "Detalhe da geolocalização" at bounding box center [90, 346] width 109 height 22
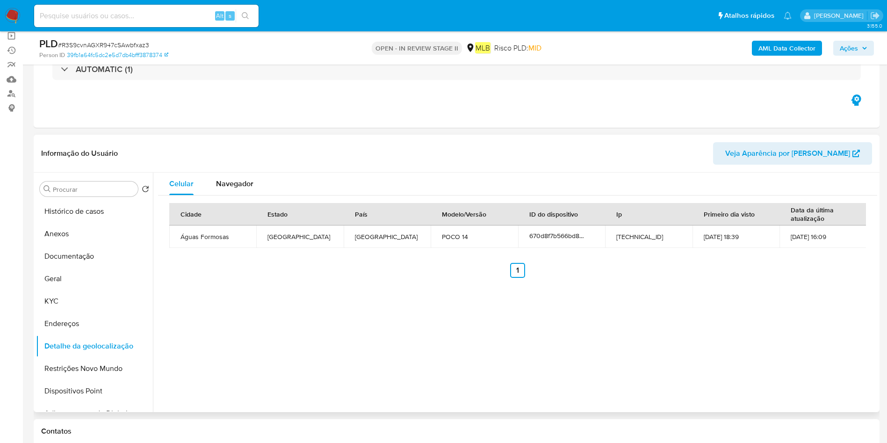
click at [60, 361] on button "Restrições Novo Mundo" at bounding box center [94, 368] width 117 height 22
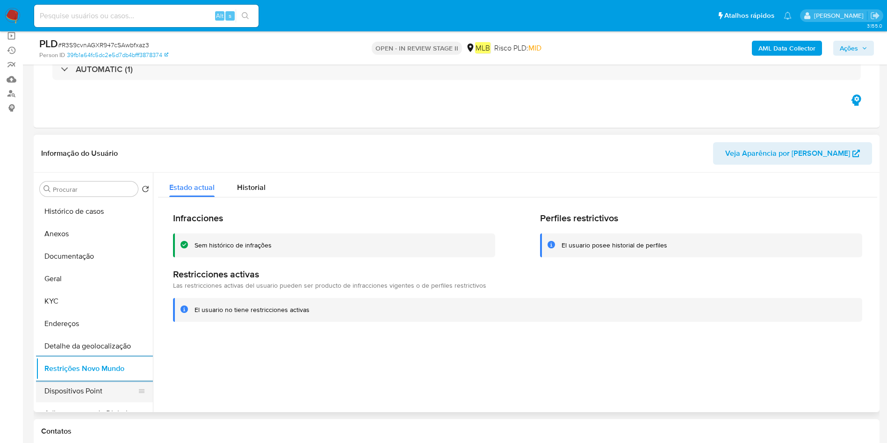
click at [63, 384] on button "Dispositivos Point" at bounding box center [90, 391] width 109 height 22
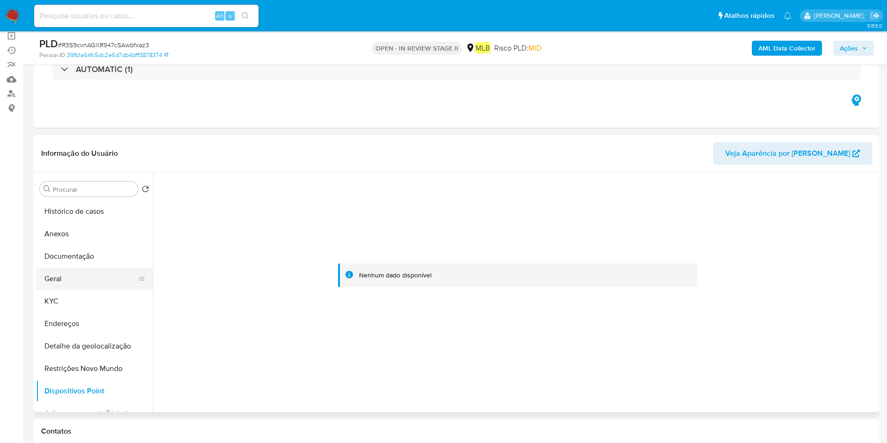
drag, startPoint x: 40, startPoint y: 270, endPoint x: 44, endPoint y: 267, distance: 5.7
click at [39, 270] on button "Geral" at bounding box center [90, 278] width 109 height 22
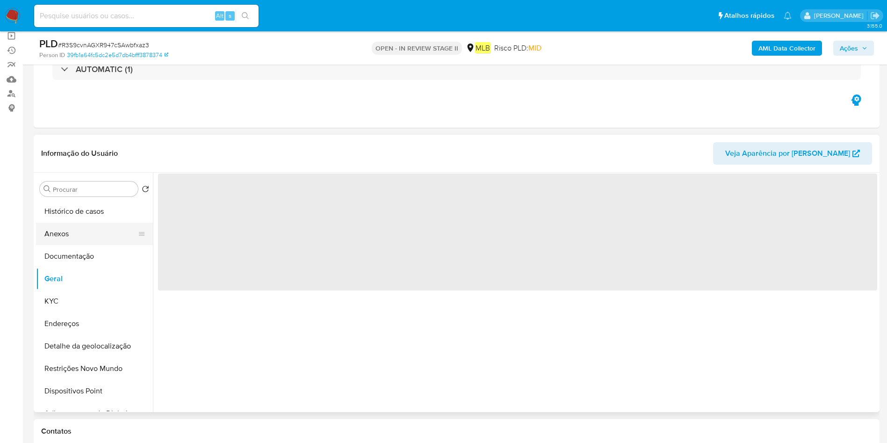
click at [73, 226] on button "Anexos" at bounding box center [90, 234] width 109 height 22
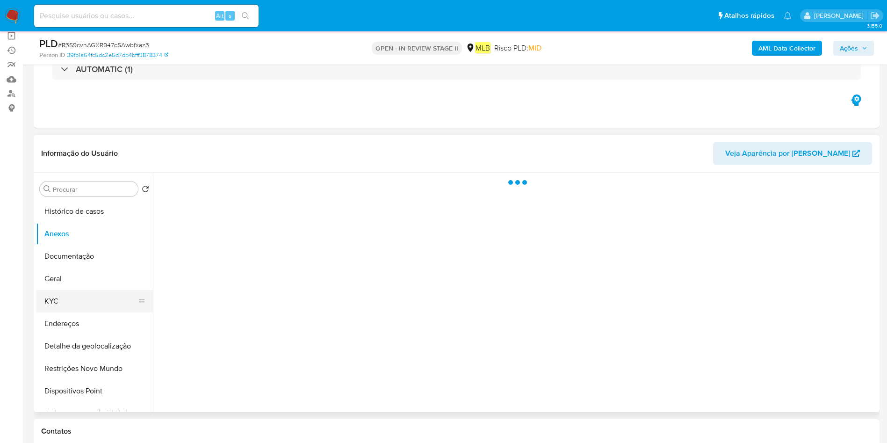
click at [65, 300] on button "KYC" at bounding box center [90, 301] width 109 height 22
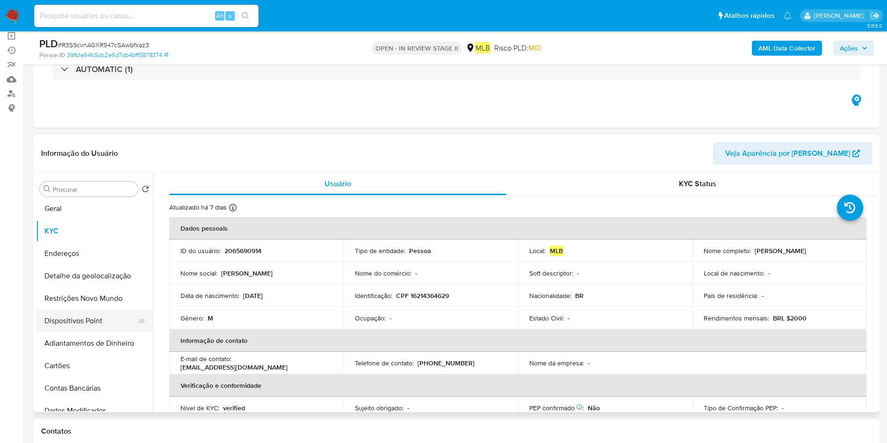
click at [81, 322] on button "Dispositivos Point" at bounding box center [90, 321] width 109 height 22
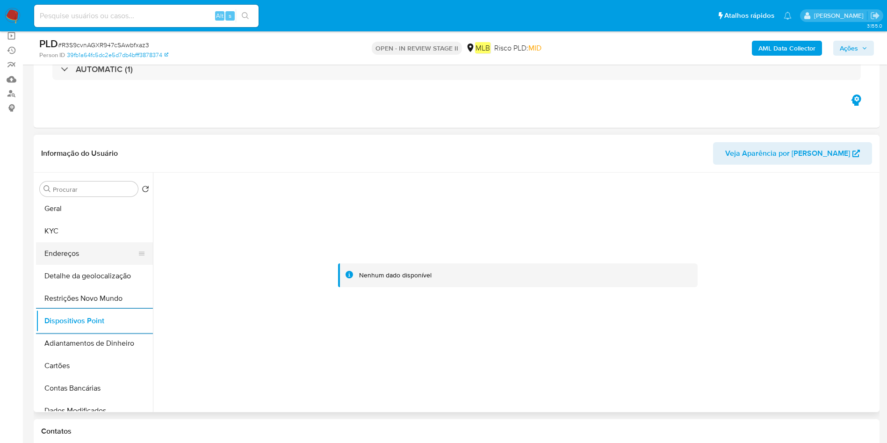
click at [101, 259] on button "Endereços" at bounding box center [90, 253] width 109 height 22
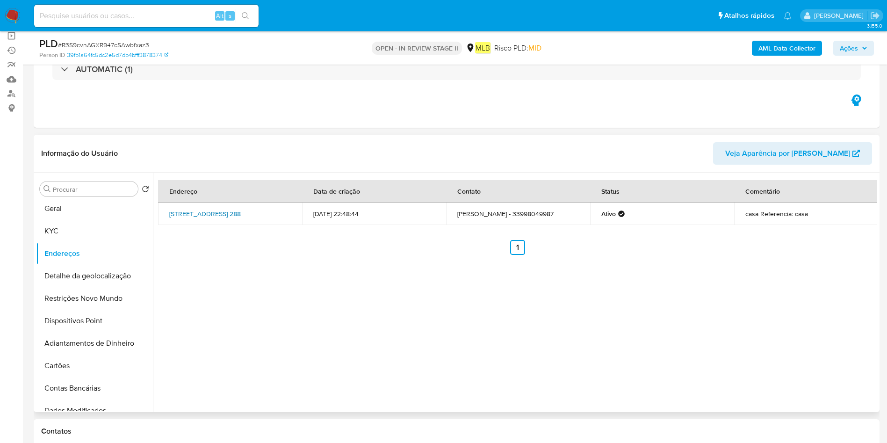
drag, startPoint x: 164, startPoint y: 204, endPoint x: 210, endPoint y: 213, distance: 47.6
click at [210, 213] on td "Avenida São Cristóvão 288, Jequitinhonha, Minas Gerais, 39960000, Brasil 288" at bounding box center [230, 213] width 144 height 22
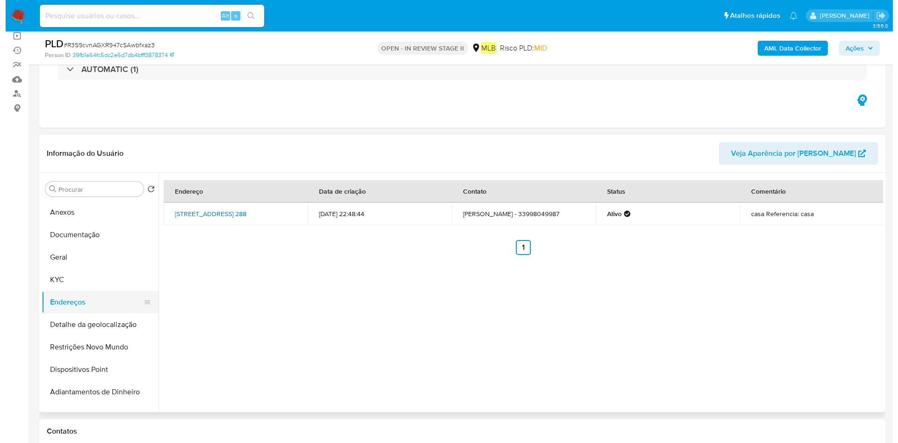
scroll to position [0, 0]
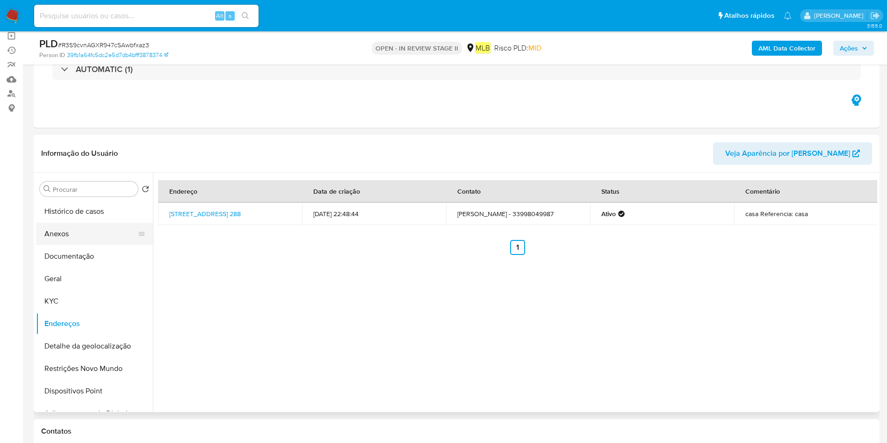
drag, startPoint x: 108, startPoint y: 235, endPoint x: 135, endPoint y: 235, distance: 26.7
click at [108, 235] on button "Anexos" at bounding box center [90, 234] width 109 height 22
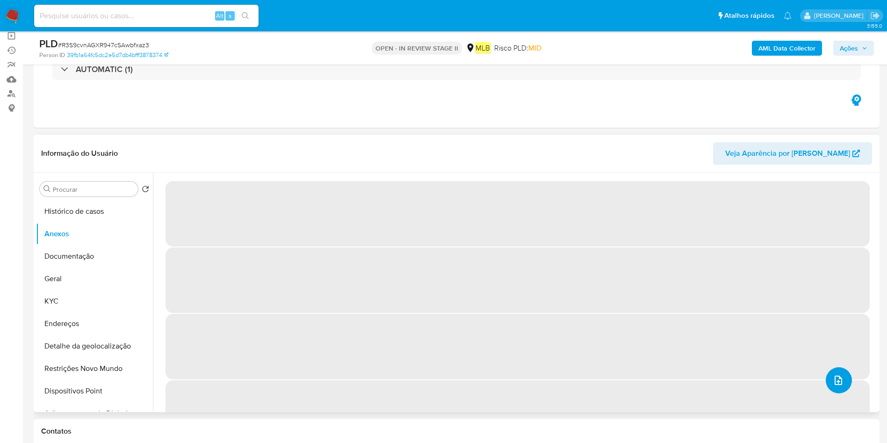
click at [846, 380] on button "upload-file" at bounding box center [839, 380] width 26 height 26
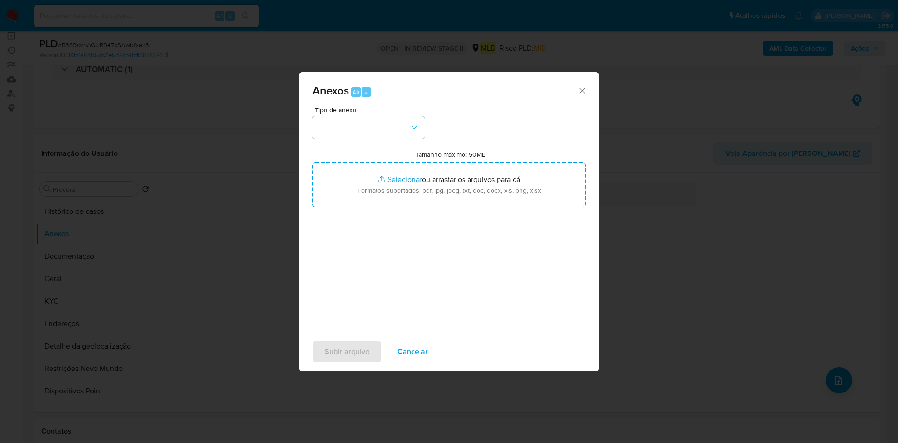
click at [771, 46] on div "Anexos Alt a Tipo de anexo Tamanho máximo: 50MB Selecionar arquivos Selecionar …" at bounding box center [449, 221] width 898 height 443
click at [784, 45] on b "AML Data Collector" at bounding box center [797, 48] width 57 height 15
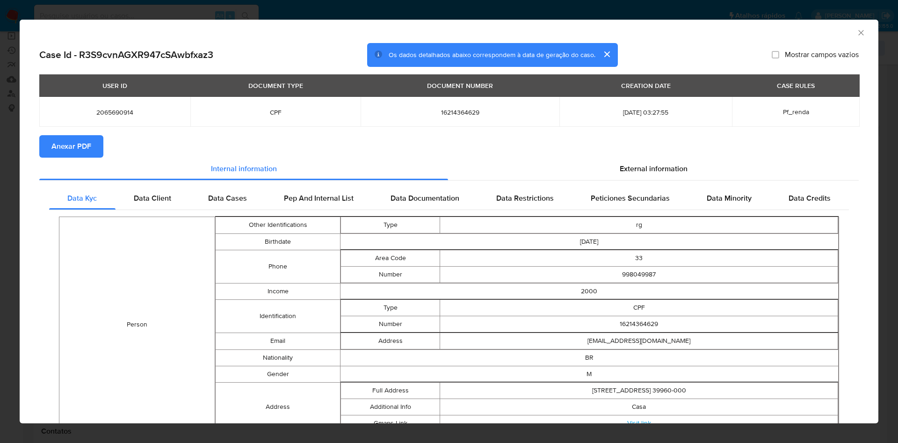
click at [58, 148] on span "Anexar PDF" at bounding box center [71, 146] width 40 height 21
click at [856, 29] on icon "Fechar a janela" at bounding box center [860, 32] width 9 height 9
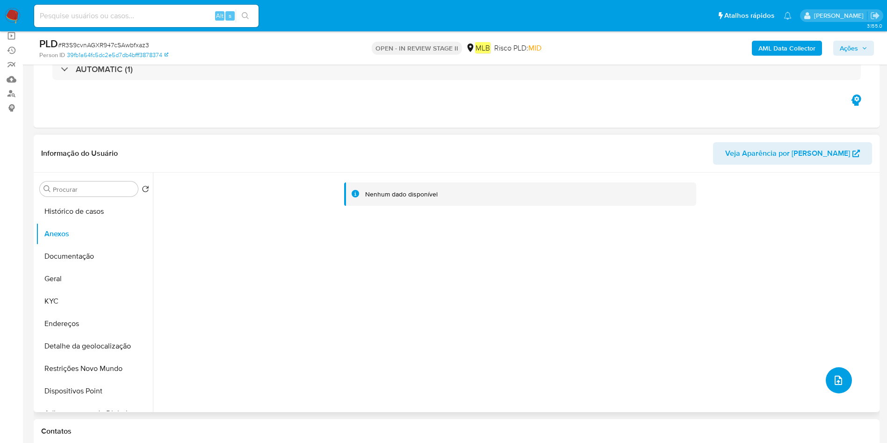
click at [828, 372] on button "upload-file" at bounding box center [839, 380] width 26 height 26
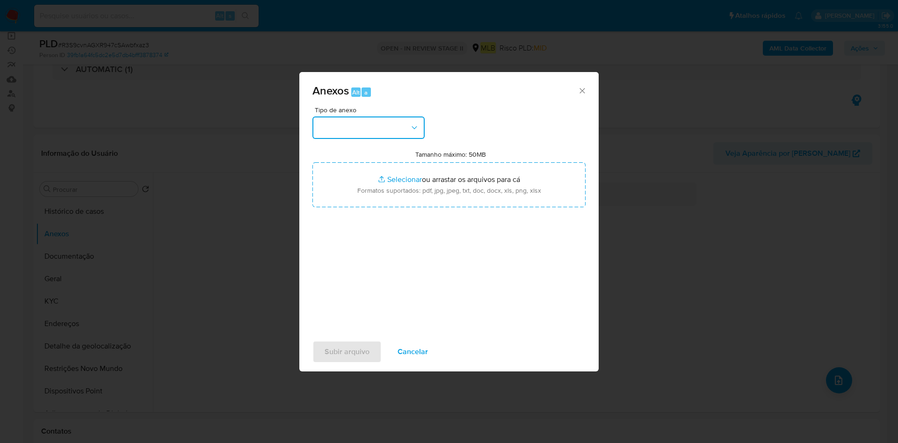
click at [348, 131] on button "button" at bounding box center [368, 127] width 112 height 22
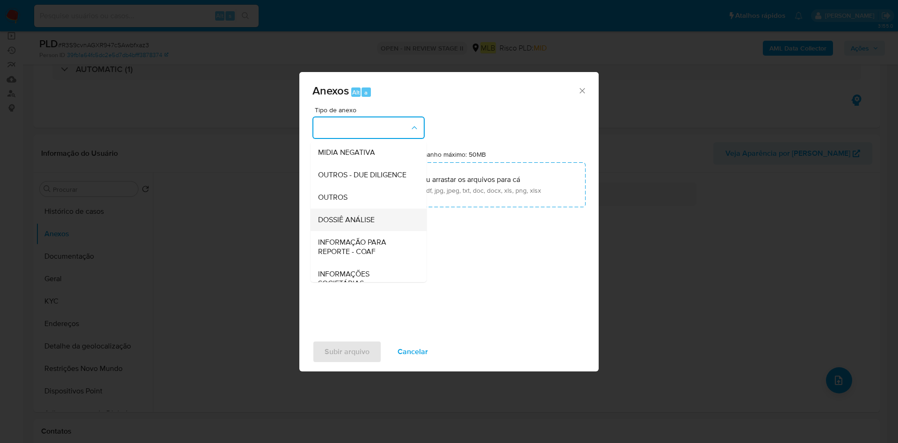
scroll to position [144, 0]
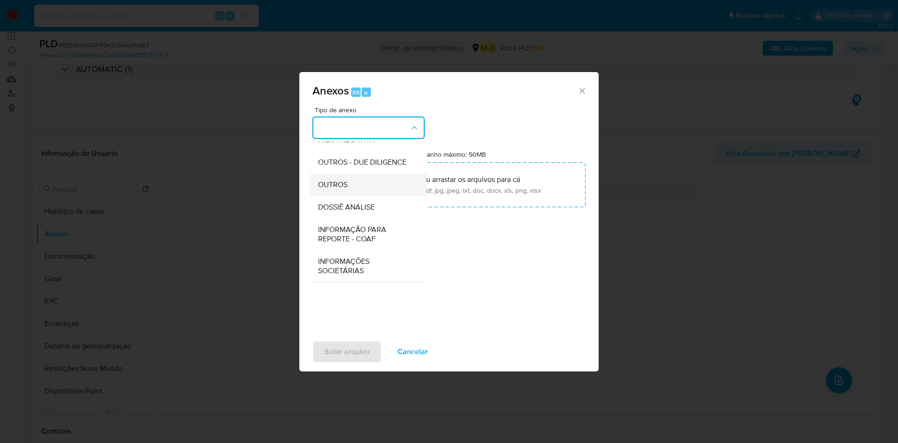
click at [366, 188] on div "OUTROS" at bounding box center [365, 184] width 95 height 22
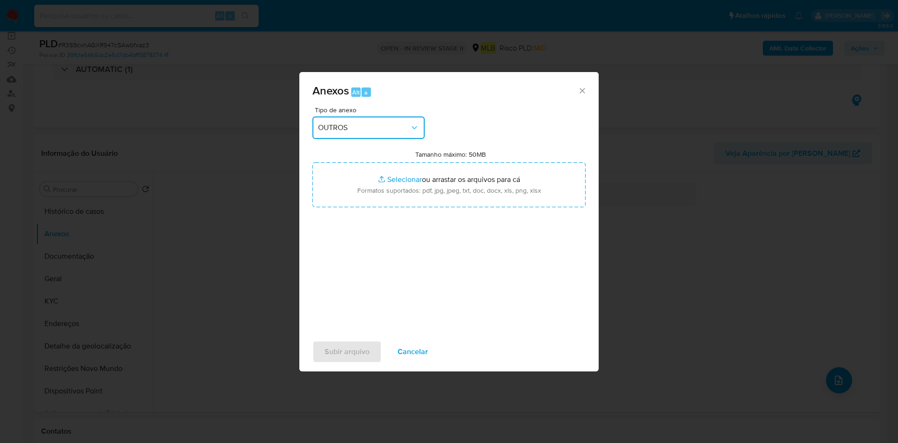
click at [854, 46] on div "Anexos Alt a Tipo de anexo OUTROS Tamanho máximo: 50MB Selecionar arquivos Sele…" at bounding box center [449, 221] width 898 height 443
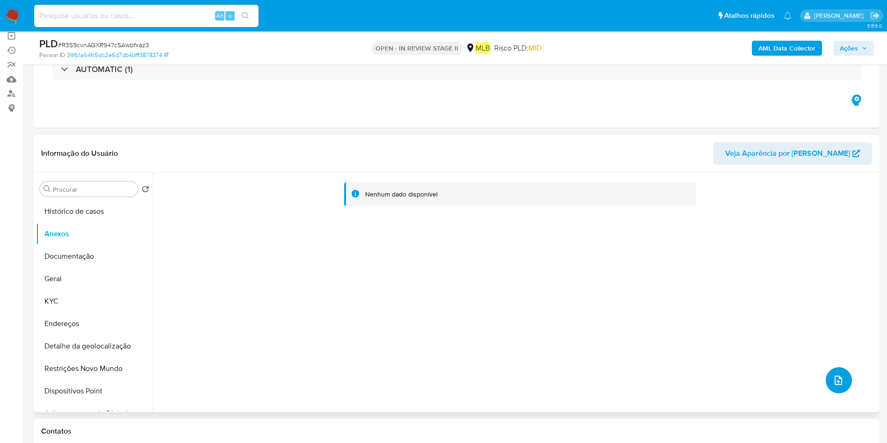
click at [841, 374] on button "upload-file" at bounding box center [839, 380] width 26 height 26
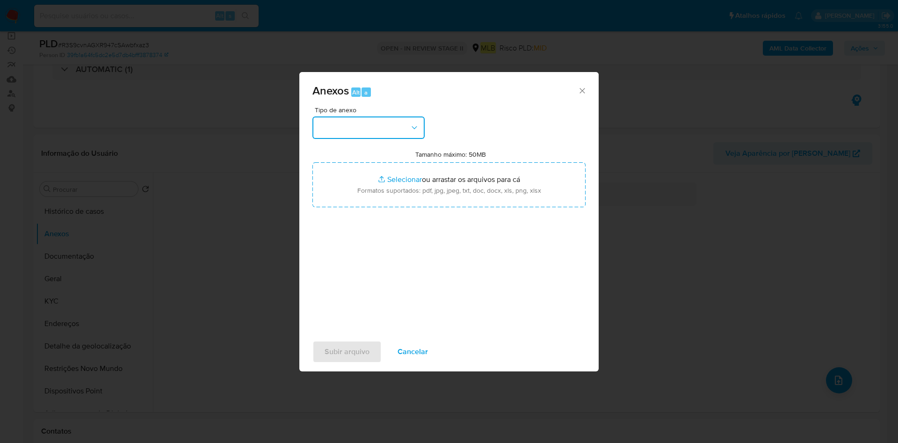
click at [396, 134] on button "button" at bounding box center [368, 127] width 112 height 22
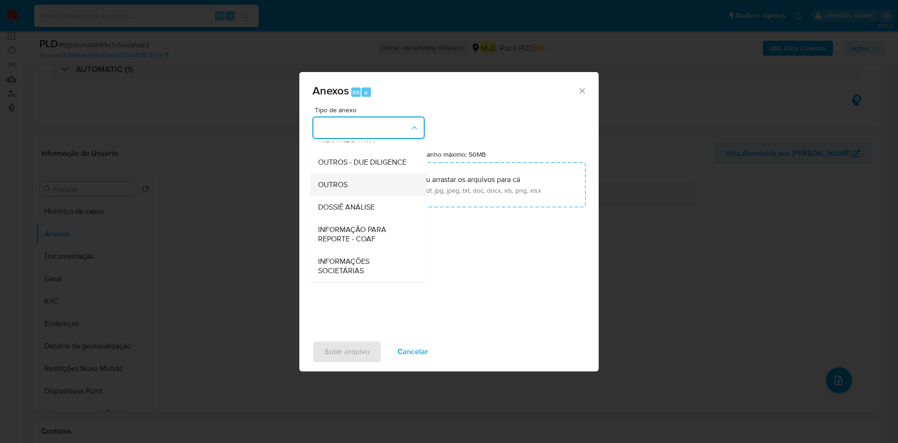
click at [352, 191] on div "OUTROS" at bounding box center [365, 184] width 95 height 22
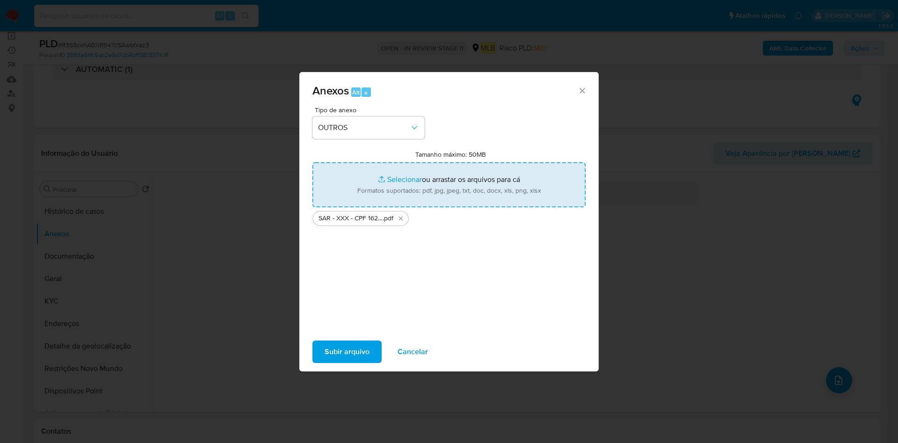
type input "C:\fakepath\Mulan 2065690914_2025_08_25_09_49_22.xlsx"
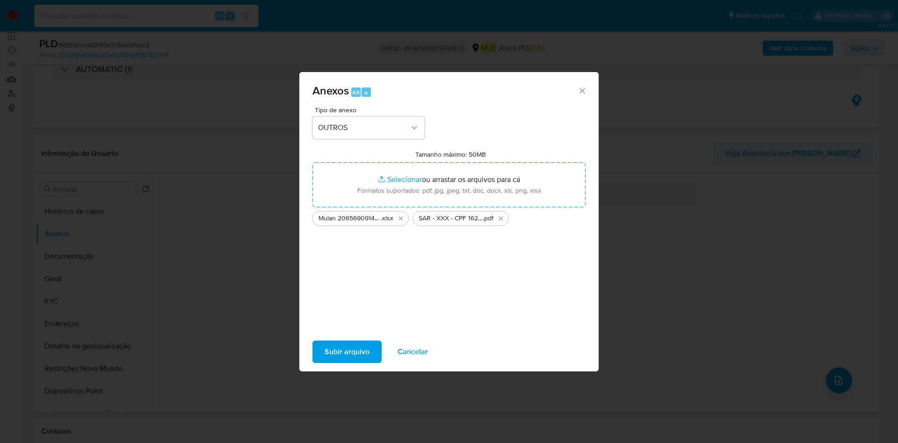
click at [356, 349] on span "Subir arquivo" at bounding box center [346, 351] width 45 height 21
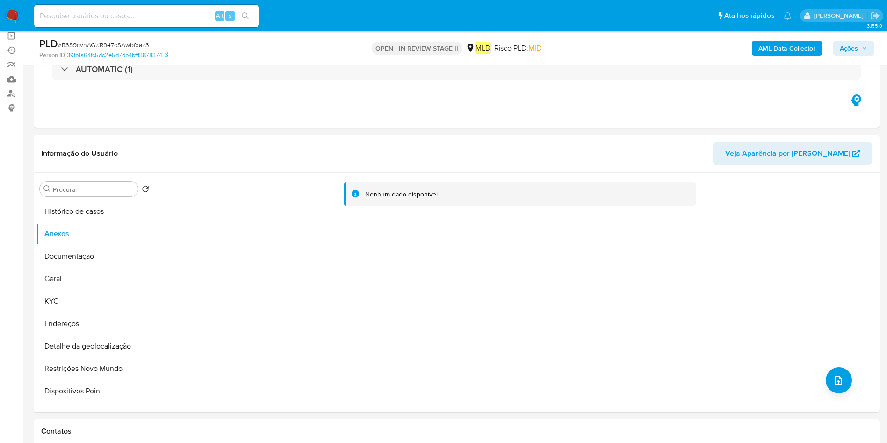
click at [864, 50] on icon "button" at bounding box center [865, 48] width 6 height 6
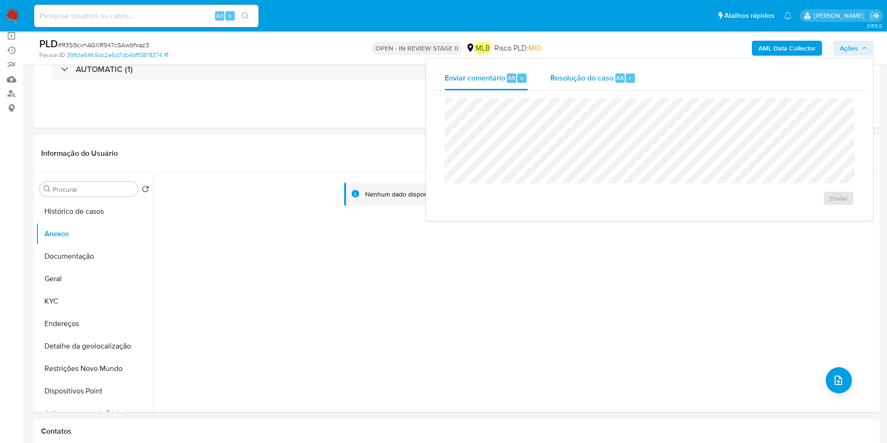
drag, startPoint x: 599, startPoint y: 70, endPoint x: 599, endPoint y: 87, distance: 17.8
click at [598, 70] on div "Resolução do caso Alt r" at bounding box center [593, 78] width 86 height 24
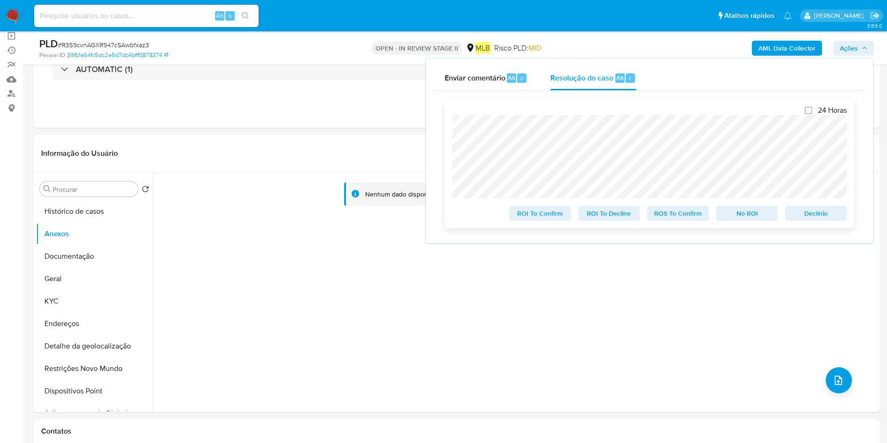
click at [693, 215] on span "ROS To Confirm" at bounding box center [678, 213] width 49 height 13
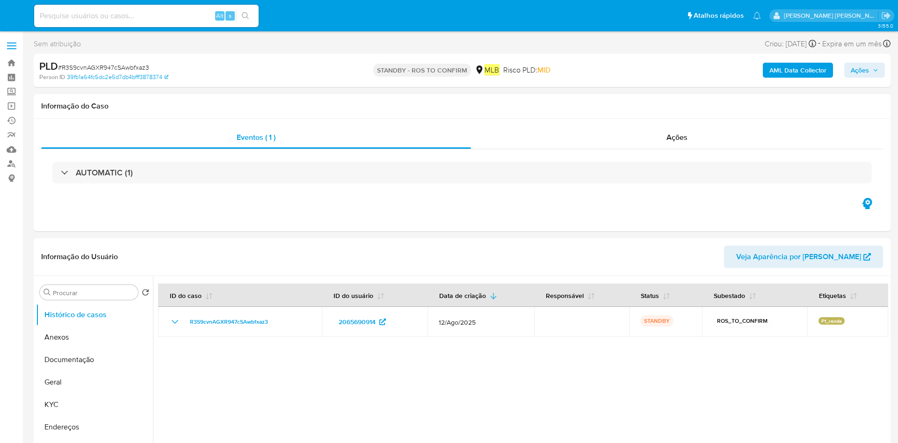
select select "10"
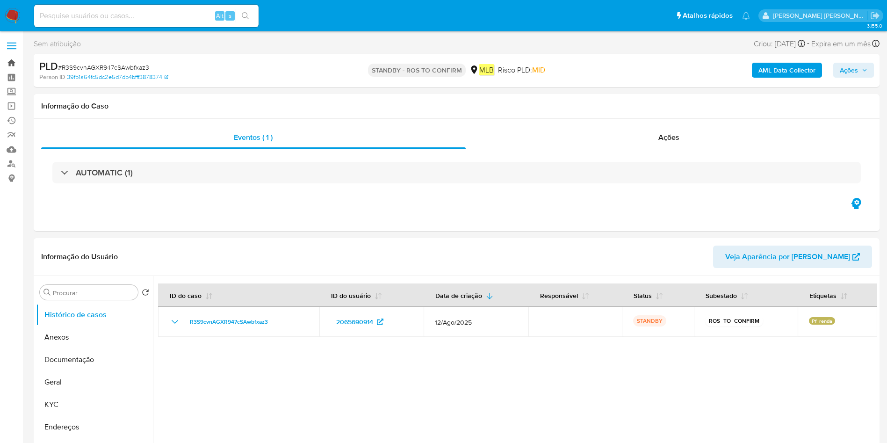
click at [11, 58] on link "Bandeja" at bounding box center [55, 63] width 111 height 14
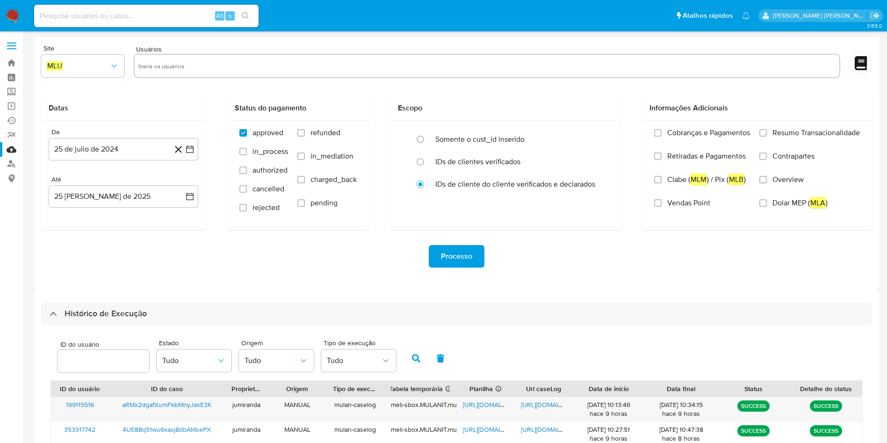
select select "10"
click at [9, 59] on link "Bandeja" at bounding box center [55, 63] width 111 height 14
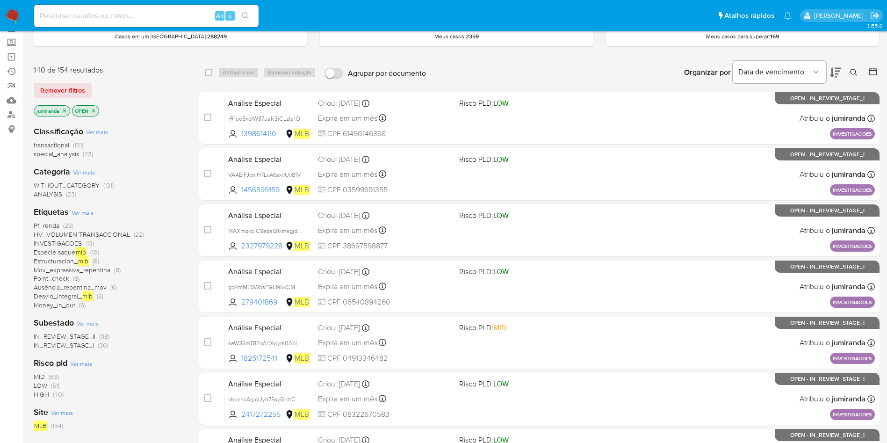
scroll to position [70, 0]
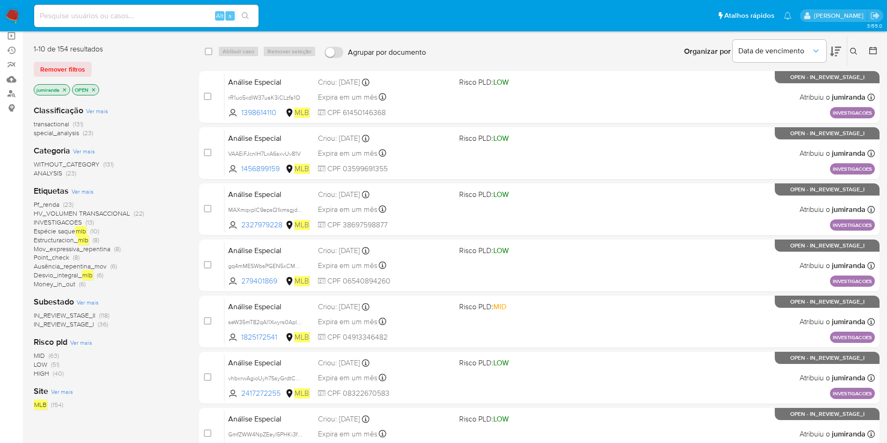
click at [81, 240] on em "mlb" at bounding box center [83, 240] width 11 height 10
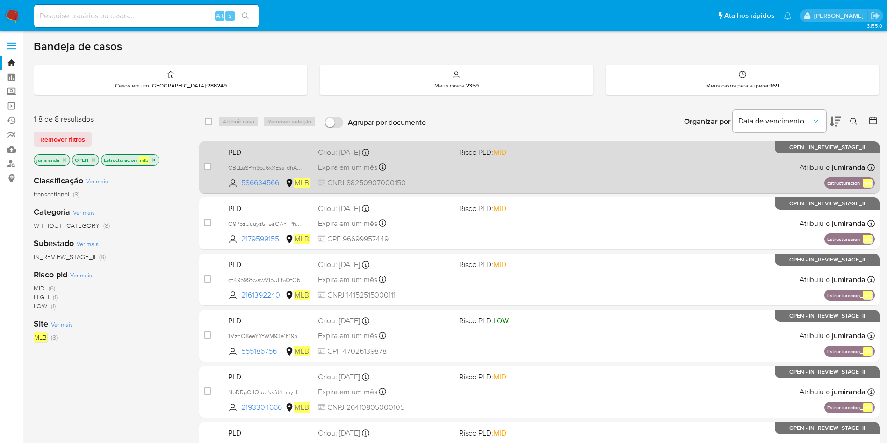
click at [489, 166] on div "PLD CBLLaSPm9bJ6xXEsaTdhAvW3 586634566 MLB Risco PLD: MID Criou: [DATE] Criou: …" at bounding box center [549, 167] width 650 height 47
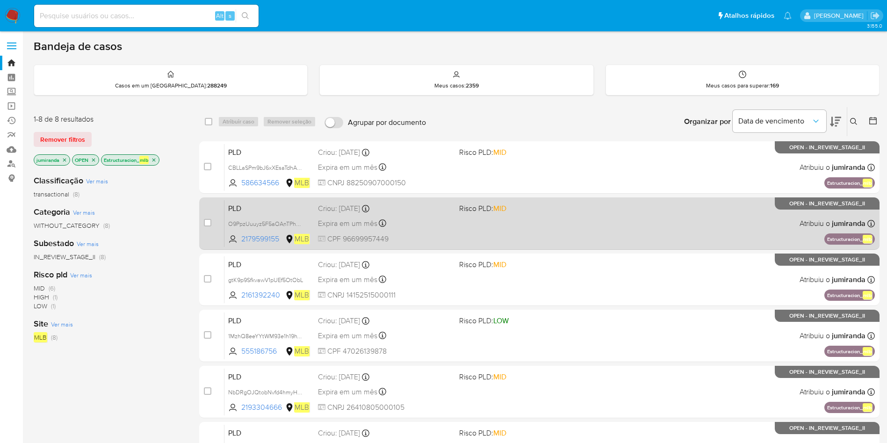
drag, startPoint x: 515, startPoint y: 218, endPoint x: 526, endPoint y: 245, distance: 28.9
click at [515, 219] on div "PLD O9PpzUuuyz5F5aOAnTPhEiGA 2179599155 MLB Risco PLD: MID Criou: [DATE] Criou:…" at bounding box center [549, 223] width 650 height 47
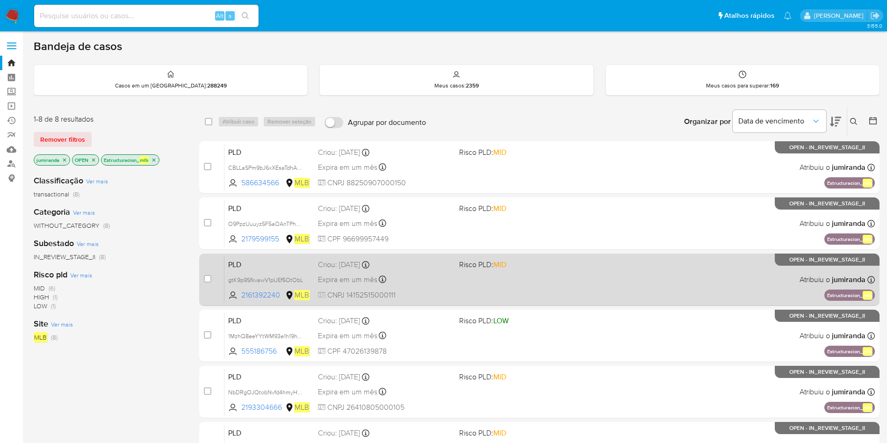
click at [532, 264] on span "Risco PLD: MID" at bounding box center [526, 264] width 134 height 12
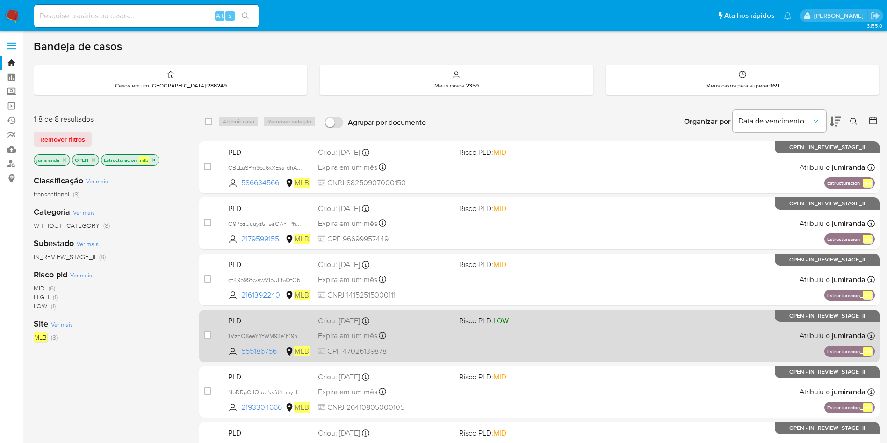
click at [536, 323] on span "Risco PLD: LOW" at bounding box center [526, 320] width 134 height 12
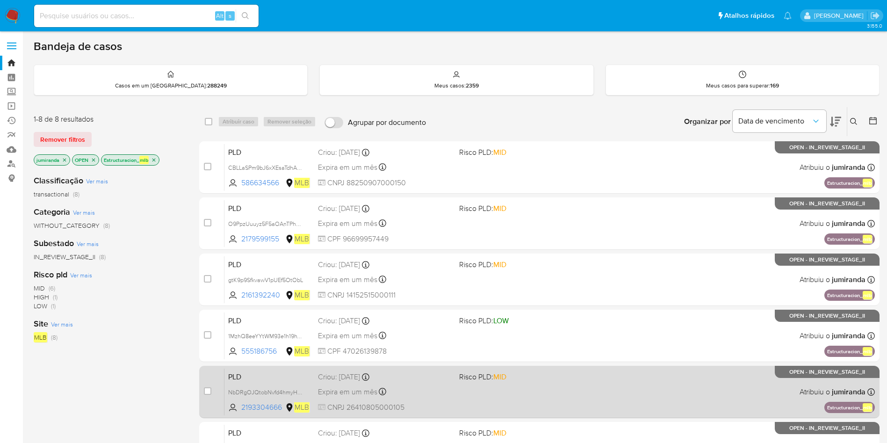
click at [575, 378] on span "Risco PLD: MID" at bounding box center [526, 376] width 134 height 12
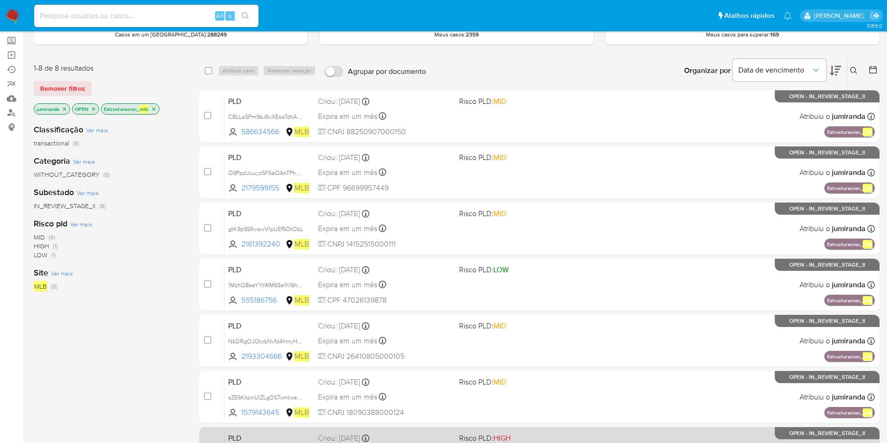
scroll to position [140, 0]
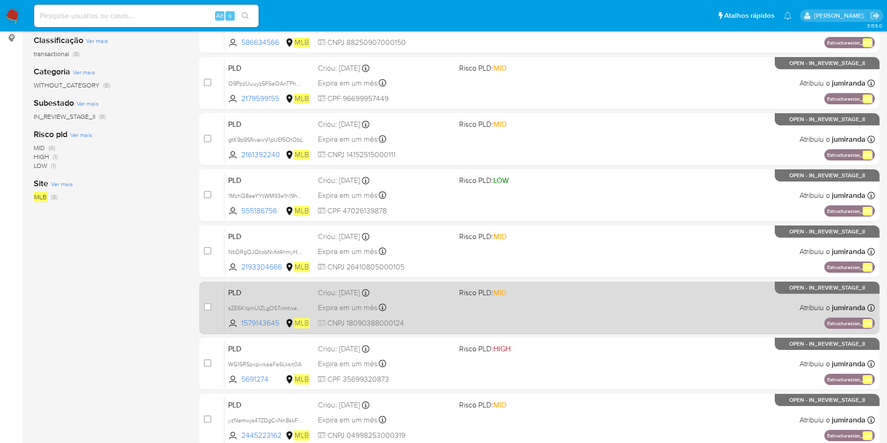
click at [577, 317] on div "PLD sZE6KIqrnUlZLgOSTxmtwemM 1579143645 MLB Risco PLD: MID Criou: [DATE] Criou:…" at bounding box center [549, 307] width 650 height 47
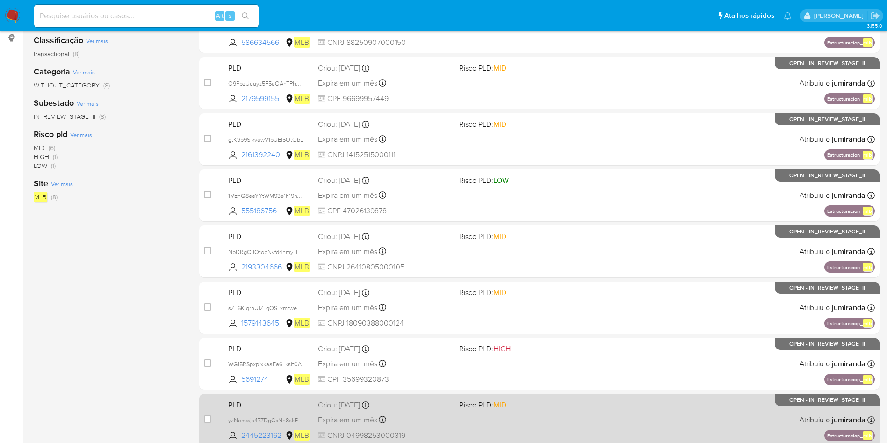
drag, startPoint x: 581, startPoint y: 374, endPoint x: 587, endPoint y: 399, distance: 26.4
click at [581, 374] on div "PLD WG15RSpxpixkaaFa6Lksit0A 5691274 MLB Risco PLD: HIGH Criou: [DATE] Criou: […" at bounding box center [549, 363] width 650 height 47
click at [588, 410] on span "Risco PLD: MID" at bounding box center [526, 404] width 134 height 12
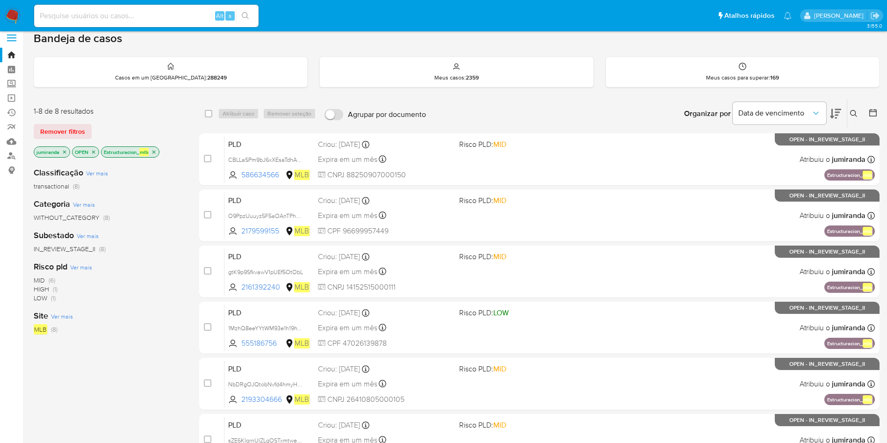
scroll to position [0, 0]
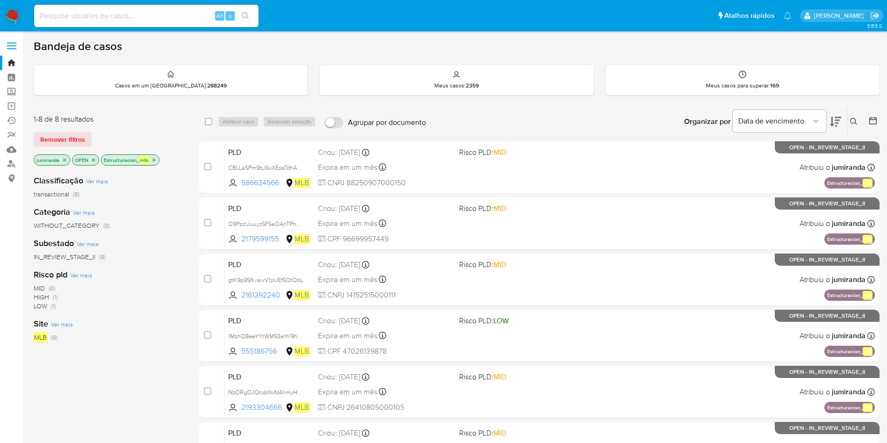
click at [156, 158] on icon "close-filter" at bounding box center [154, 160] width 6 height 6
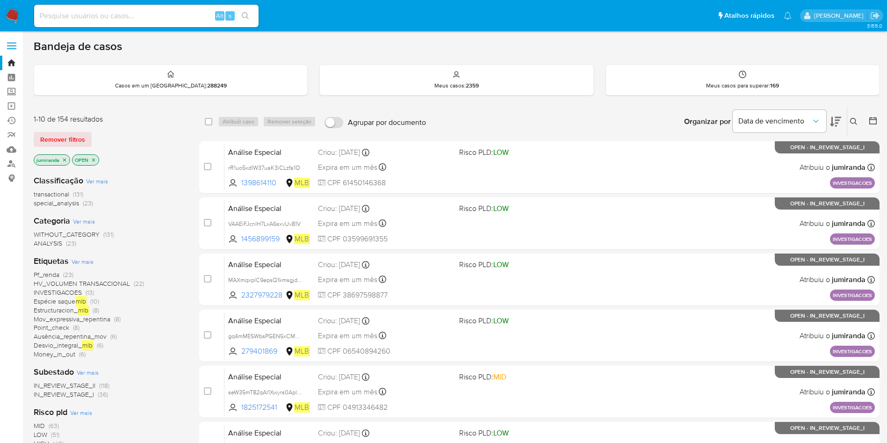
click at [55, 301] on span "Espécie saque mlb" at bounding box center [60, 301] width 53 height 10
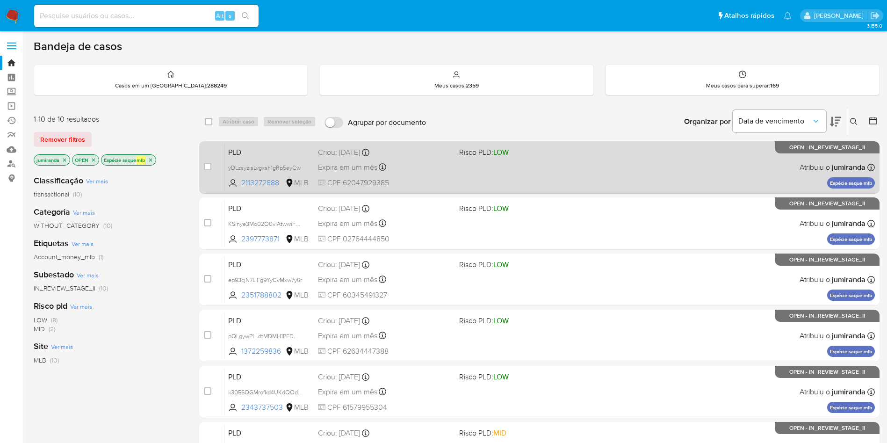
click at [482, 171] on div "PLD yDLzsyzisLvgxsh1gRp5eyCw 2113272888 MLB Risco PLD: LOW Criou: [DATE] Criou:…" at bounding box center [549, 167] width 650 height 47
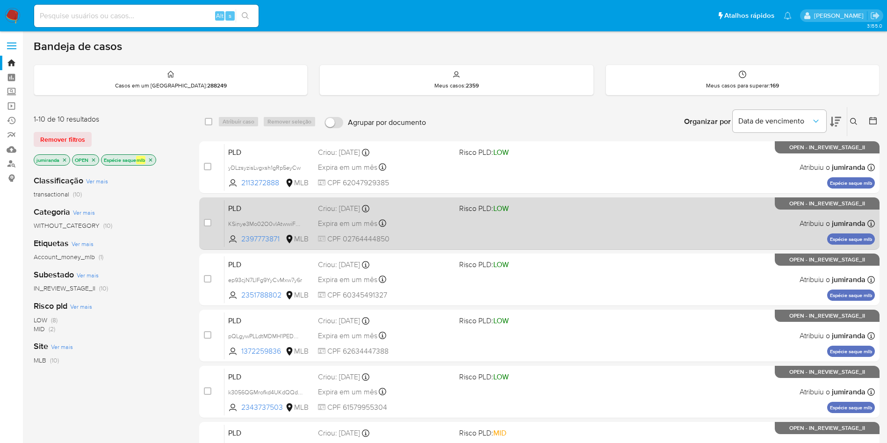
click at [490, 210] on span "Risco PLD: LOW" at bounding box center [484, 208] width 50 height 10
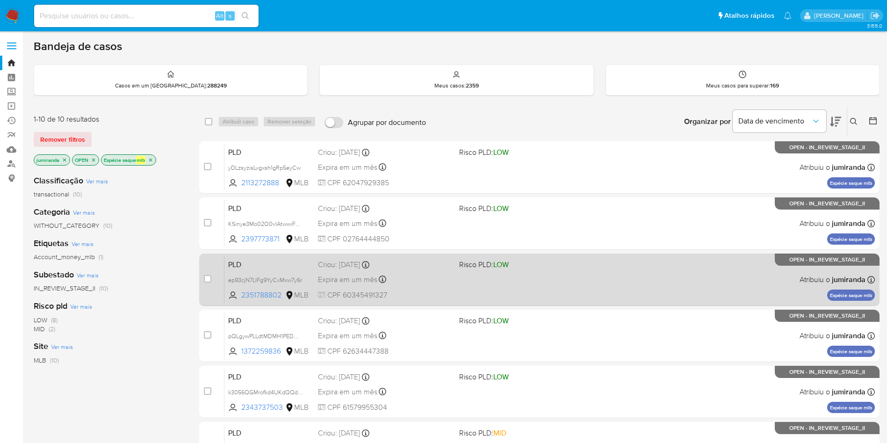
click at [497, 271] on div "PLD ep93cjN7LIFg9YyCvMxw7y6r 2351788802 MLB Risco PLD: LOW Criou: [DATE] Criou:…" at bounding box center [549, 279] width 650 height 47
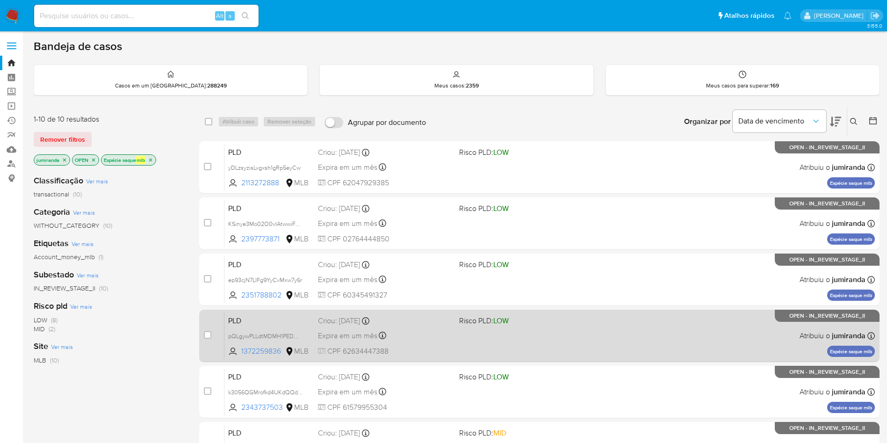
click at [506, 336] on div "PLD pQLgywPLLdtMDMH1PEDMnTM5 1372259836 MLB Risco PLD: LOW Criou: [DATE] Criou:…" at bounding box center [549, 335] width 650 height 47
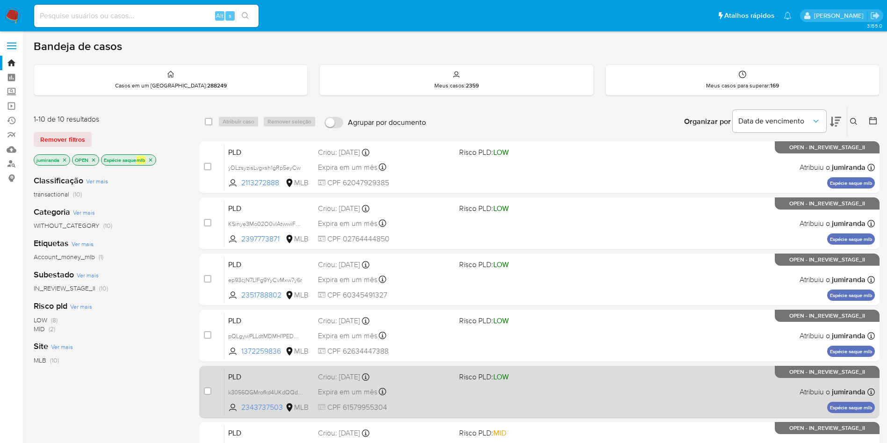
click at [508, 387] on div "PLD k3056QGMrofkd4UKdQQdmpdl 2343737503 MLB Risco PLD: LOW Criou: [DATE] Criou:…" at bounding box center [549, 391] width 650 height 47
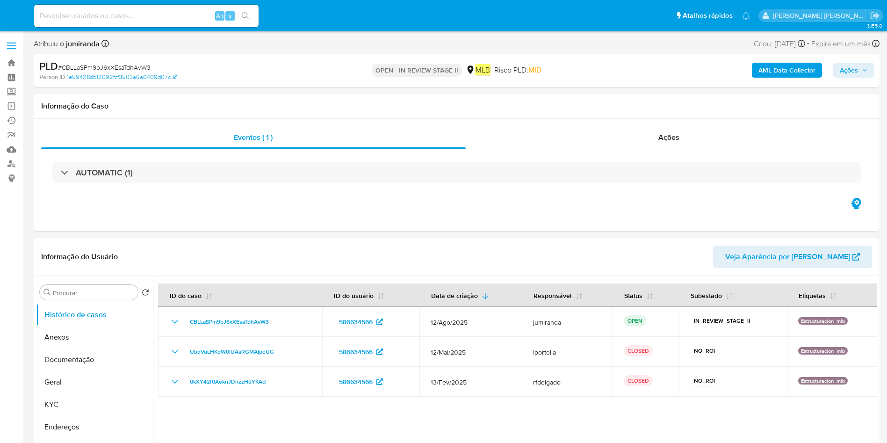
select select "10"
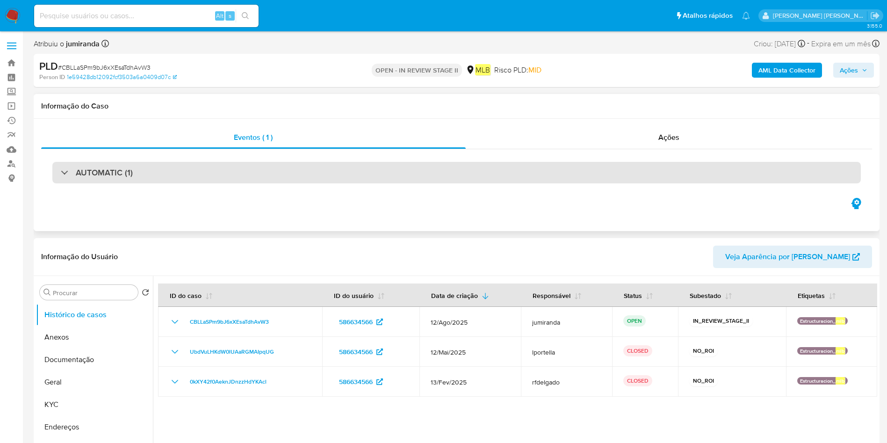
click at [252, 173] on div "AUTOMATIC (1)" at bounding box center [456, 173] width 808 height 22
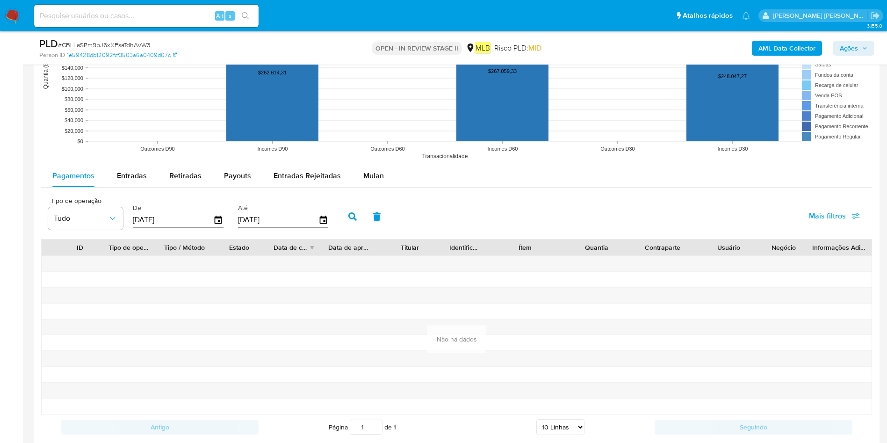
scroll to position [1209, 0]
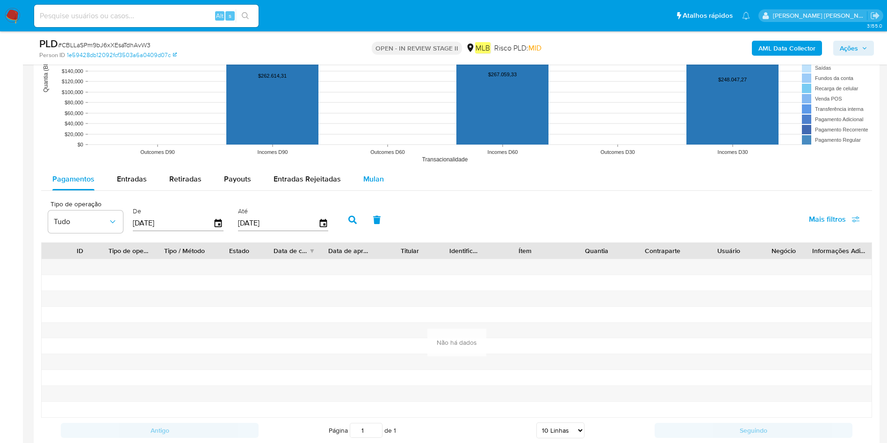
click at [366, 173] on div "Mulan" at bounding box center [373, 179] width 21 height 22
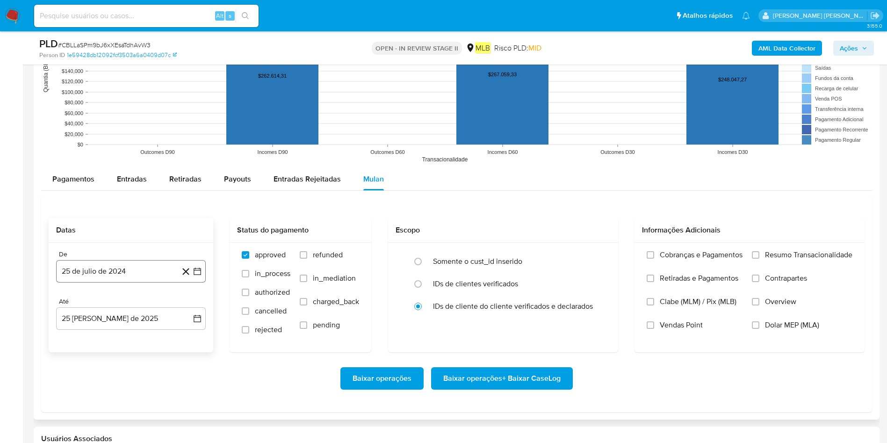
click at [107, 271] on button "25 de julio de 2024" at bounding box center [131, 271] width 150 height 22
click at [132, 295] on span "julio 2024" at bounding box center [126, 304] width 35 height 9
click at [187, 295] on icon "Año siguiente" at bounding box center [186, 304] width 11 height 11
click at [173, 295] on span "jun" at bounding box center [170, 364] width 11 height 7
click at [188, 108] on icon "Mes siguiente" at bounding box center [188, 110] width 11 height 11
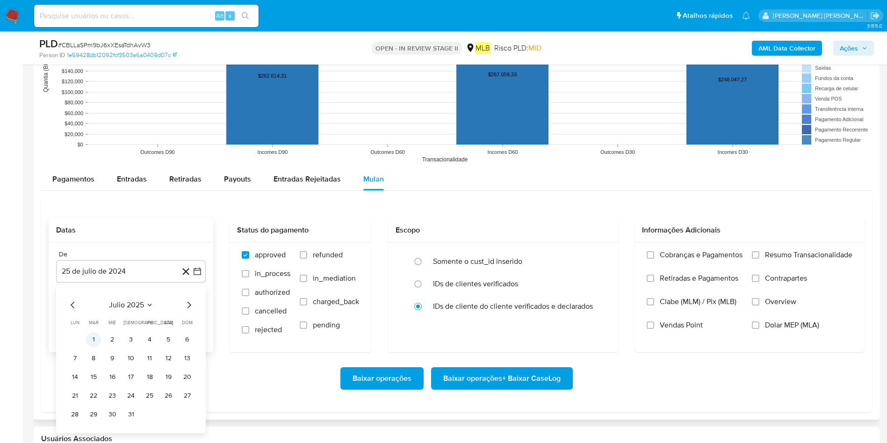
click at [95, 295] on button "1" at bounding box center [93, 339] width 15 height 15
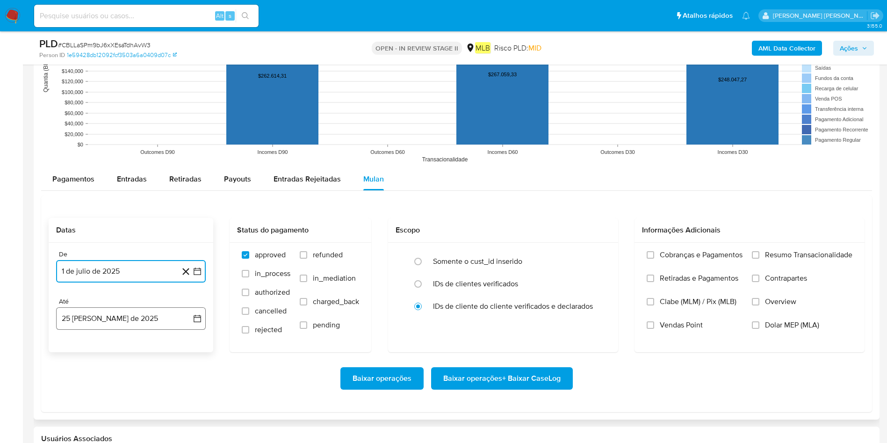
click at [103, 295] on button "25 [PERSON_NAME] de 2025" at bounding box center [131, 318] width 150 height 22
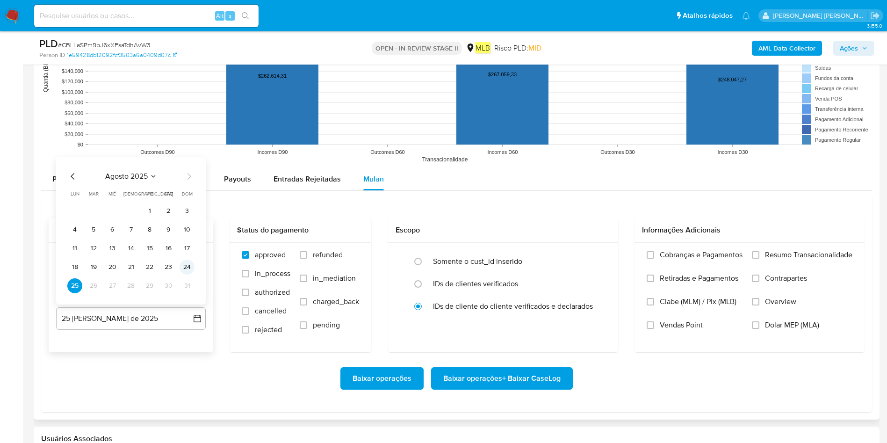
click at [186, 261] on button "24" at bounding box center [187, 266] width 15 height 15
click at [598, 252] on span "Resumo Transacionalidade" at bounding box center [808, 254] width 87 height 9
click at [598, 252] on input "Resumo Transacionalidade" at bounding box center [755, 254] width 7 height 7
click at [478, 295] on span "Baixar operações + Baixar CaseLog" at bounding box center [501, 378] width 117 height 21
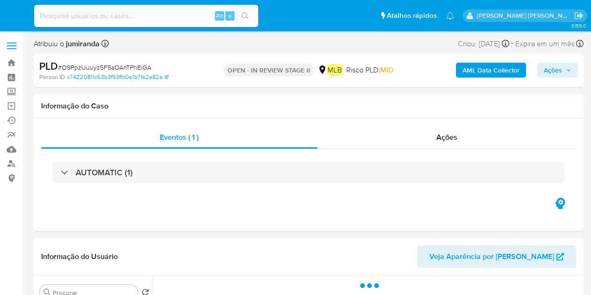
select select "10"
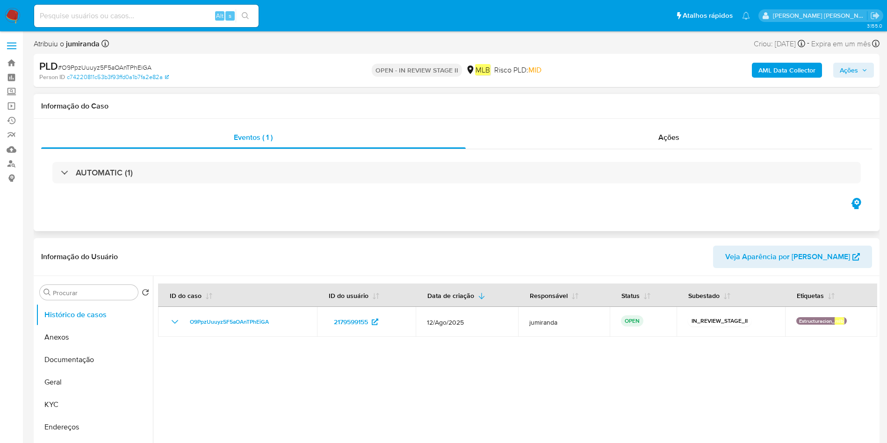
click at [303, 184] on div "AUTOMATIC (1)" at bounding box center [456, 172] width 831 height 47
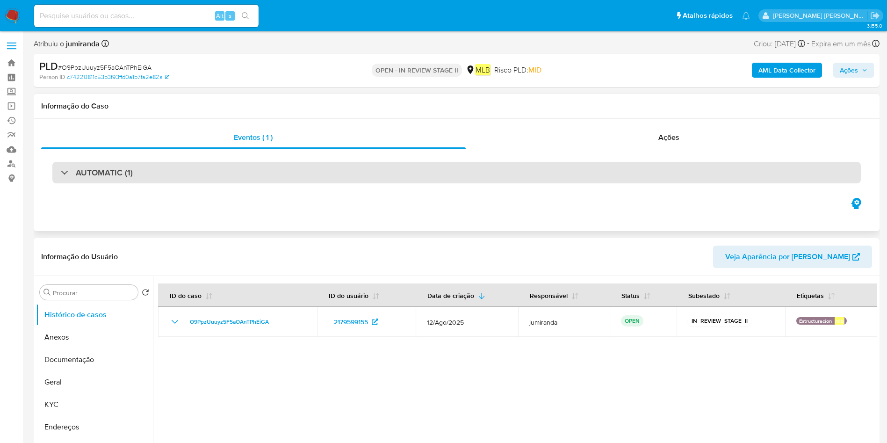
click at [322, 174] on div "AUTOMATIC (1)" at bounding box center [456, 173] width 808 height 22
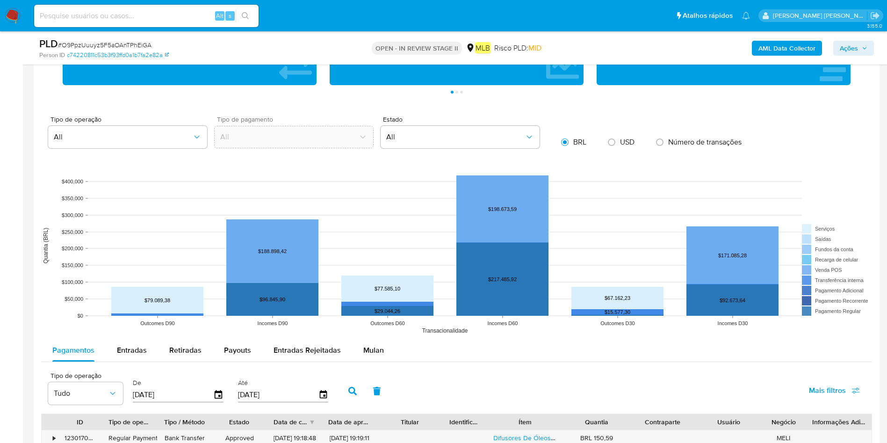
scroll to position [1052, 0]
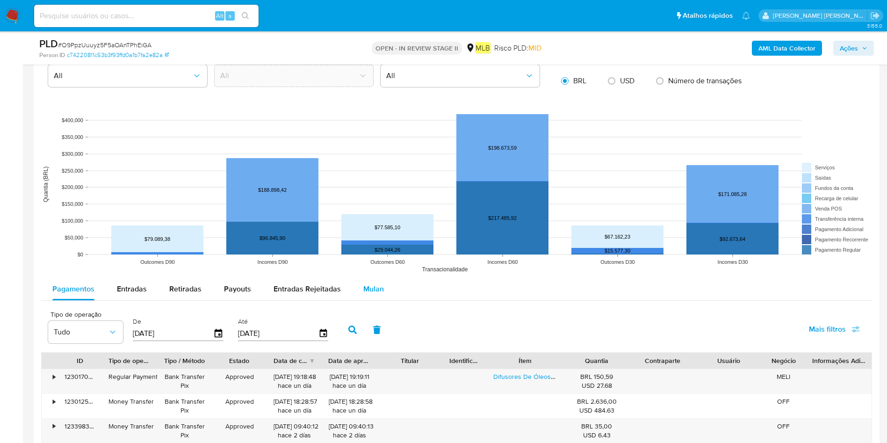
click at [375, 293] on span "Mulan" at bounding box center [373, 288] width 21 height 11
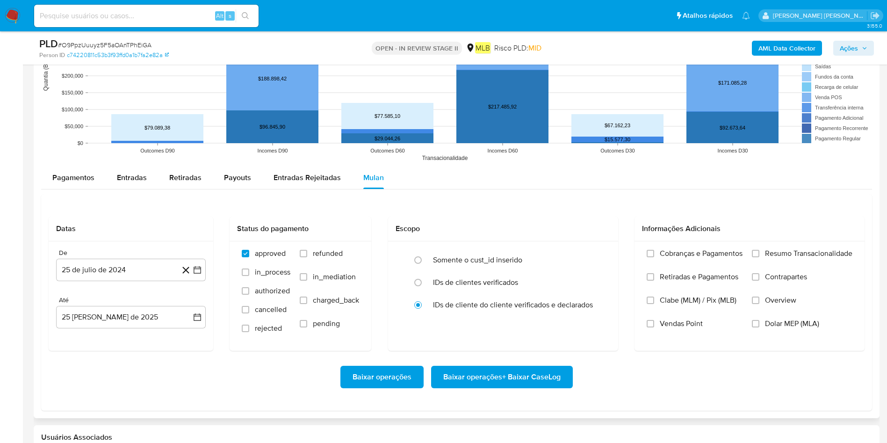
scroll to position [1192, 0]
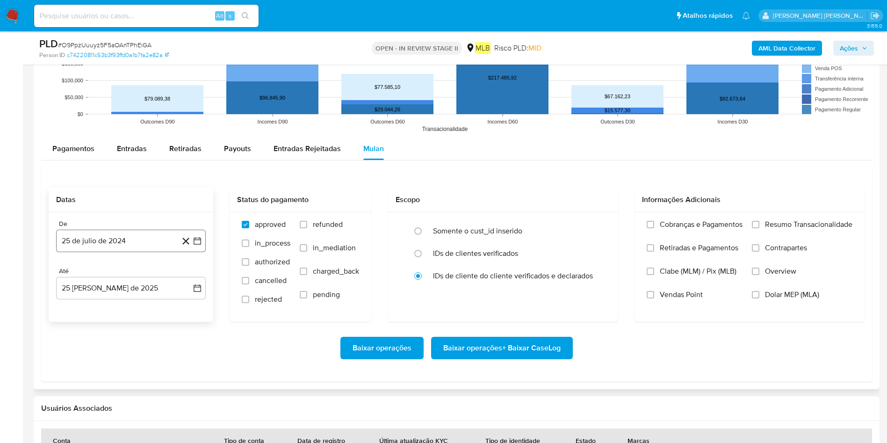
click at [118, 231] on button "25 de julio de 2024" at bounding box center [131, 241] width 150 height 22
click at [133, 272] on span "julio 2024" at bounding box center [126, 274] width 35 height 9
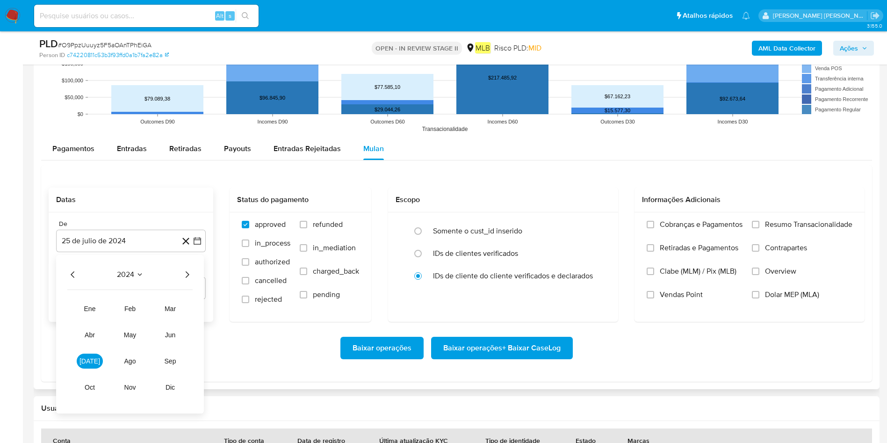
click at [191, 273] on icon "Año siguiente" at bounding box center [186, 274] width 11 height 11
click at [169, 295] on button "jun" at bounding box center [170, 334] width 26 height 15
click at [187, 275] on icon "Mes siguiente" at bounding box center [188, 274] width 11 height 11
click at [98, 295] on button "1" at bounding box center [93, 309] width 15 height 15
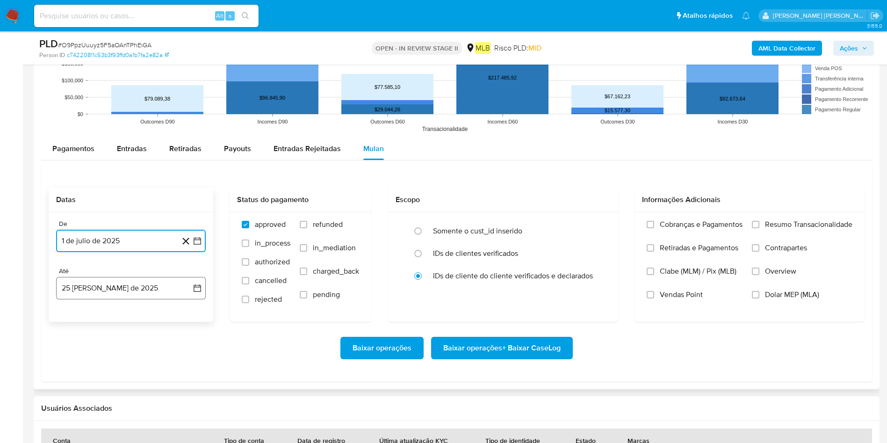
click at [114, 288] on button "25 [PERSON_NAME] de 2025" at bounding box center [131, 288] width 150 height 22
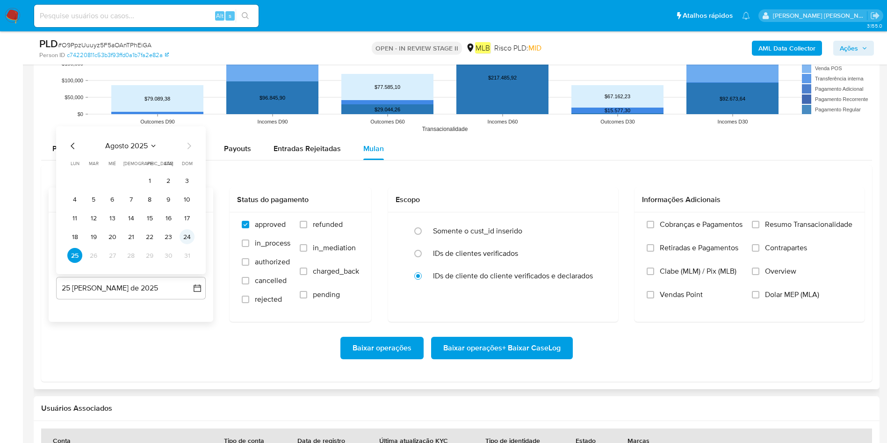
click at [191, 240] on button "24" at bounding box center [187, 236] width 15 height 15
click at [591, 231] on label "Resumo Transacionalidade" at bounding box center [802, 231] width 101 height 23
click at [591, 228] on input "Resumo Transacionalidade" at bounding box center [755, 224] width 7 height 7
click at [511, 295] on span "Baixar operações + Baixar CaseLog" at bounding box center [501, 348] width 117 height 21
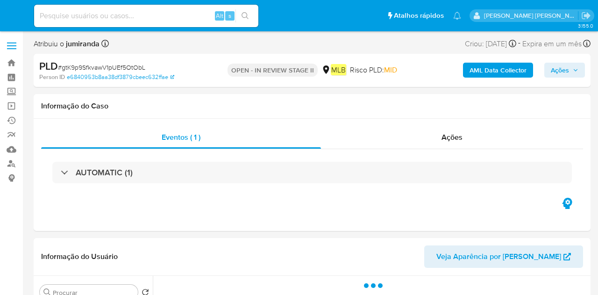
select select "10"
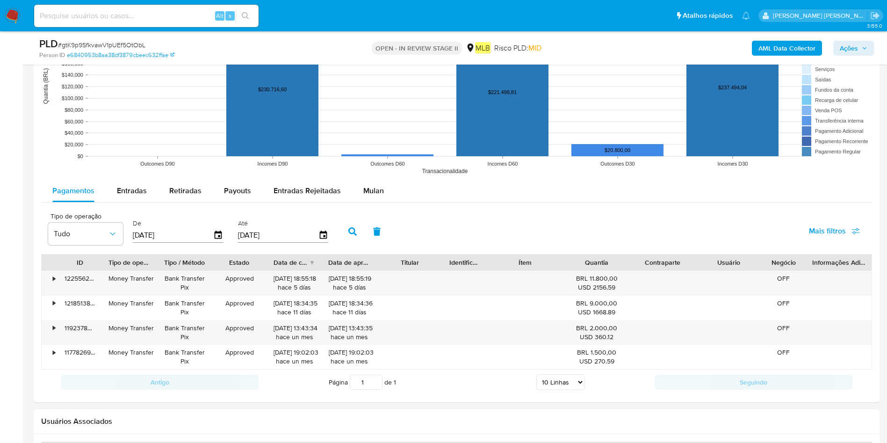
scroll to position [912, 0]
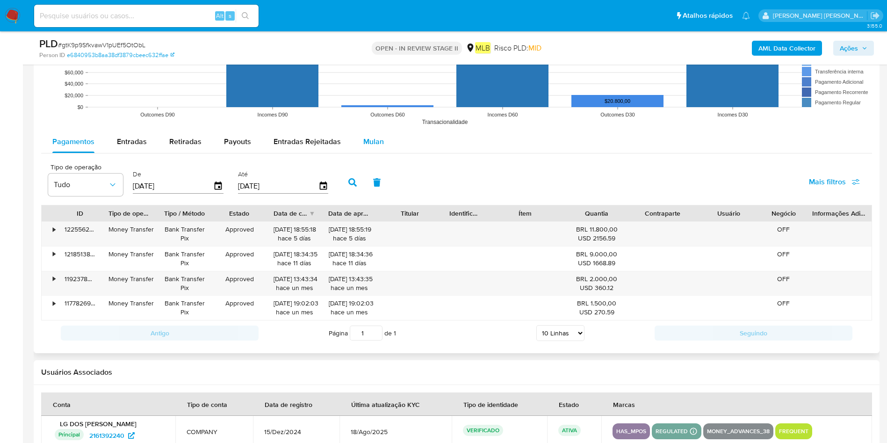
click at [370, 138] on span "Mulan" at bounding box center [373, 141] width 21 height 11
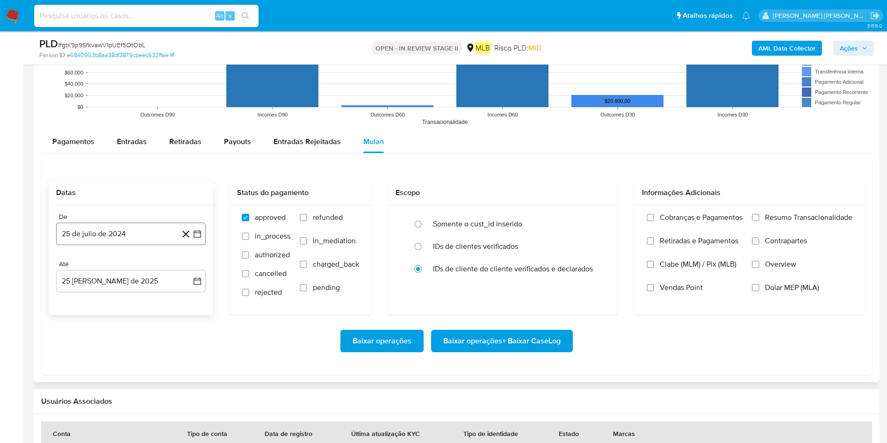
click at [137, 229] on button "25 de julio de 2024" at bounding box center [131, 234] width 150 height 22
click at [137, 265] on span "julio 2024" at bounding box center [126, 267] width 35 height 9
click at [188, 271] on icon "Año siguiente" at bounding box center [186, 267] width 11 height 11
click at [89, 295] on span "[DATE]" at bounding box center [89, 353] width 21 height 7
click at [95, 295] on button "1" at bounding box center [93, 302] width 15 height 15
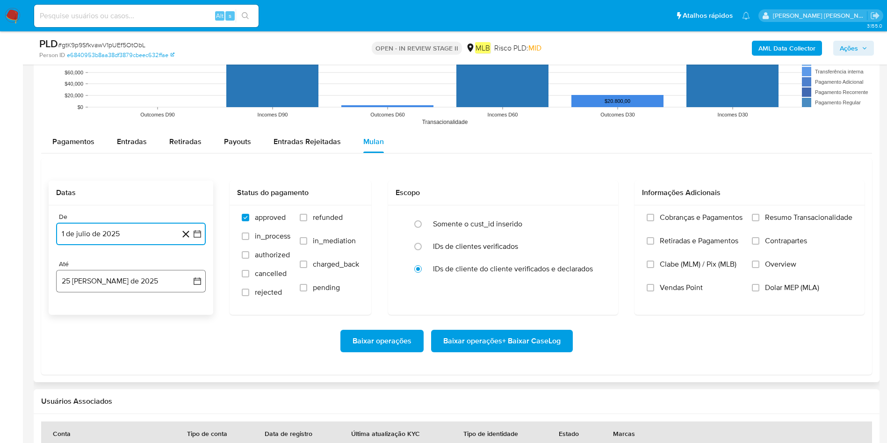
click at [119, 279] on button "25 [PERSON_NAME] de 2025" at bounding box center [131, 281] width 150 height 22
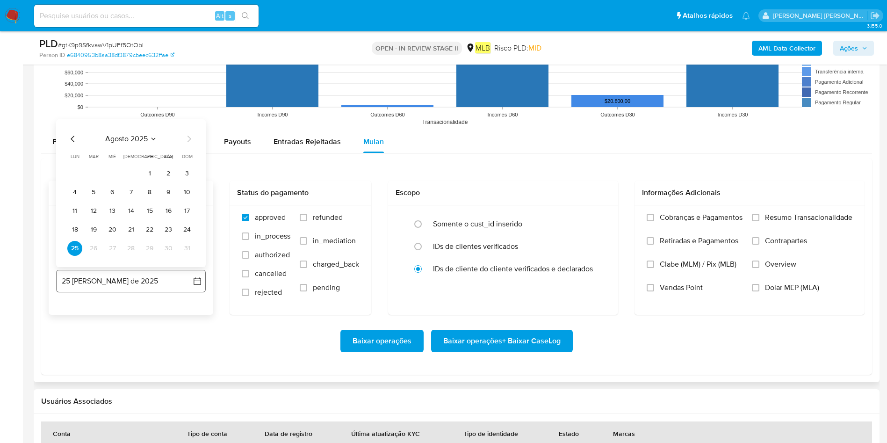
drag, startPoint x: 184, startPoint y: 231, endPoint x: 187, endPoint y: 274, distance: 42.7
click at [184, 230] on button "24" at bounding box center [187, 229] width 15 height 15
click at [598, 216] on span "Resumo Transacionalidade" at bounding box center [808, 217] width 87 height 9
click at [598, 216] on input "Resumo Transacionalidade" at bounding box center [755, 217] width 7 height 7
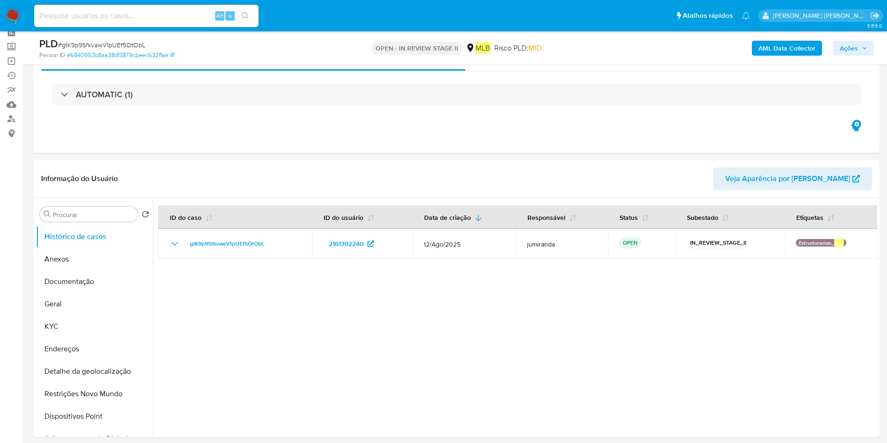
scroll to position [0, 0]
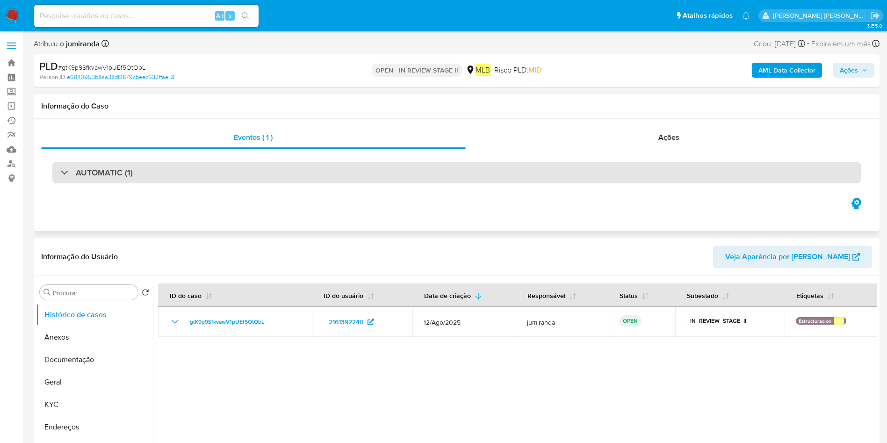
click at [238, 170] on div "AUTOMATIC (1)" at bounding box center [456, 173] width 808 height 22
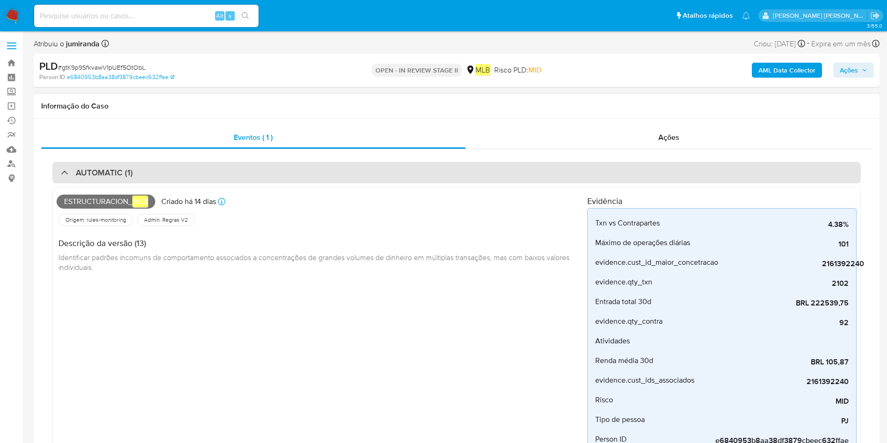
click at [238, 170] on div "AUTOMATIC (1)" at bounding box center [456, 173] width 808 height 22
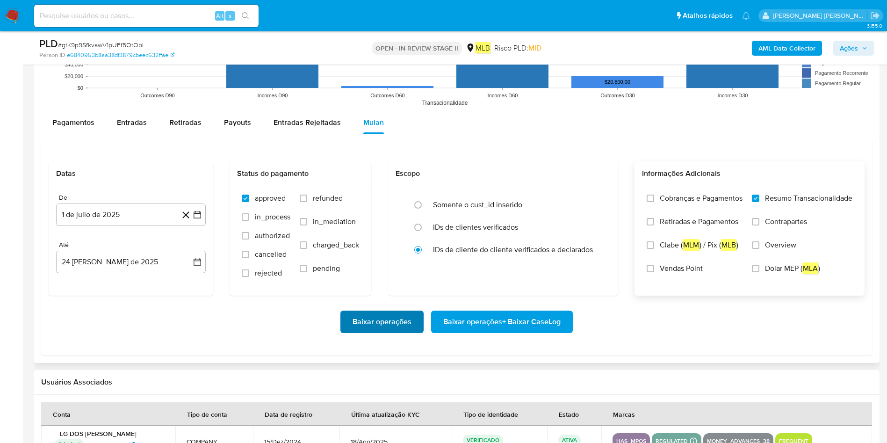
scroll to position [953, 0]
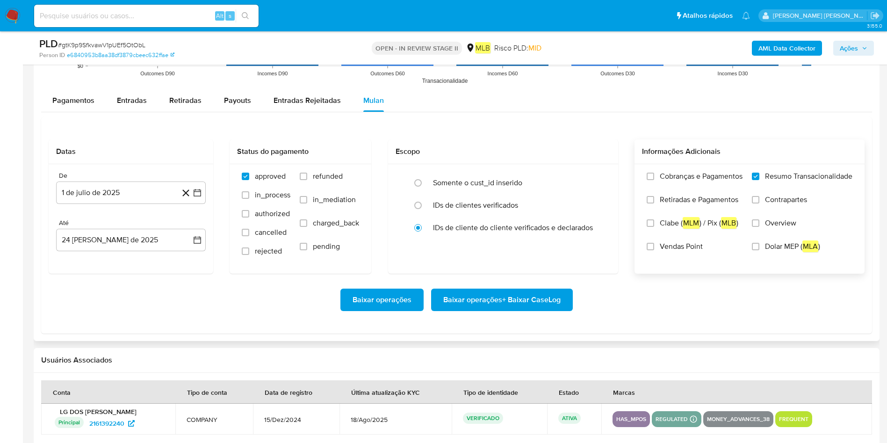
click at [522, 295] on span "Baixar operações + Baixar CaseLog" at bounding box center [501, 299] width 117 height 21
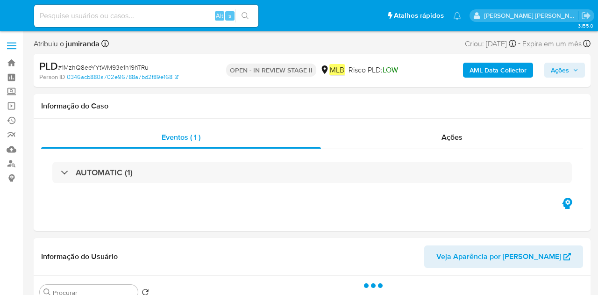
select select "10"
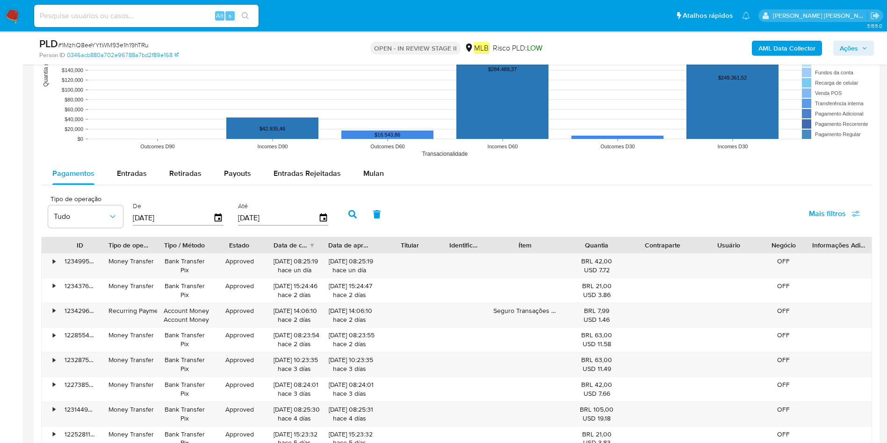
scroll to position [912, 0]
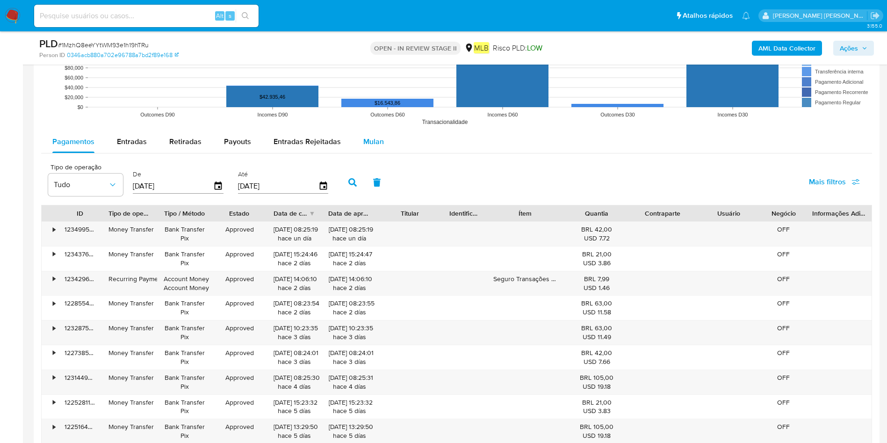
click at [379, 133] on div "Mulan" at bounding box center [373, 141] width 21 height 22
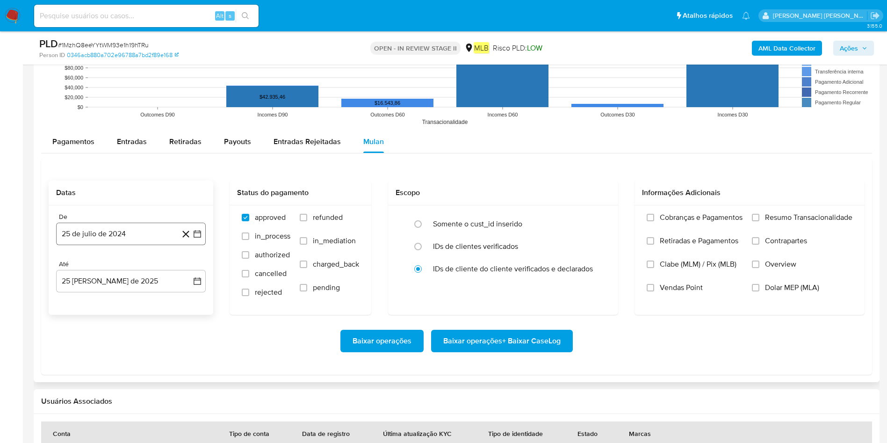
click at [114, 234] on button "25 de julio de 2024" at bounding box center [131, 234] width 150 height 22
click at [140, 270] on span "julio 2024" at bounding box center [126, 267] width 35 height 9
click at [189, 271] on icon "Año siguiente" at bounding box center [186, 267] width 11 height 11
click at [87, 295] on span "[DATE]" at bounding box center [89, 353] width 21 height 7
click at [93, 295] on button "1" at bounding box center [93, 302] width 15 height 15
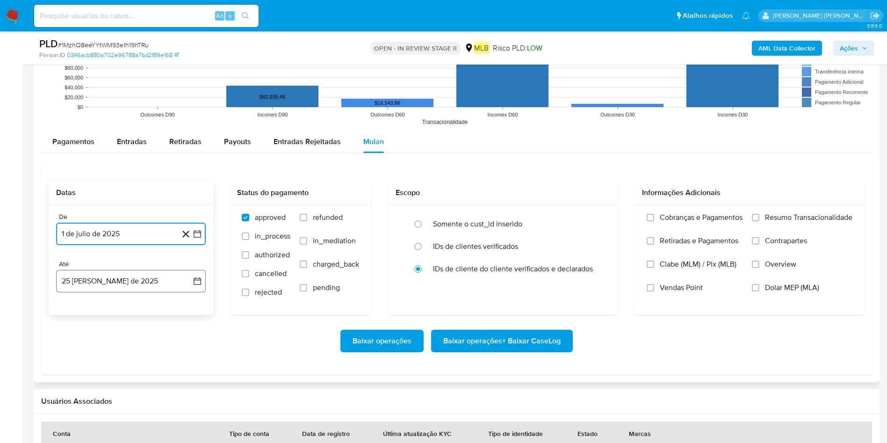
click at [108, 276] on button "25 [PERSON_NAME] de 2025" at bounding box center [131, 281] width 150 height 22
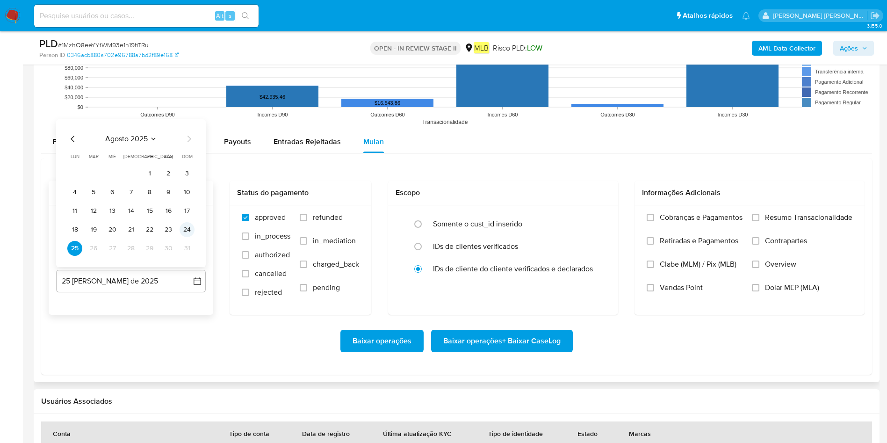
click at [187, 232] on button "24" at bounding box center [187, 229] width 15 height 15
click at [598, 213] on span "Resumo Transacionalidade" at bounding box center [808, 217] width 87 height 9
click at [598, 214] on input "Resumo Transacionalidade" at bounding box center [755, 217] width 7 height 7
click at [548, 295] on span "Baixar operações + Baixar CaseLog" at bounding box center [501, 341] width 117 height 21
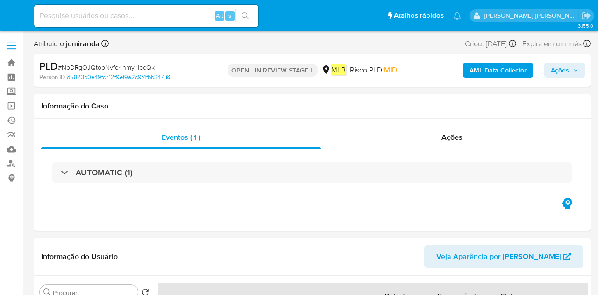
select select "10"
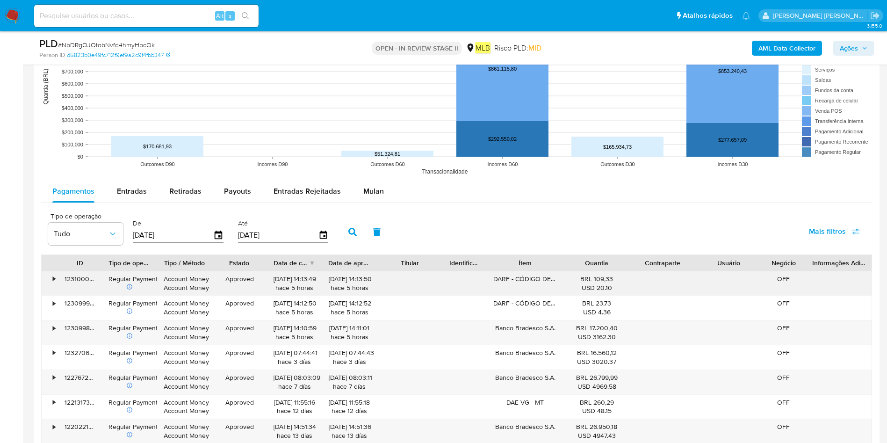
scroll to position [982, 0]
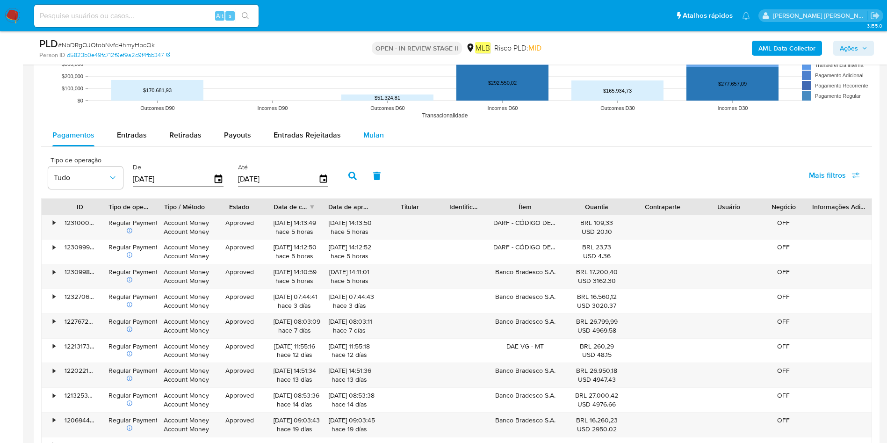
click at [378, 138] on span "Mulan" at bounding box center [373, 135] width 21 height 11
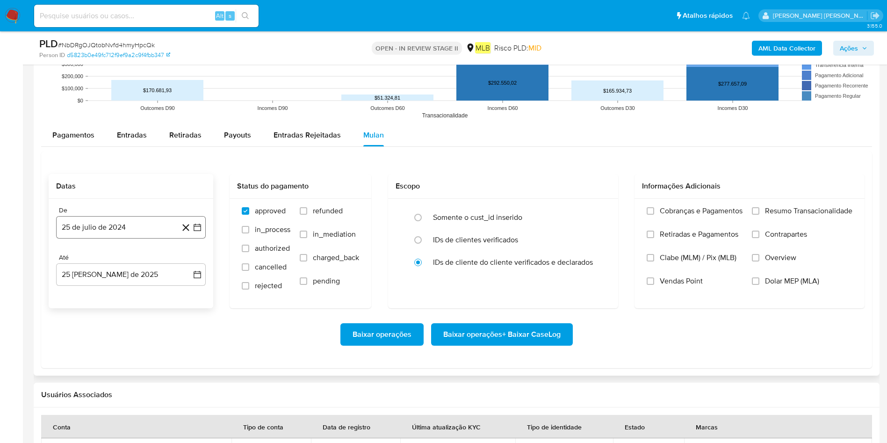
click at [90, 229] on button "25 de julio de 2024" at bounding box center [131, 227] width 150 height 22
click at [121, 254] on div "julio 2024 julio 2024 lun lunes mar martes mié miércoles jue jueves vie viernes…" at bounding box center [131, 315] width 150 height 148
click at [134, 261] on span "julio 2024" at bounding box center [126, 260] width 35 height 9
click at [189, 260] on icon "Año siguiente" at bounding box center [186, 260] width 11 height 11
click at [93, 295] on span "[DATE]" at bounding box center [89, 347] width 21 height 7
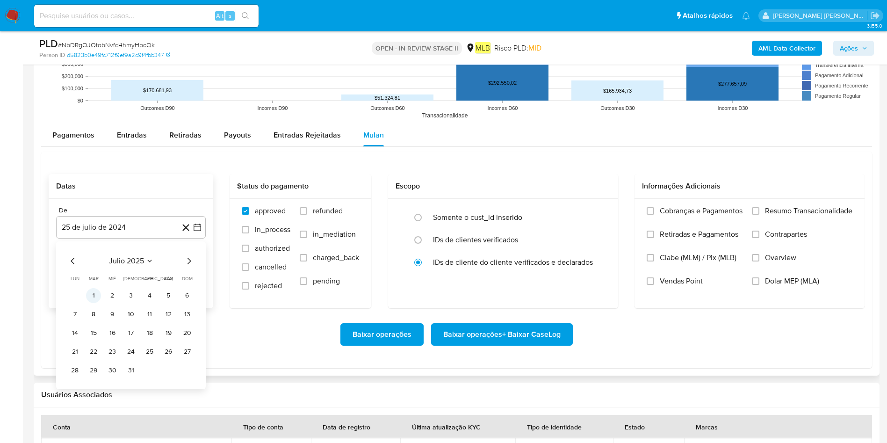
click at [95, 290] on button "1" at bounding box center [93, 295] width 15 height 15
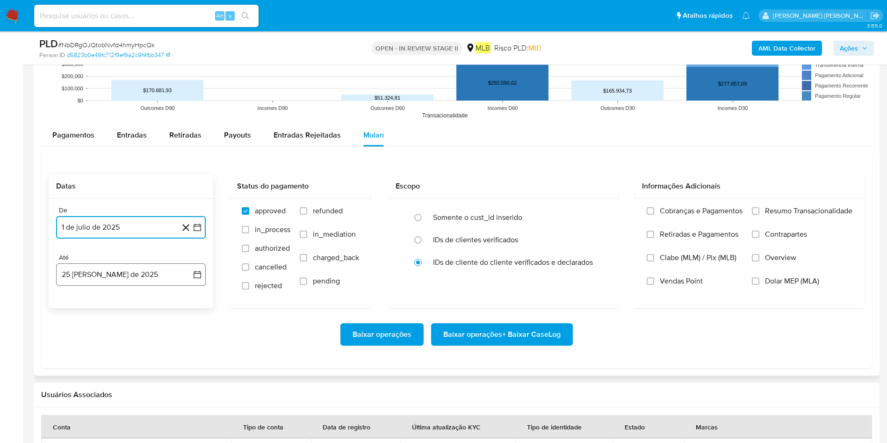
click at [113, 274] on button "25 [PERSON_NAME] de 2025" at bounding box center [131, 274] width 150 height 22
click at [185, 295] on button "24" at bounding box center [187, 398] width 15 height 15
click at [598, 214] on span "Resumo Transacionalidade" at bounding box center [808, 210] width 87 height 9
click at [598, 214] on input "Resumo Transacionalidade" at bounding box center [755, 210] width 7 height 7
click at [535, 295] on span "Baixar operações + Baixar CaseLog" at bounding box center [501, 334] width 117 height 21
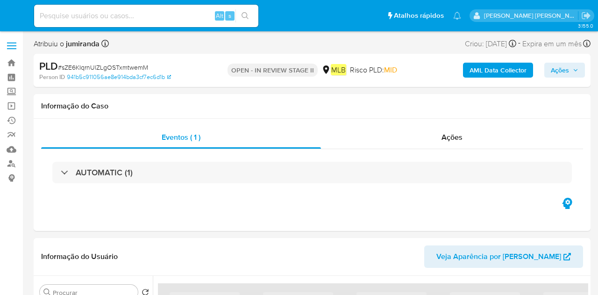
select select "10"
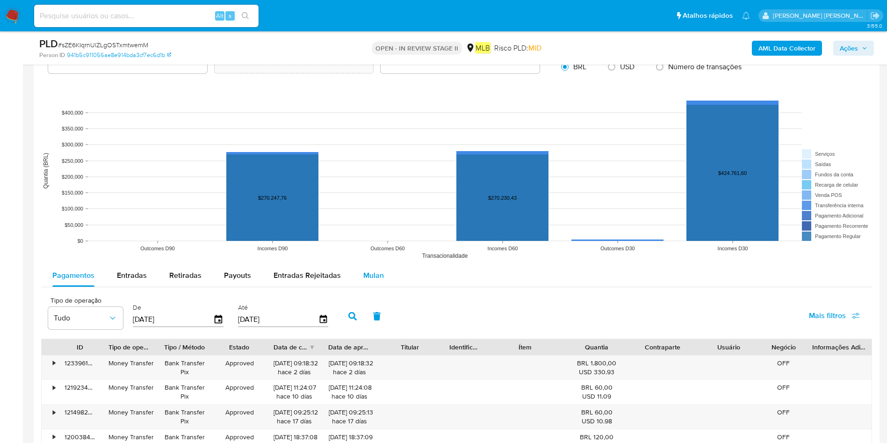
click at [364, 278] on span "Mulan" at bounding box center [373, 275] width 21 height 11
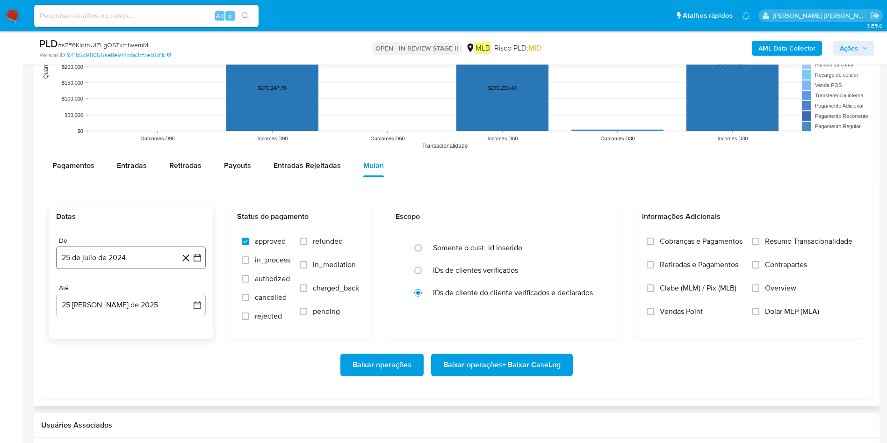
scroll to position [982, 0]
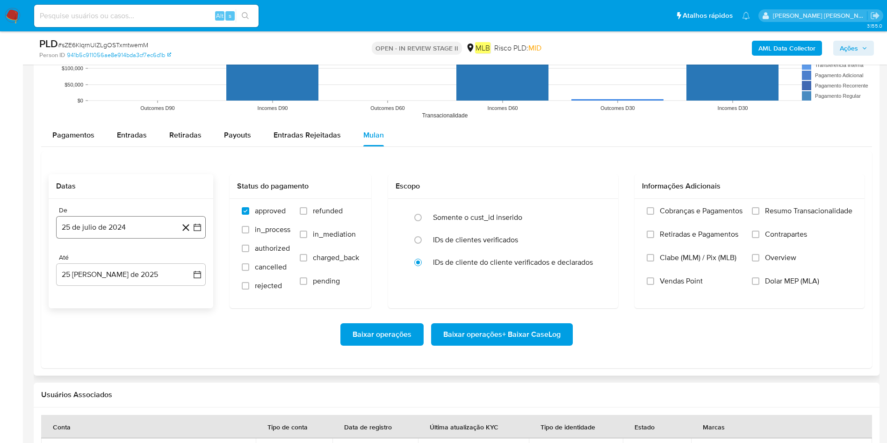
click at [109, 228] on button "25 de julio de 2024" at bounding box center [131, 227] width 150 height 22
click at [121, 256] on span "julio 2024" at bounding box center [126, 260] width 35 height 9
click at [188, 260] on icon "Año siguiente" at bounding box center [188, 261] width 4 height 7
click at [92, 295] on span "[DATE]" at bounding box center [89, 347] width 21 height 7
click at [96, 293] on button "1" at bounding box center [93, 295] width 15 height 15
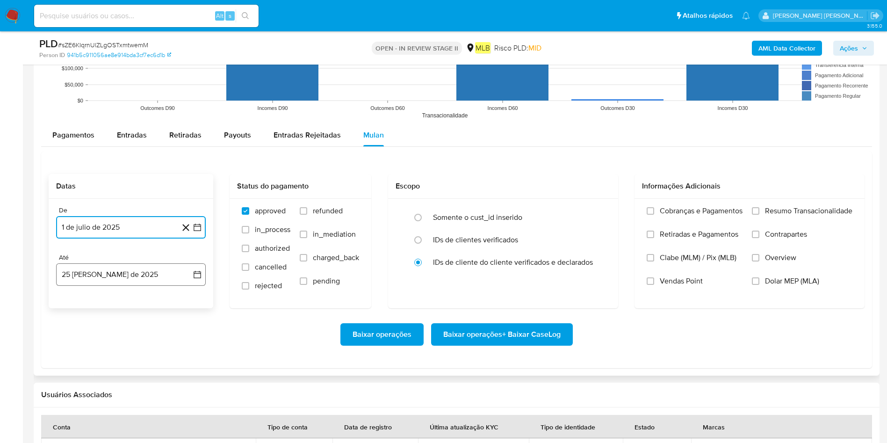
click at [124, 278] on button "25 [PERSON_NAME] de 2025" at bounding box center [131, 274] width 150 height 22
click at [187, 295] on button "24" at bounding box center [187, 398] width 15 height 15
click at [598, 214] on label "Resumo Transacionalidade" at bounding box center [802, 217] width 101 height 23
click at [598, 214] on input "Resumo Transacionalidade" at bounding box center [755, 210] width 7 height 7
click at [521, 295] on span "Baixar operações + Baixar CaseLog" at bounding box center [501, 334] width 117 height 21
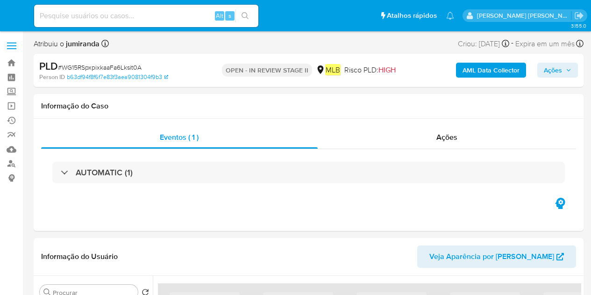
select select "10"
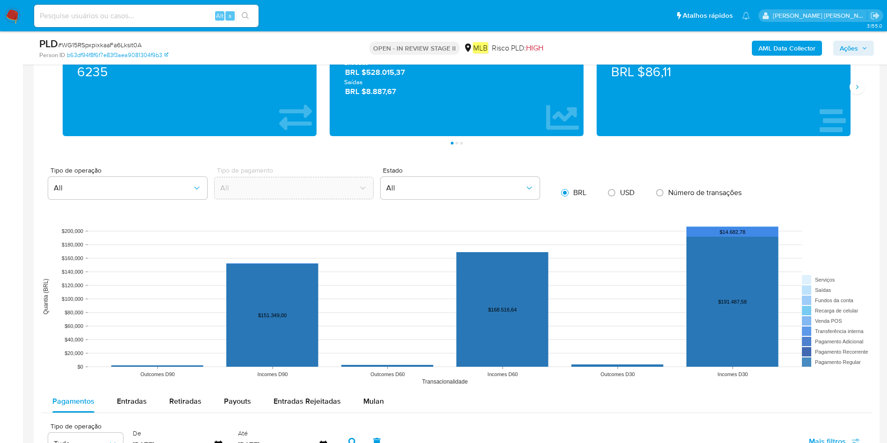
scroll to position [982, 0]
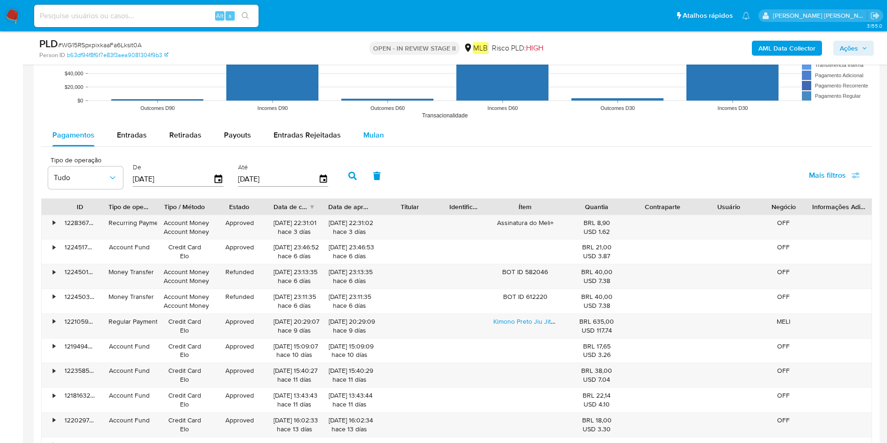
click at [380, 132] on span "Mulan" at bounding box center [373, 135] width 21 height 11
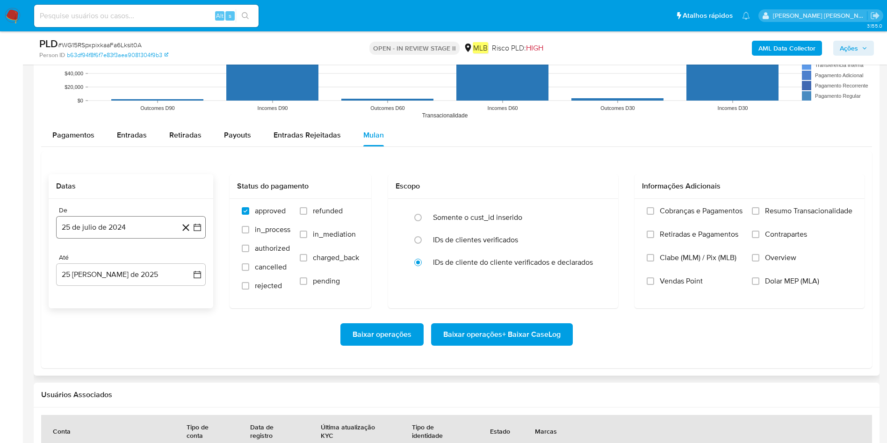
drag, startPoint x: 105, startPoint y: 222, endPoint x: 109, endPoint y: 233, distance: 11.5
click at [104, 223] on button "25 de julio de 2024" at bounding box center [131, 227] width 150 height 22
click at [124, 259] on span "julio 2024" at bounding box center [126, 260] width 35 height 9
click at [185, 260] on icon "Año siguiente" at bounding box center [186, 260] width 11 height 11
click at [87, 295] on tr "ene feb mar abr may jun [DATE] ago sep oct nov dic" at bounding box center [130, 335] width 107 height 94
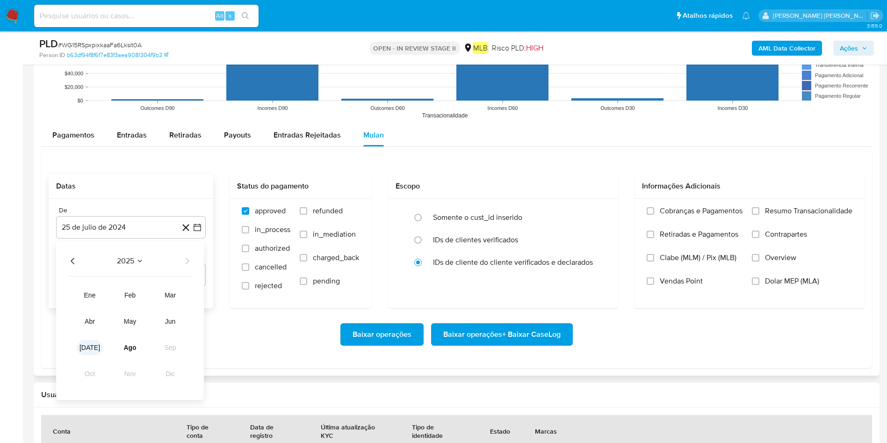
click at [89, 295] on button "[DATE]" at bounding box center [90, 347] width 26 height 15
click at [96, 291] on button "1" at bounding box center [93, 295] width 15 height 15
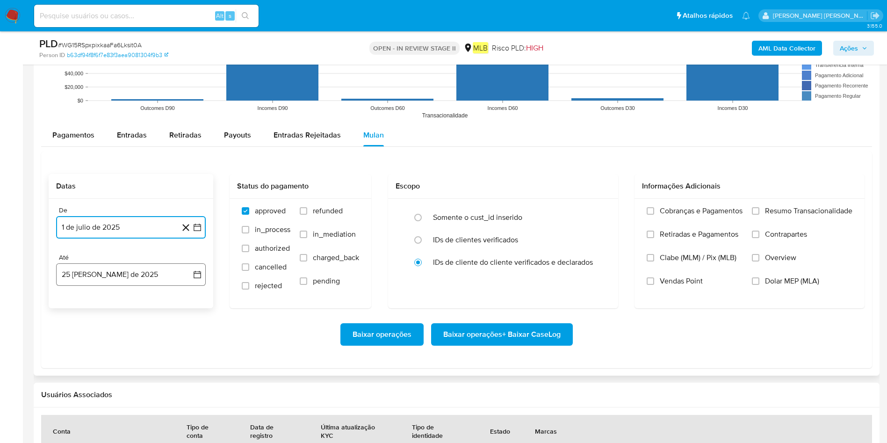
click at [131, 281] on button "25 [PERSON_NAME] de 2025" at bounding box center [131, 274] width 150 height 22
click at [191, 295] on button "24" at bounding box center [187, 398] width 15 height 15
click at [591, 212] on span "Resumo Transacionalidade" at bounding box center [808, 210] width 87 height 9
click at [591, 212] on input "Resumo Transacionalidade" at bounding box center [755, 210] width 7 height 7
click at [549, 295] on span "Baixar operações + Baixar CaseLog" at bounding box center [501, 334] width 117 height 21
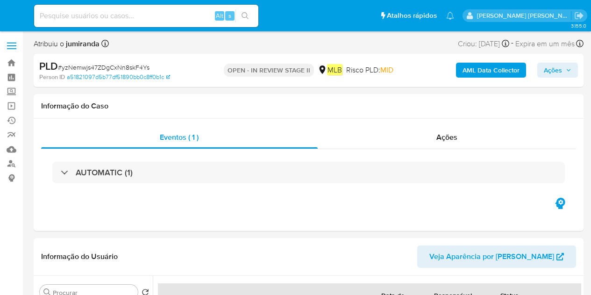
select select "10"
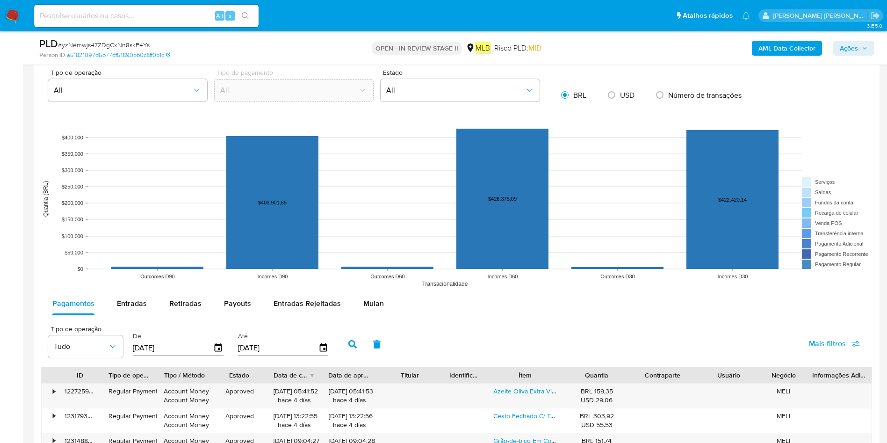
scroll to position [771, 0]
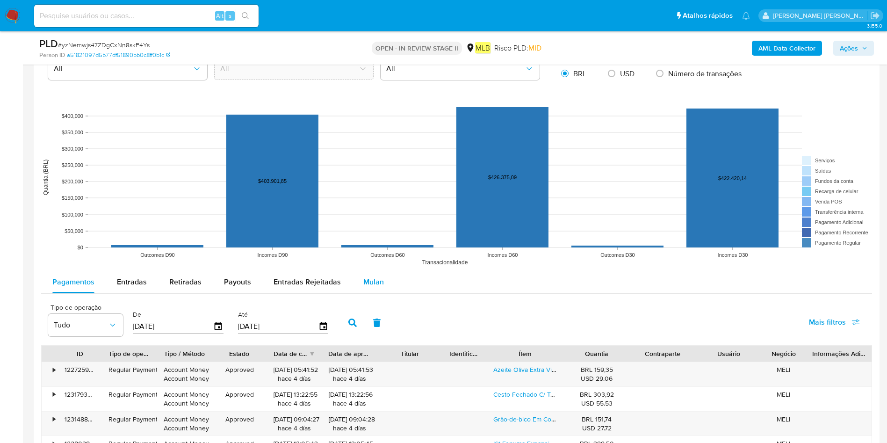
click at [374, 279] on span "Mulan" at bounding box center [373, 281] width 21 height 11
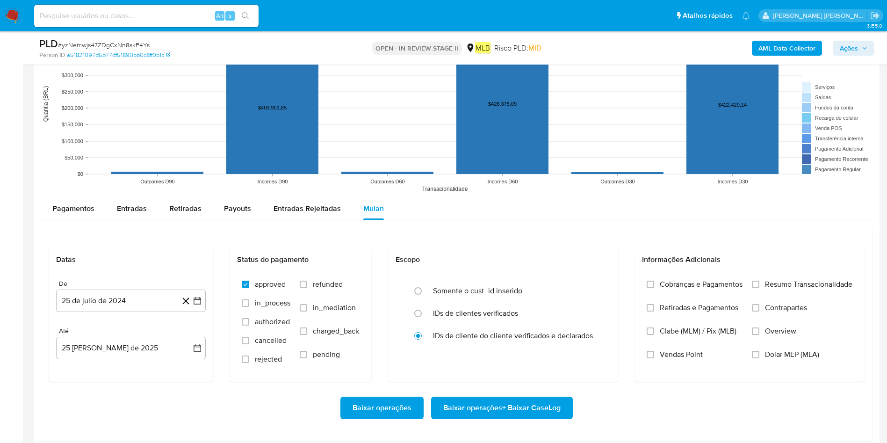
scroll to position [912, 0]
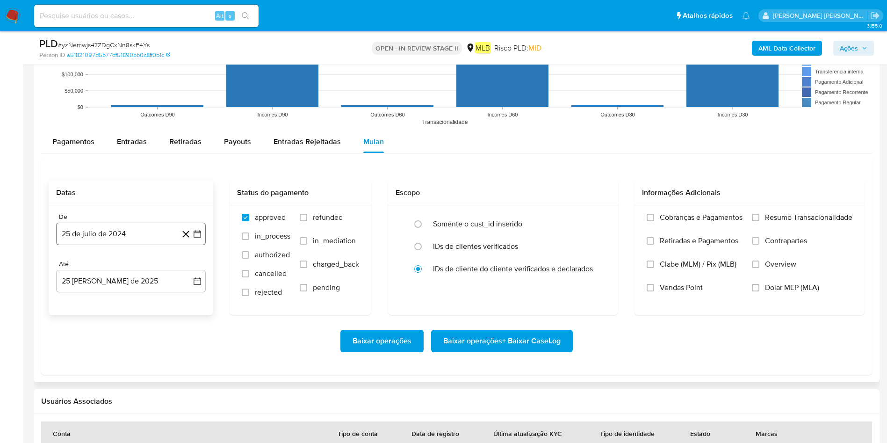
click at [106, 236] on button "25 de julio de 2024" at bounding box center [131, 234] width 150 height 22
click at [140, 261] on div "julio 2024 julio 2024 lun lunes mar martes mié miércoles jue jueves vie viernes…" at bounding box center [131, 322] width 150 height 148
click at [146, 271] on icon "Seleccionar mes y año" at bounding box center [149, 267] width 7 height 7
click at [188, 271] on icon "Año siguiente" at bounding box center [186, 267] width 11 height 11
click at [90, 295] on span "[DATE]" at bounding box center [89, 353] width 21 height 7
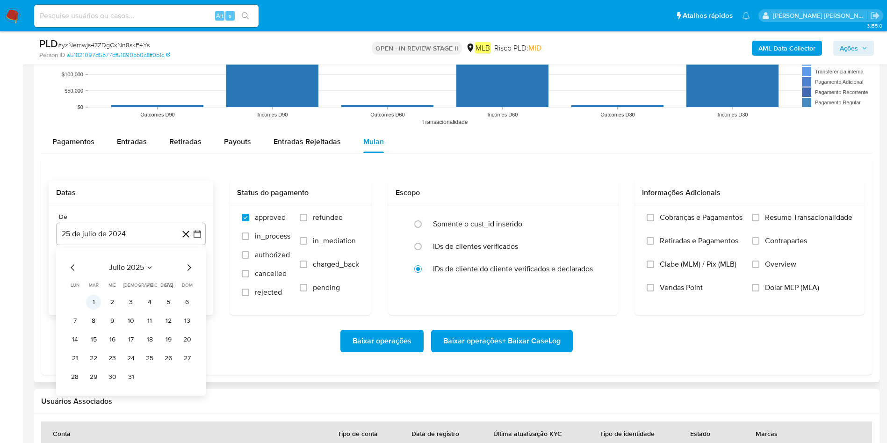
click at [99, 295] on button "1" at bounding box center [93, 302] width 15 height 15
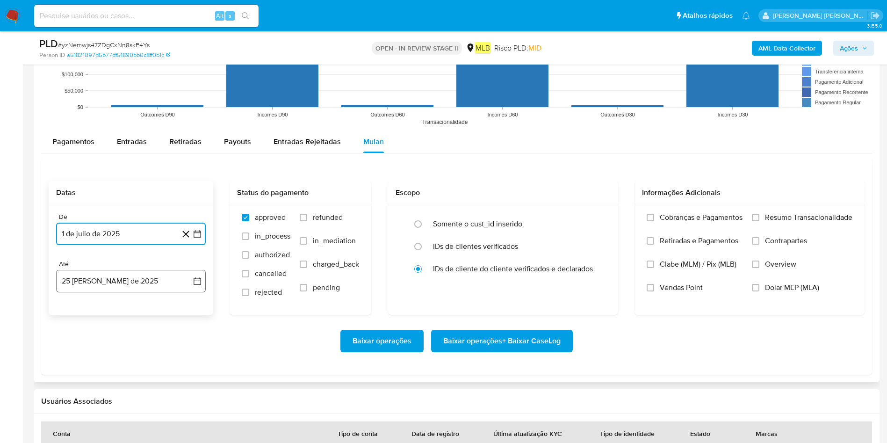
click at [109, 288] on button "25 [PERSON_NAME] de 2025" at bounding box center [131, 281] width 150 height 22
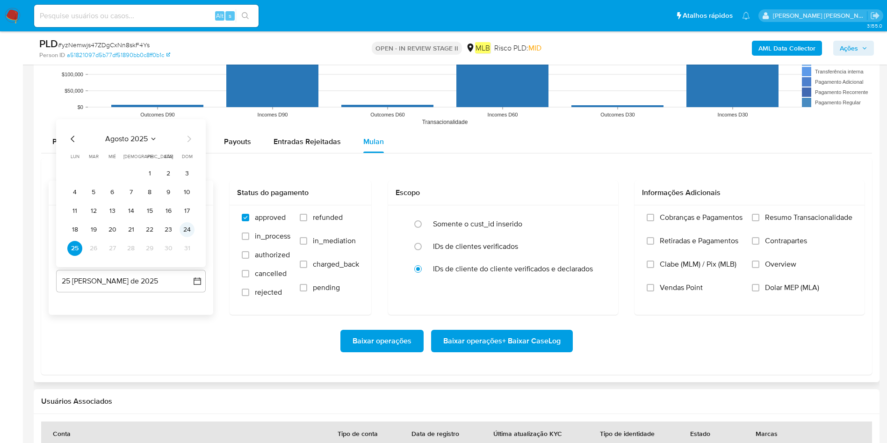
click at [191, 229] on button "24" at bounding box center [187, 229] width 15 height 15
click at [591, 216] on span "Resumo Transacionalidade" at bounding box center [808, 217] width 87 height 9
click at [591, 216] on input "Resumo Transacionalidade" at bounding box center [755, 217] width 7 height 7
click at [510, 295] on span "Baixar operações + Baixar CaseLog" at bounding box center [501, 341] width 117 height 21
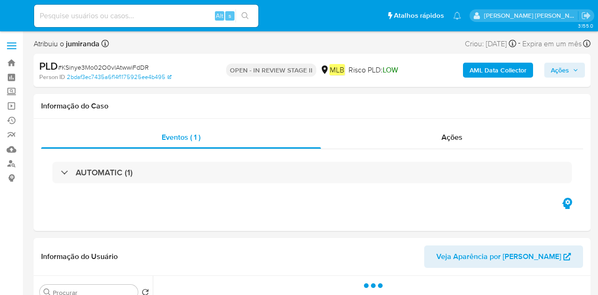
select select "10"
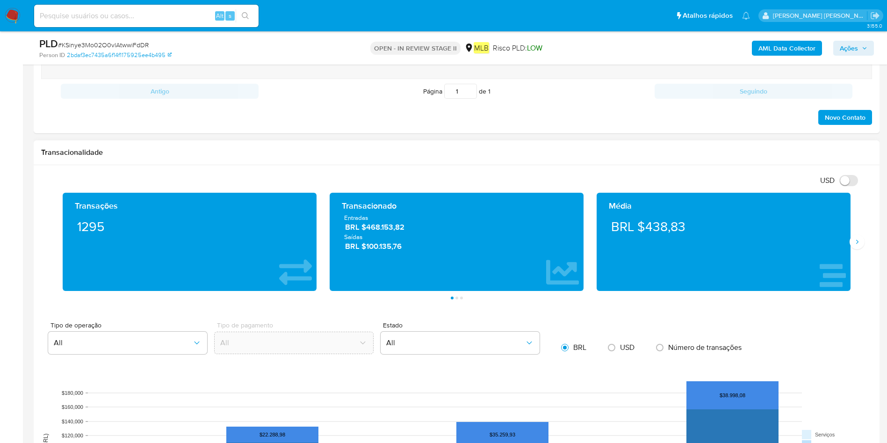
scroll to position [771, 0]
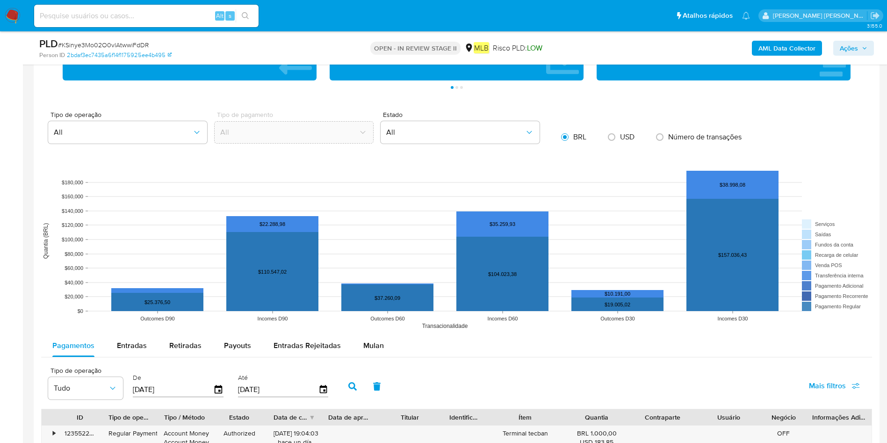
click at [365, 295] on span "Mulan" at bounding box center [373, 345] width 21 height 11
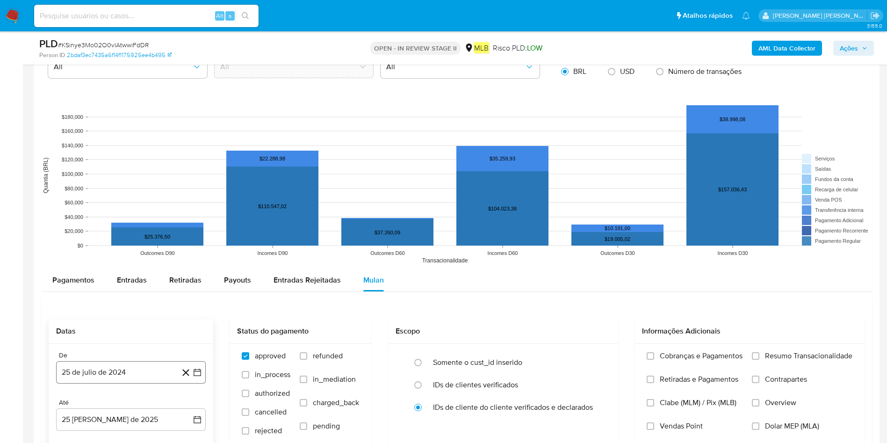
scroll to position [912, 0]
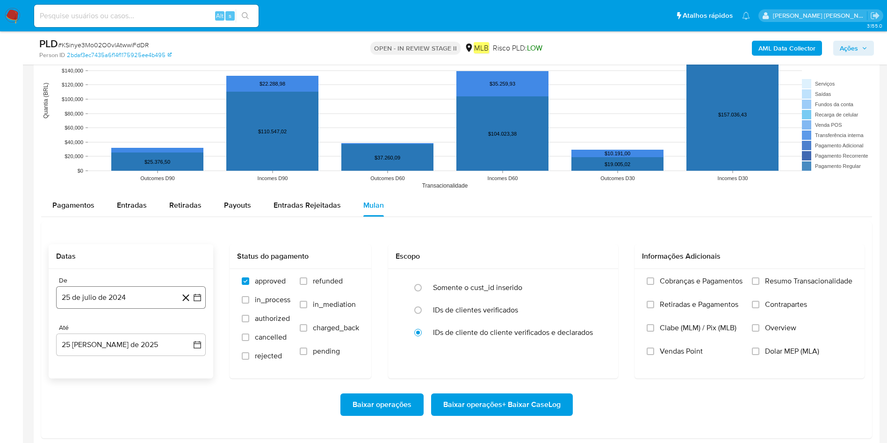
click at [88, 295] on button "25 de julio de 2024" at bounding box center [131, 297] width 150 height 22
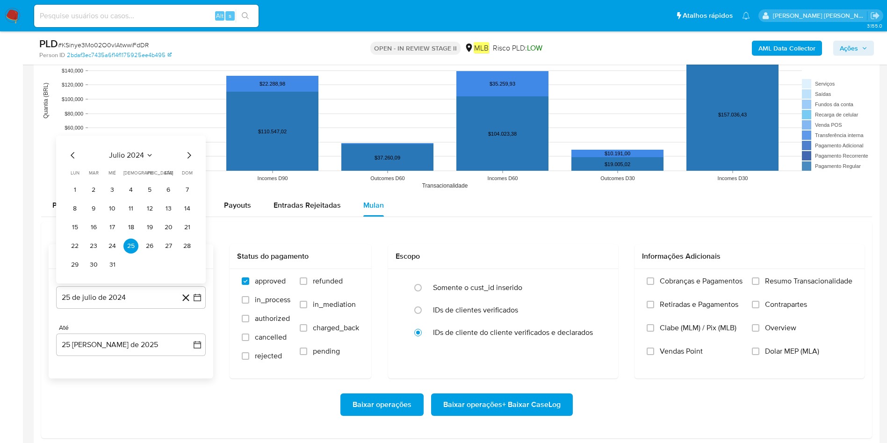
click at [137, 159] on span "julio 2024" at bounding box center [126, 155] width 35 height 9
click at [182, 146] on icon "Año siguiente" at bounding box center [186, 144] width 11 height 11
click at [88, 237] on button "[DATE]" at bounding box center [90, 230] width 26 height 15
click at [94, 187] on button "1" at bounding box center [93, 189] width 15 height 15
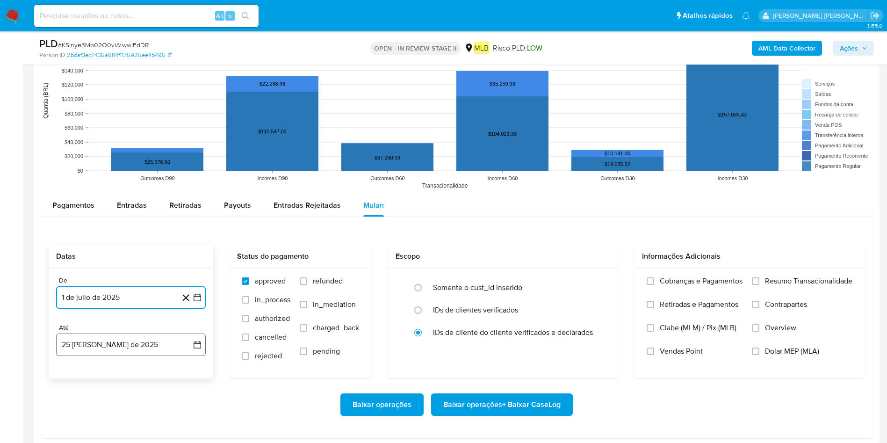
click at [96, 295] on button "25 [PERSON_NAME] de 2025" at bounding box center [131, 344] width 150 height 22
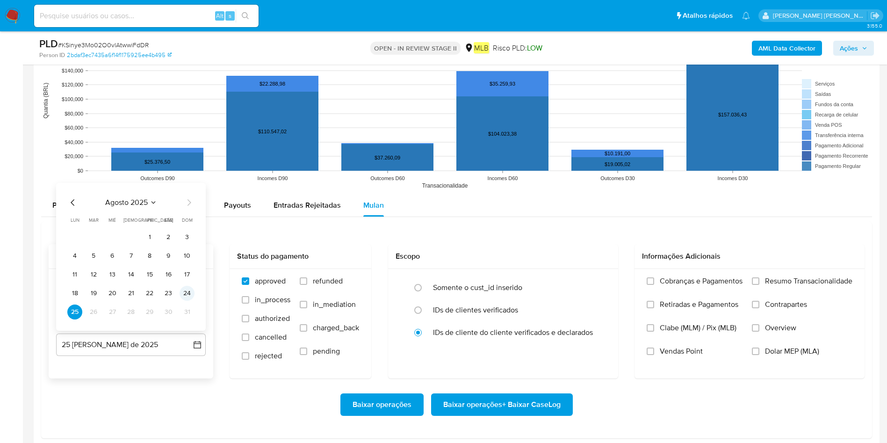
click at [187, 288] on button "24" at bounding box center [187, 293] width 15 height 15
click at [598, 278] on span "Resumo Transacionalidade" at bounding box center [808, 280] width 87 height 9
click at [598, 278] on input "Resumo Transacionalidade" at bounding box center [755, 280] width 7 height 7
click at [468, 295] on span "Baixar operações + Baixar CaseLog" at bounding box center [501, 404] width 117 height 21
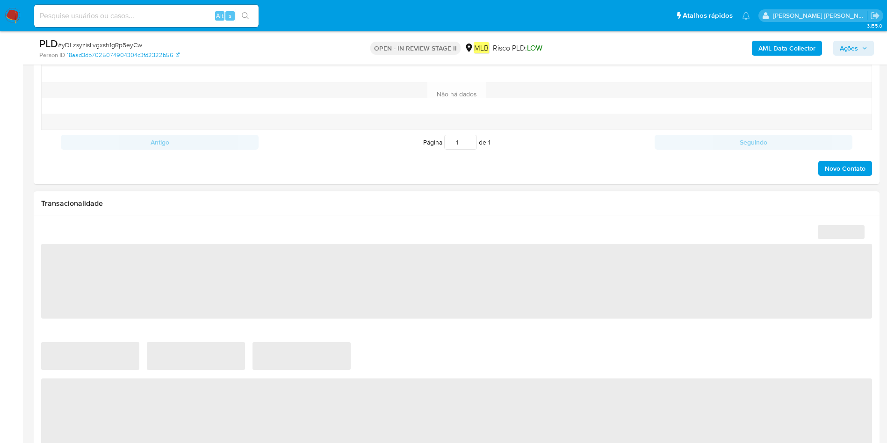
scroll to position [701, 0]
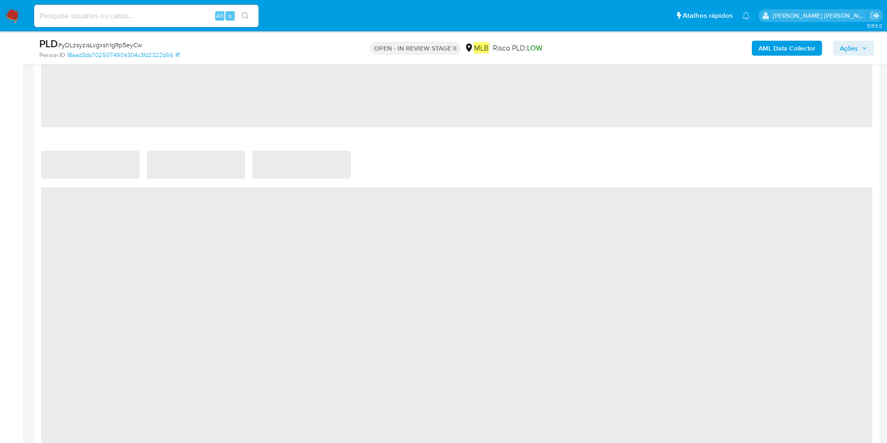
select select "10"
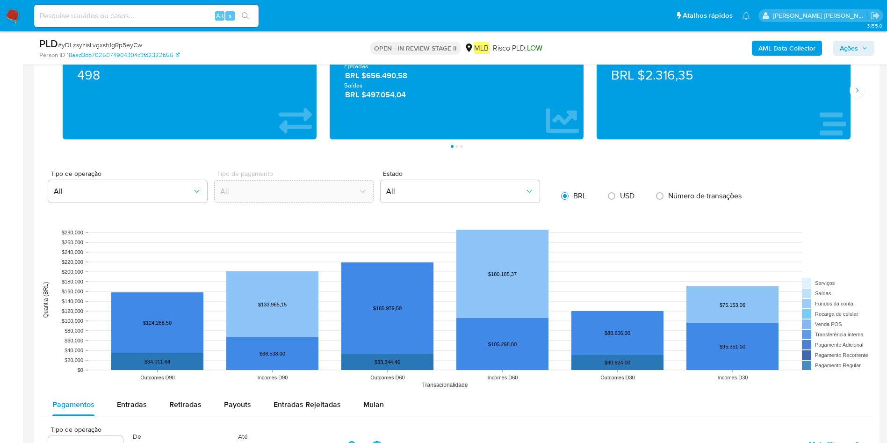
scroll to position [912, 0]
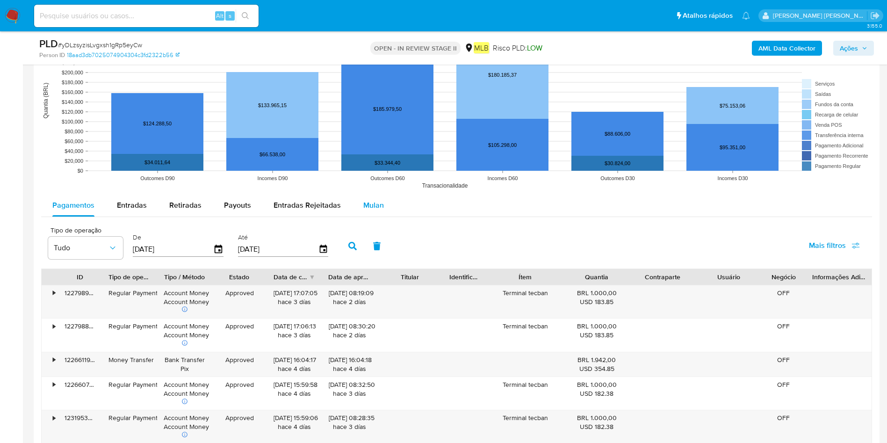
click at [377, 204] on span "Mulan" at bounding box center [373, 205] width 21 height 11
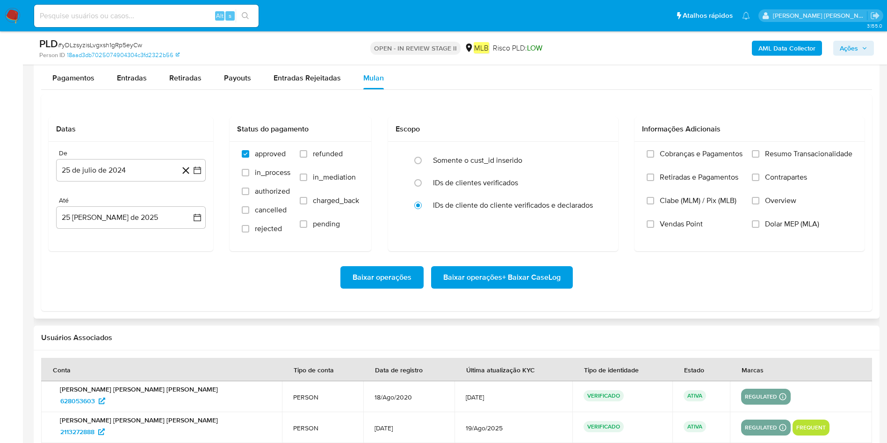
scroll to position [1052, 0]
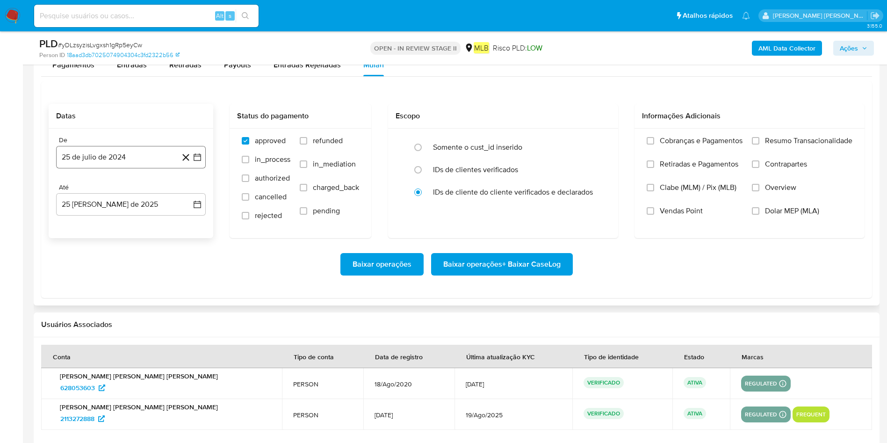
click at [125, 155] on button "25 de julio de 2024" at bounding box center [131, 157] width 150 height 22
click at [138, 188] on span "julio 2024" at bounding box center [126, 190] width 35 height 9
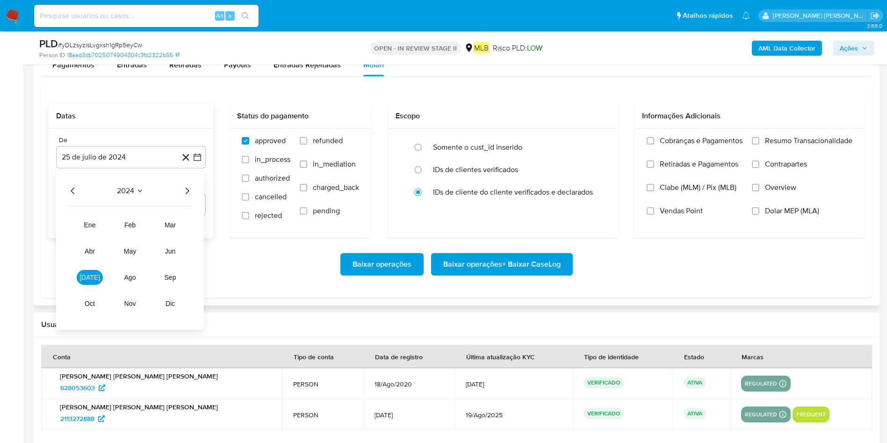
click at [190, 187] on icon "Año siguiente" at bounding box center [186, 190] width 11 height 11
click at [94, 275] on button "[DATE]" at bounding box center [90, 277] width 26 height 15
click at [99, 225] on button "1" at bounding box center [93, 225] width 15 height 15
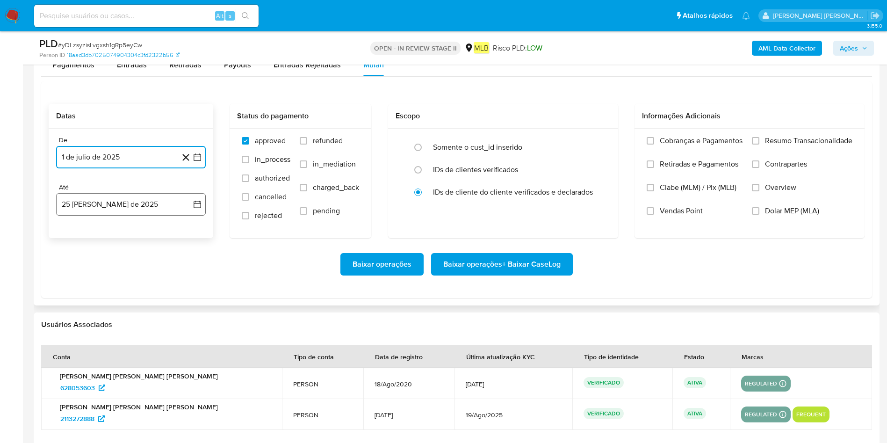
click at [123, 206] on button "25 [PERSON_NAME] de 2025" at bounding box center [131, 204] width 150 height 22
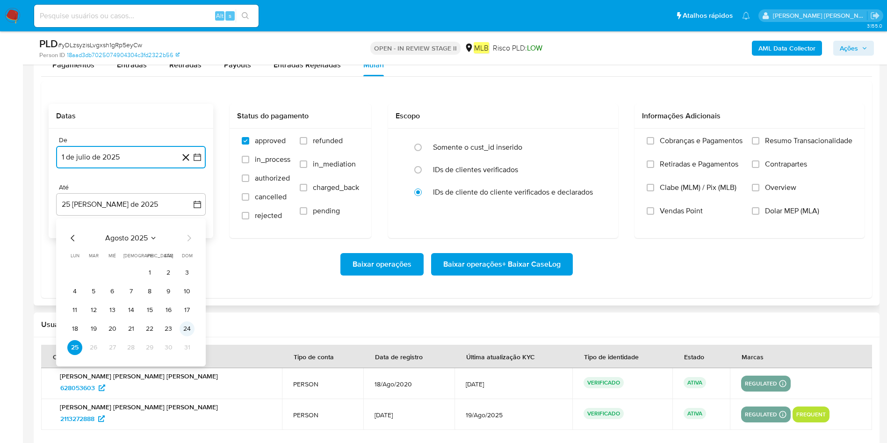
click at [185, 295] on button "24" at bounding box center [187, 328] width 15 height 15
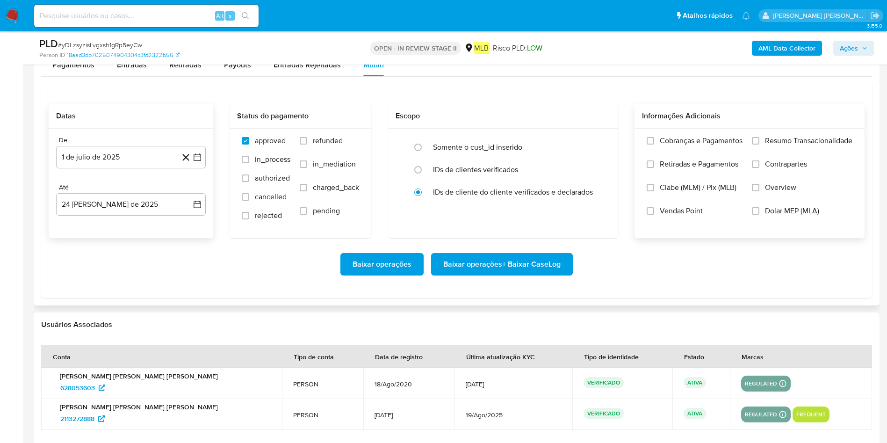
click at [598, 141] on span "Resumo Transacionalidade" at bounding box center [808, 140] width 87 height 9
click at [598, 141] on input "Resumo Transacionalidade" at bounding box center [755, 140] width 7 height 7
click at [547, 263] on span "Baixar operações + Baixar CaseLog" at bounding box center [501, 264] width 117 height 21
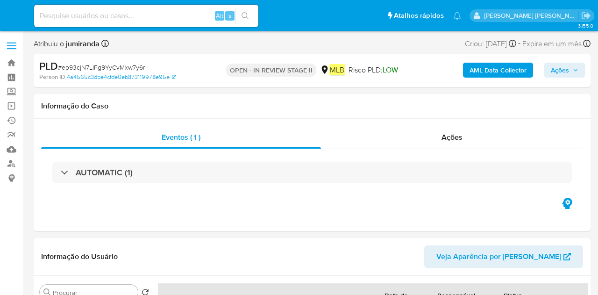
select select "10"
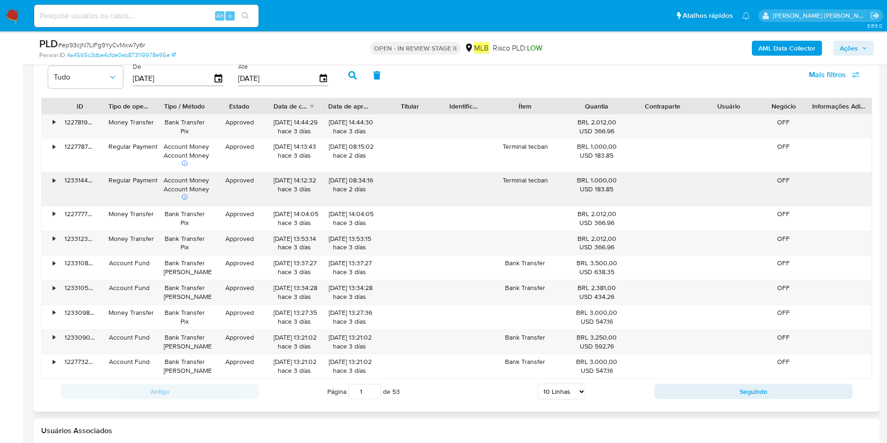
scroll to position [982, 0]
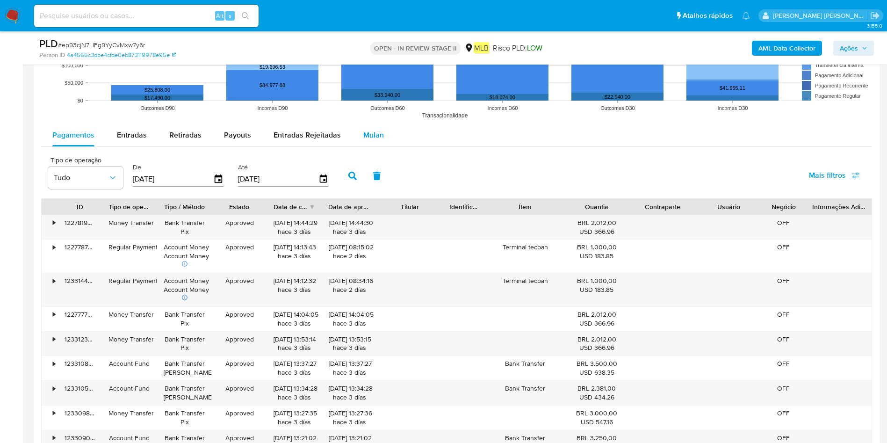
drag, startPoint x: 377, startPoint y: 130, endPoint x: 374, endPoint y: 135, distance: 5.5
click at [377, 130] on span "Mulan" at bounding box center [373, 135] width 21 height 11
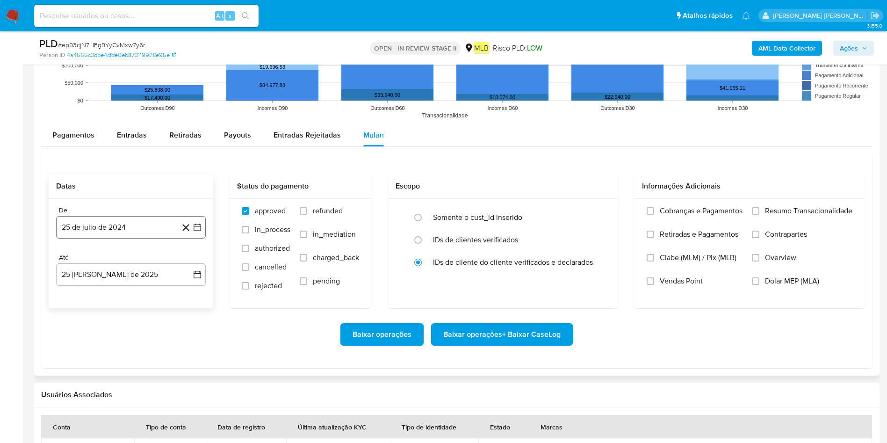
click at [103, 226] on button "25 de julio de 2024" at bounding box center [131, 227] width 150 height 22
click at [111, 261] on span "julio 2024" at bounding box center [126, 260] width 35 height 9
click at [188, 262] on icon "Año siguiente" at bounding box center [188, 261] width 4 height 7
click at [96, 295] on button "[DATE]" at bounding box center [90, 347] width 26 height 15
click at [94, 293] on button "1" at bounding box center [93, 295] width 15 height 15
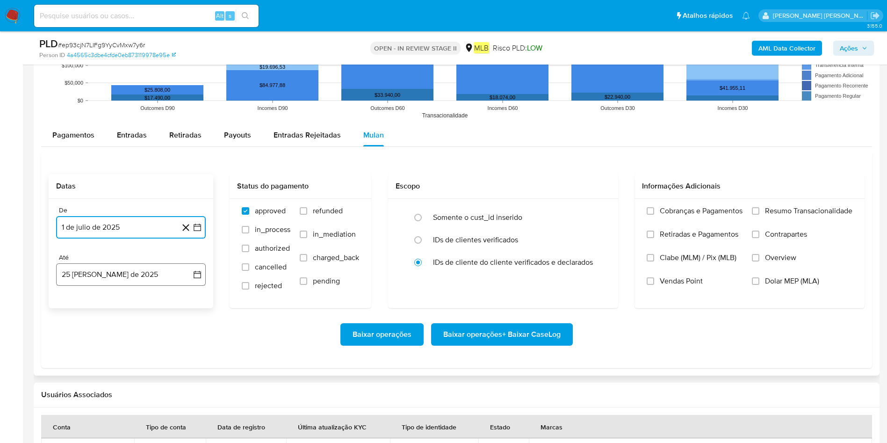
click at [115, 267] on button "25 [PERSON_NAME] de 2025" at bounding box center [131, 274] width 150 height 22
click at [182, 295] on button "24" at bounding box center [187, 398] width 15 height 15
drag, startPoint x: 777, startPoint y: 209, endPoint x: 745, endPoint y: 238, distance: 43.7
click at [598, 210] on span "Resumo Transacionalidade" at bounding box center [808, 210] width 87 height 9
click at [598, 210] on input "Resumo Transacionalidade" at bounding box center [755, 210] width 7 height 7
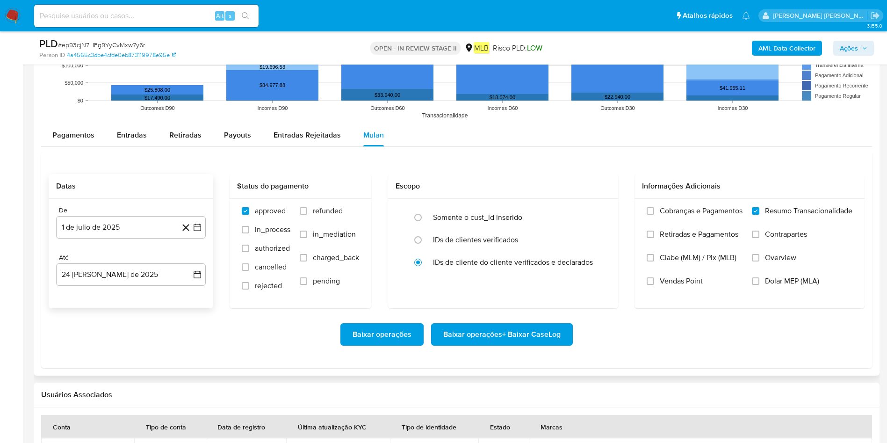
click at [502, 295] on span "Baixar operações + Baixar CaseLog" at bounding box center [501, 334] width 117 height 21
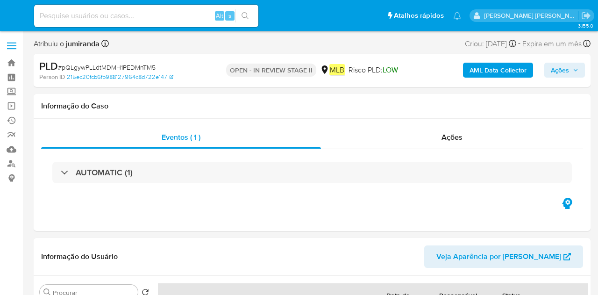
select select "10"
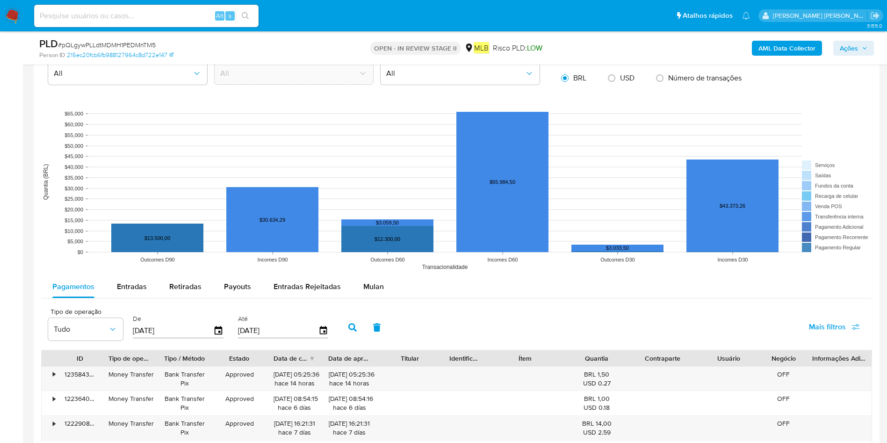
scroll to position [912, 0]
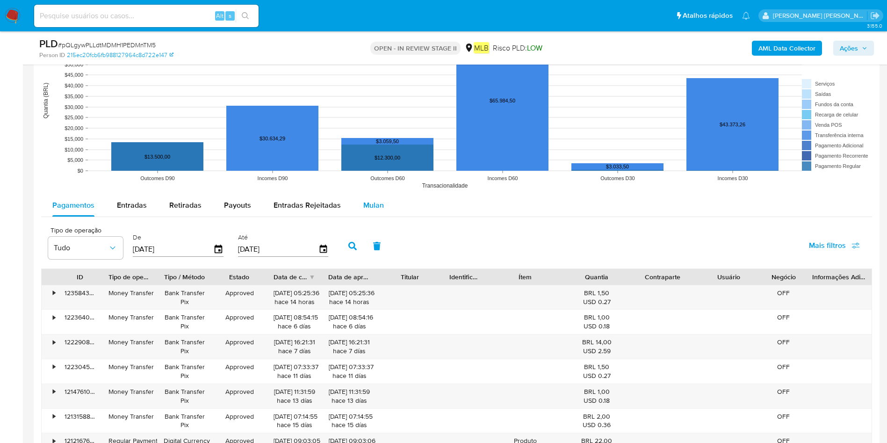
click at [370, 207] on span "Mulan" at bounding box center [373, 205] width 21 height 11
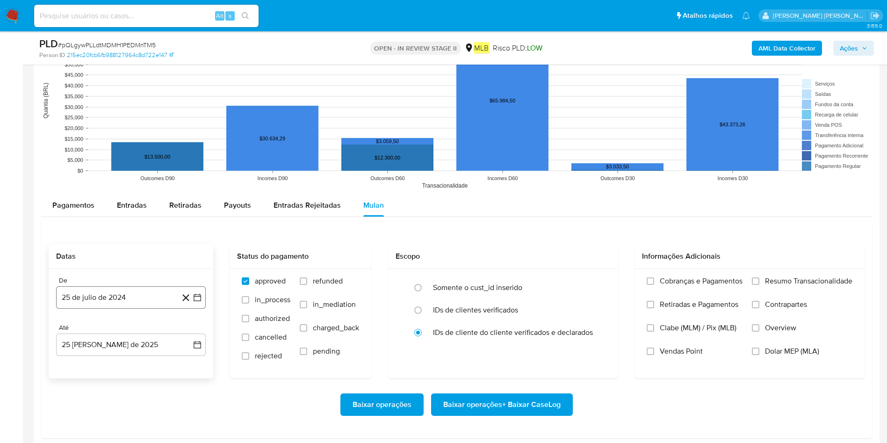
click at [74, 295] on button "25 de julio de 2024" at bounding box center [131, 297] width 150 height 22
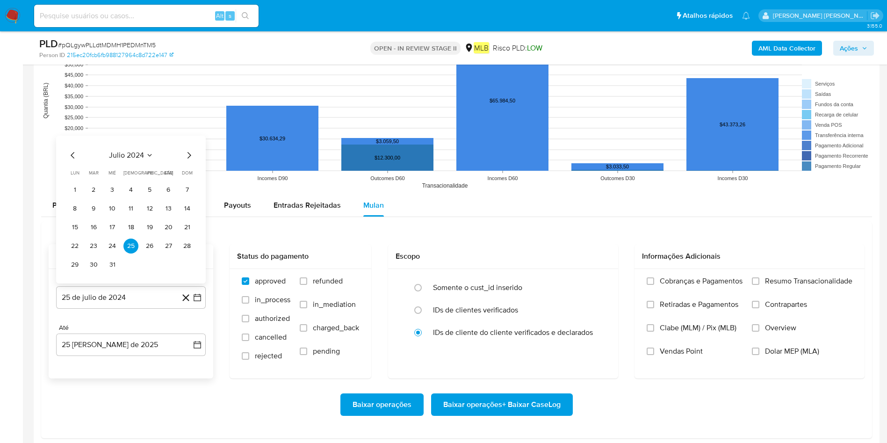
click at [151, 137] on div "julio 2024 julio 2024 lun lunes mar martes mié miércoles jue jueves vie viernes…" at bounding box center [131, 210] width 150 height 148
click at [143, 155] on span "julio 2024" at bounding box center [126, 155] width 35 height 9
click at [187, 145] on icon "Año siguiente" at bounding box center [186, 144] width 11 height 11
click at [101, 229] on button "[DATE]" at bounding box center [90, 230] width 26 height 15
click at [94, 187] on button "1" at bounding box center [93, 189] width 15 height 15
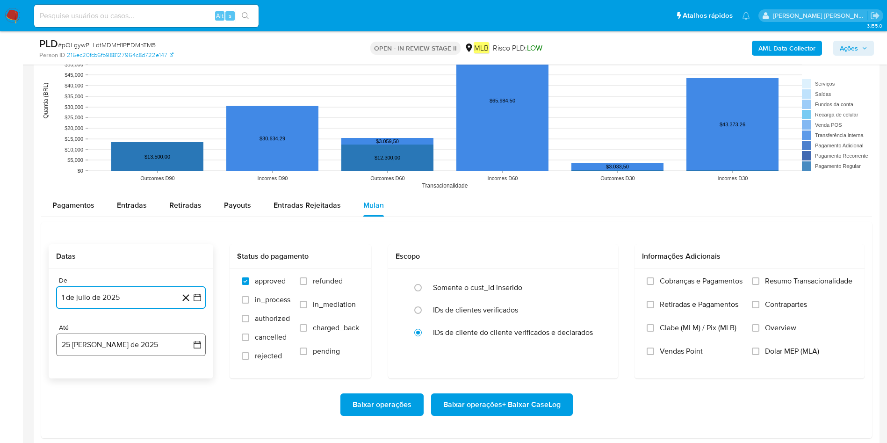
click at [108, 295] on button "25 [PERSON_NAME] de 2025" at bounding box center [131, 344] width 150 height 22
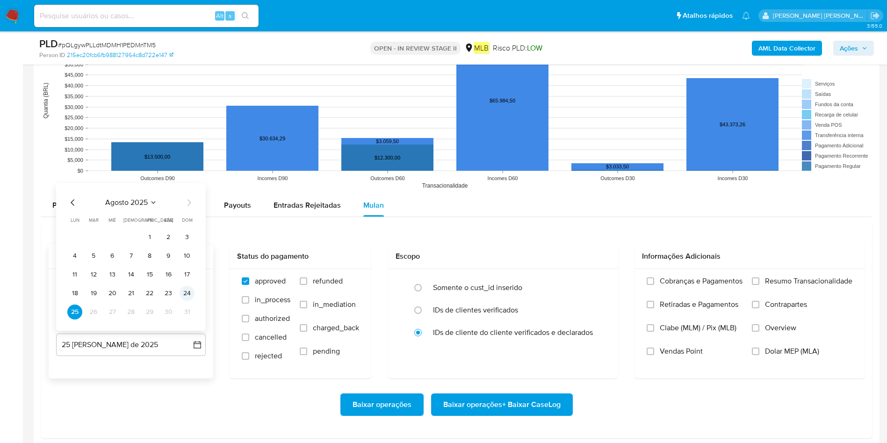
click at [190, 292] on button "24" at bounding box center [187, 293] width 15 height 15
click at [598, 286] on label "Resumo Transacionalidade" at bounding box center [802, 287] width 101 height 23
click at [598, 285] on input "Resumo Transacionalidade" at bounding box center [755, 280] width 7 height 7
click at [552, 295] on span "Baixar operações + Baixar CaseLog" at bounding box center [501, 404] width 117 height 21
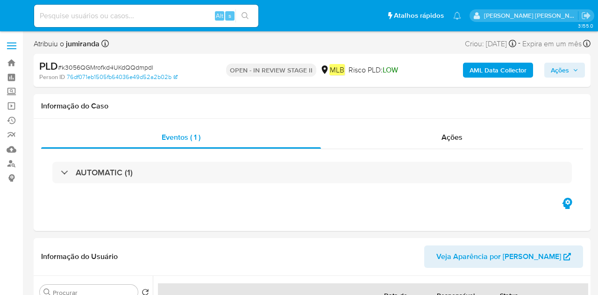
select select "10"
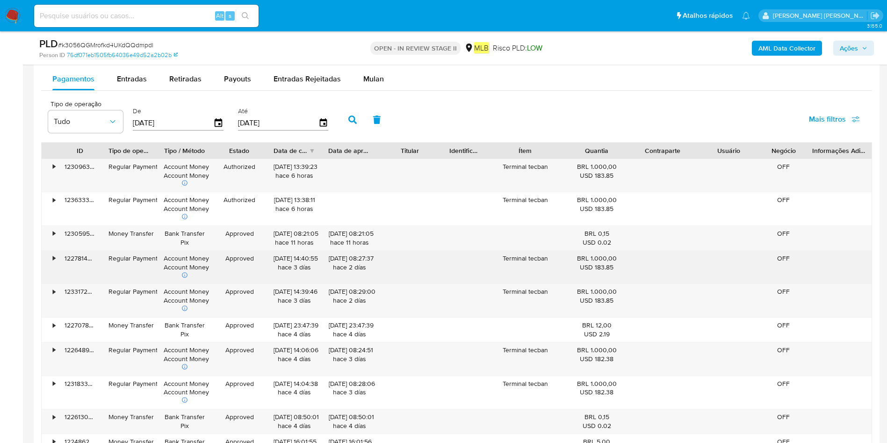
scroll to position [908, 0]
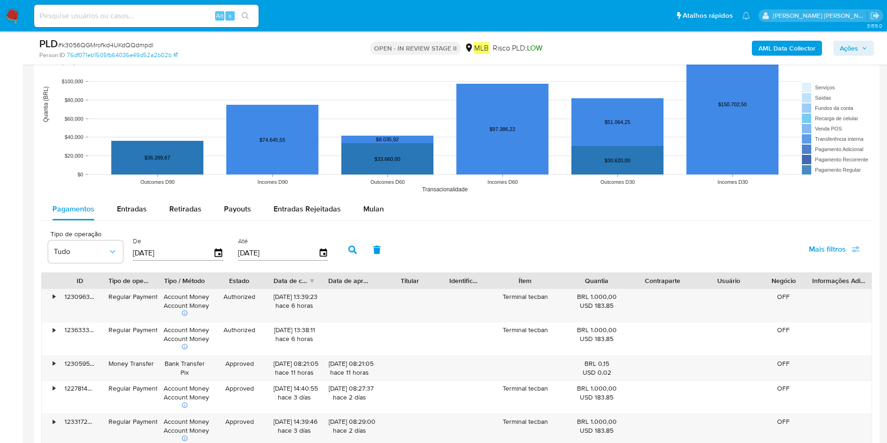
click at [366, 216] on div "Mulan" at bounding box center [373, 209] width 21 height 22
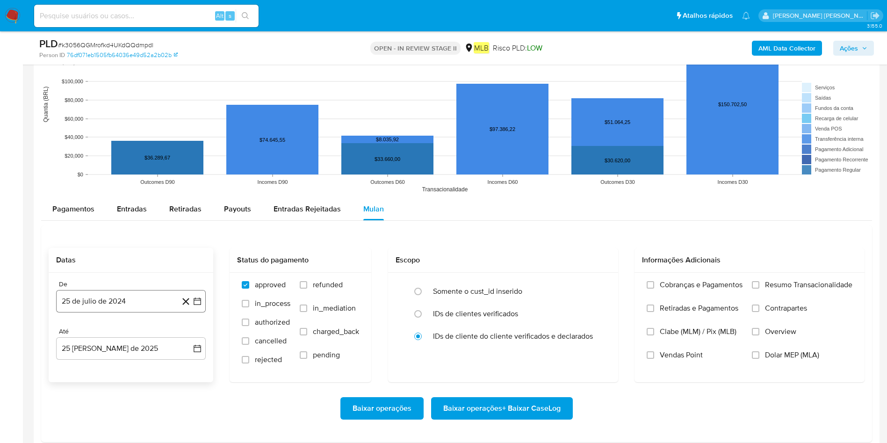
drag, startPoint x: 95, startPoint y: 295, endPoint x: 101, endPoint y: 296, distance: 5.8
click at [95, 295] on button "25 de julio de 2024" at bounding box center [131, 301] width 150 height 22
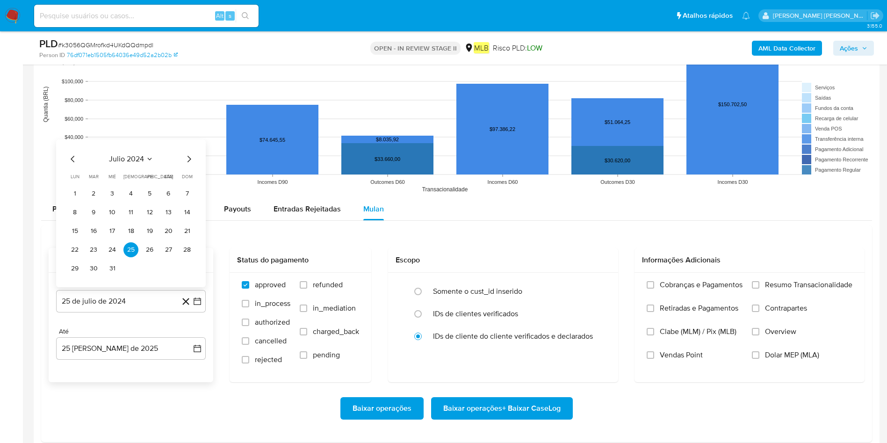
click at [133, 157] on span "julio 2024" at bounding box center [126, 158] width 35 height 9
click at [185, 149] on icon "Año siguiente" at bounding box center [186, 148] width 11 height 11
click at [99, 237] on button "[DATE]" at bounding box center [90, 234] width 26 height 15
click at [92, 193] on button "1" at bounding box center [93, 193] width 15 height 15
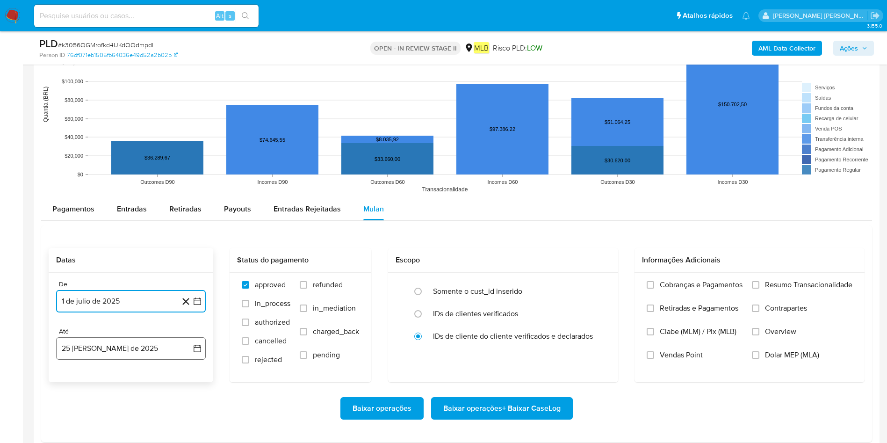
click at [95, 295] on button "25 [PERSON_NAME] de 2025" at bounding box center [131, 348] width 150 height 22
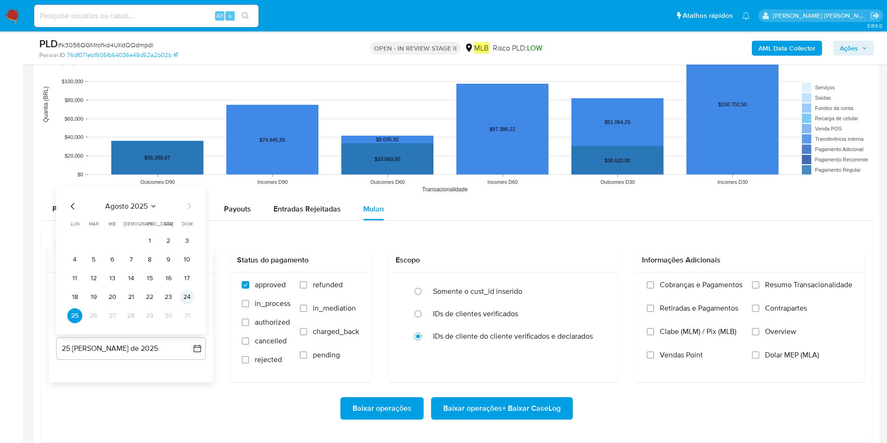
click at [185, 295] on button "24" at bounding box center [187, 296] width 15 height 15
click at [598, 290] on label "Resumo Transacionalidade" at bounding box center [802, 291] width 101 height 23
click at [598, 288] on input "Resumo Transacionalidade" at bounding box center [755, 284] width 7 height 7
click at [503, 295] on span "Baixar operações + Baixar CaseLog" at bounding box center [501, 408] width 117 height 21
